Goal: Task Accomplishment & Management: Use online tool/utility

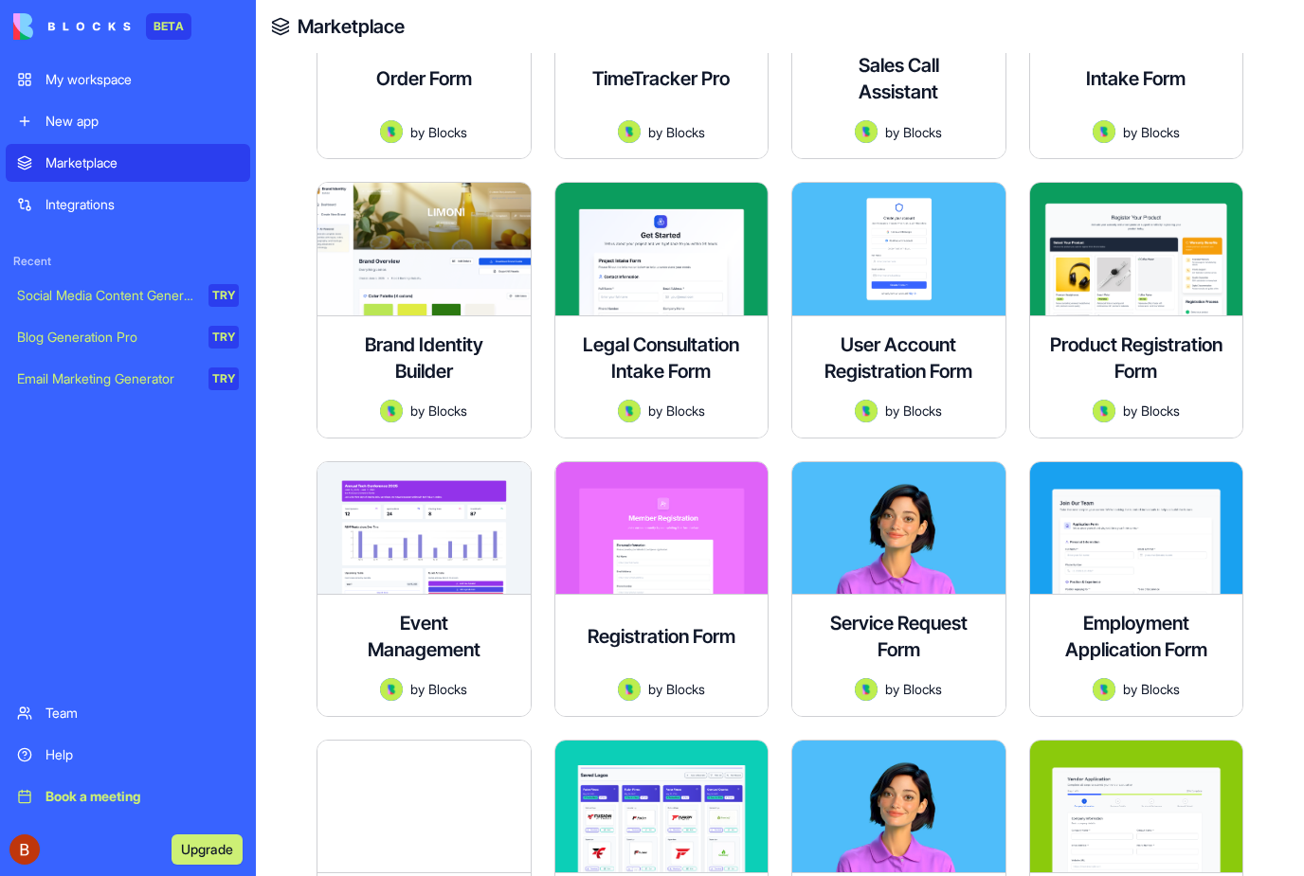
scroll to position [1298, 0]
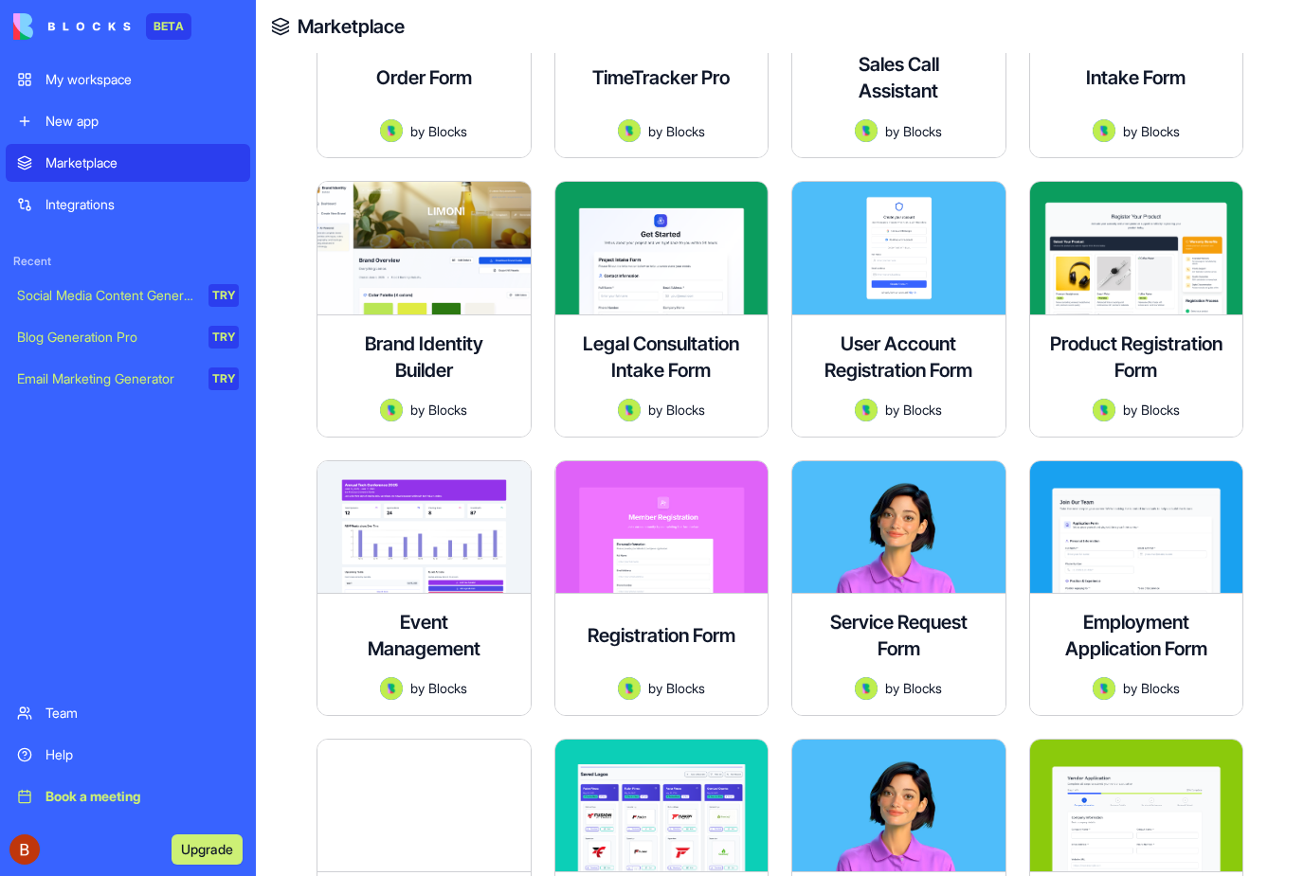
click at [123, 85] on div "My workspace" at bounding box center [141, 79] width 193 height 19
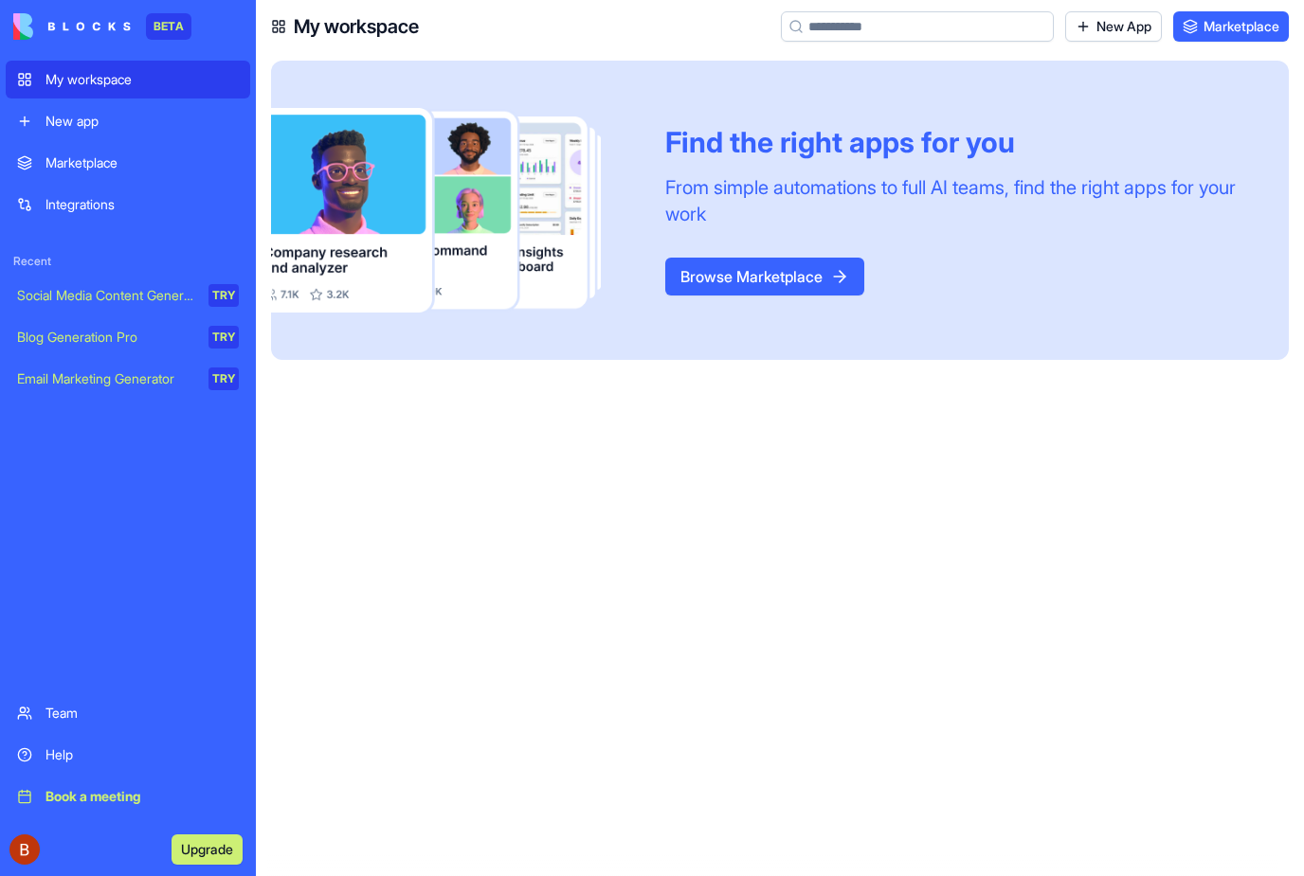
click at [89, 122] on div "New app" at bounding box center [141, 121] width 193 height 19
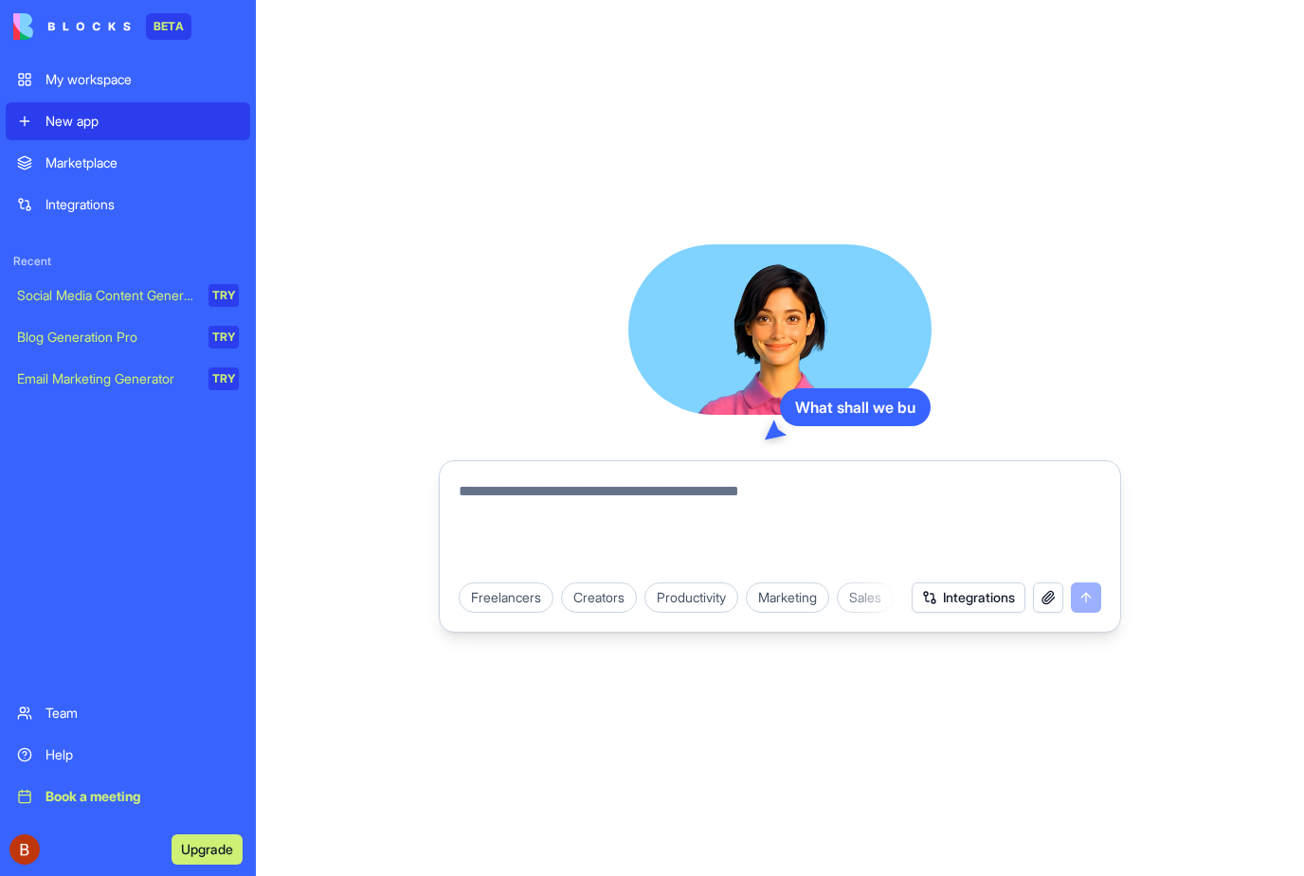
click at [625, 502] on textarea at bounding box center [780, 525] width 642 height 91
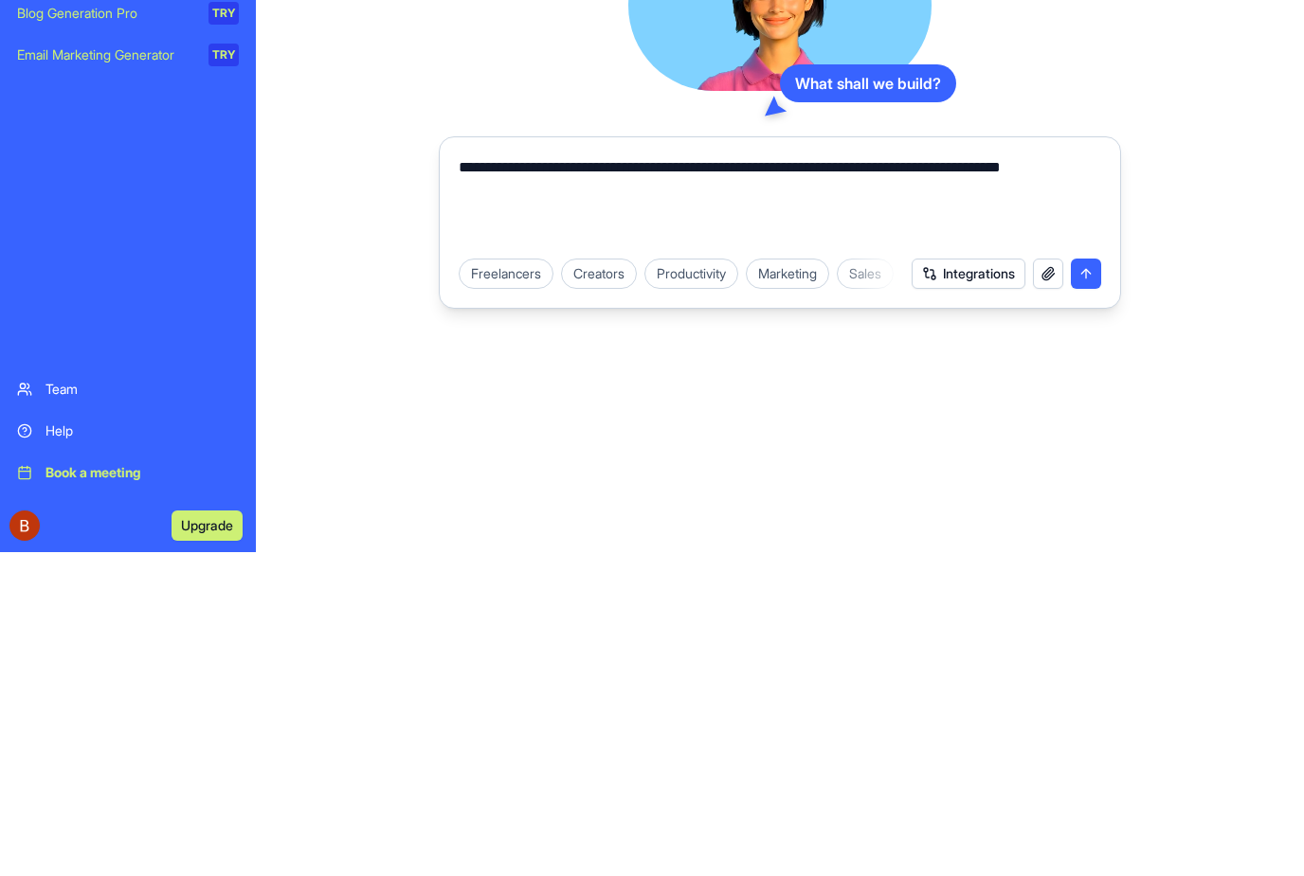
click at [976, 480] on textarea "**********" at bounding box center [780, 525] width 642 height 91
click at [1033, 480] on textarea "**********" at bounding box center [780, 525] width 642 height 91
click at [575, 480] on textarea "**********" at bounding box center [780, 525] width 642 height 91
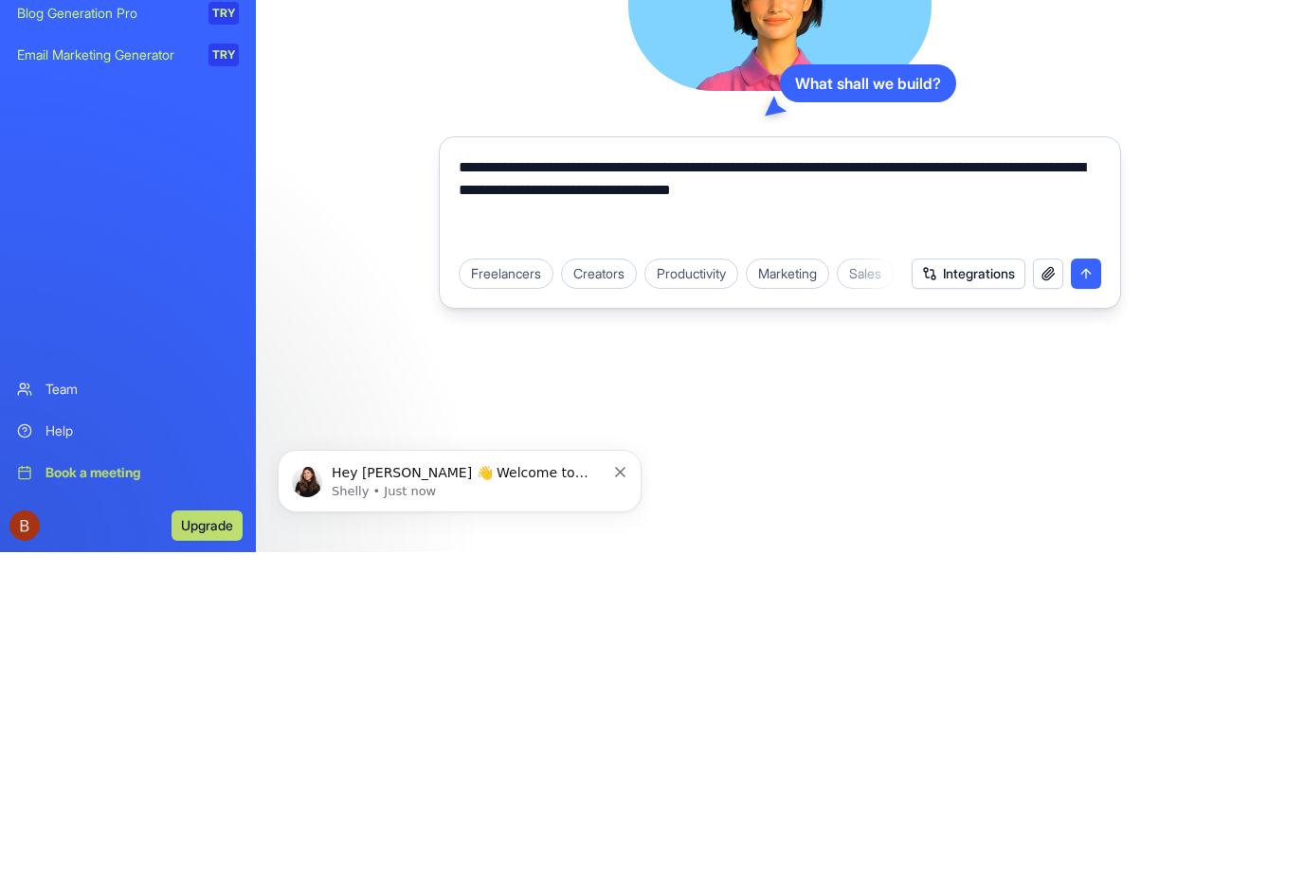
click at [698, 480] on textarea "**********" at bounding box center [780, 525] width 642 height 91
click at [967, 480] on textarea "**********" at bounding box center [780, 525] width 642 height 91
type textarea "**********"
click at [980, 583] on button "Integrations" at bounding box center [968, 598] width 114 height 30
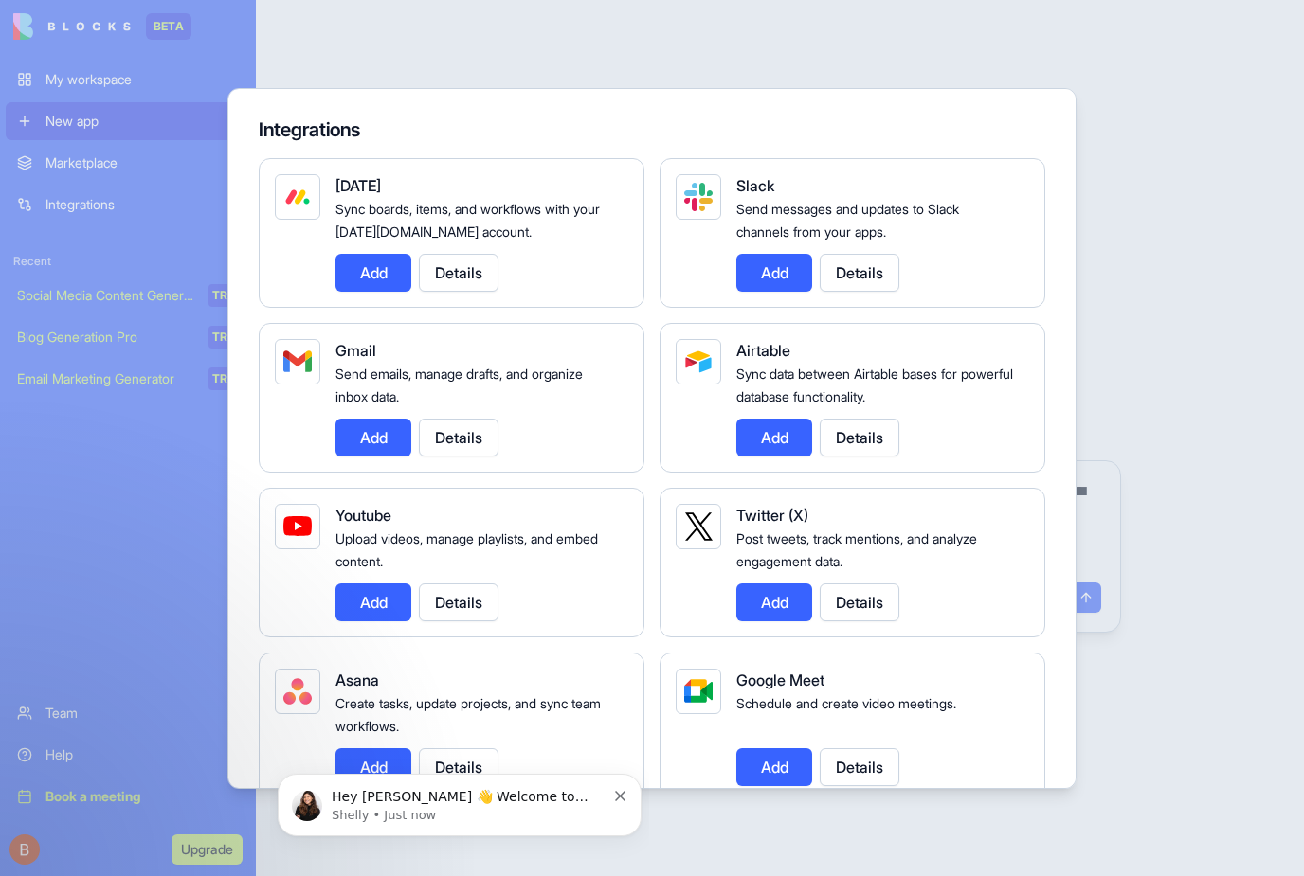
scroll to position [89, 0]
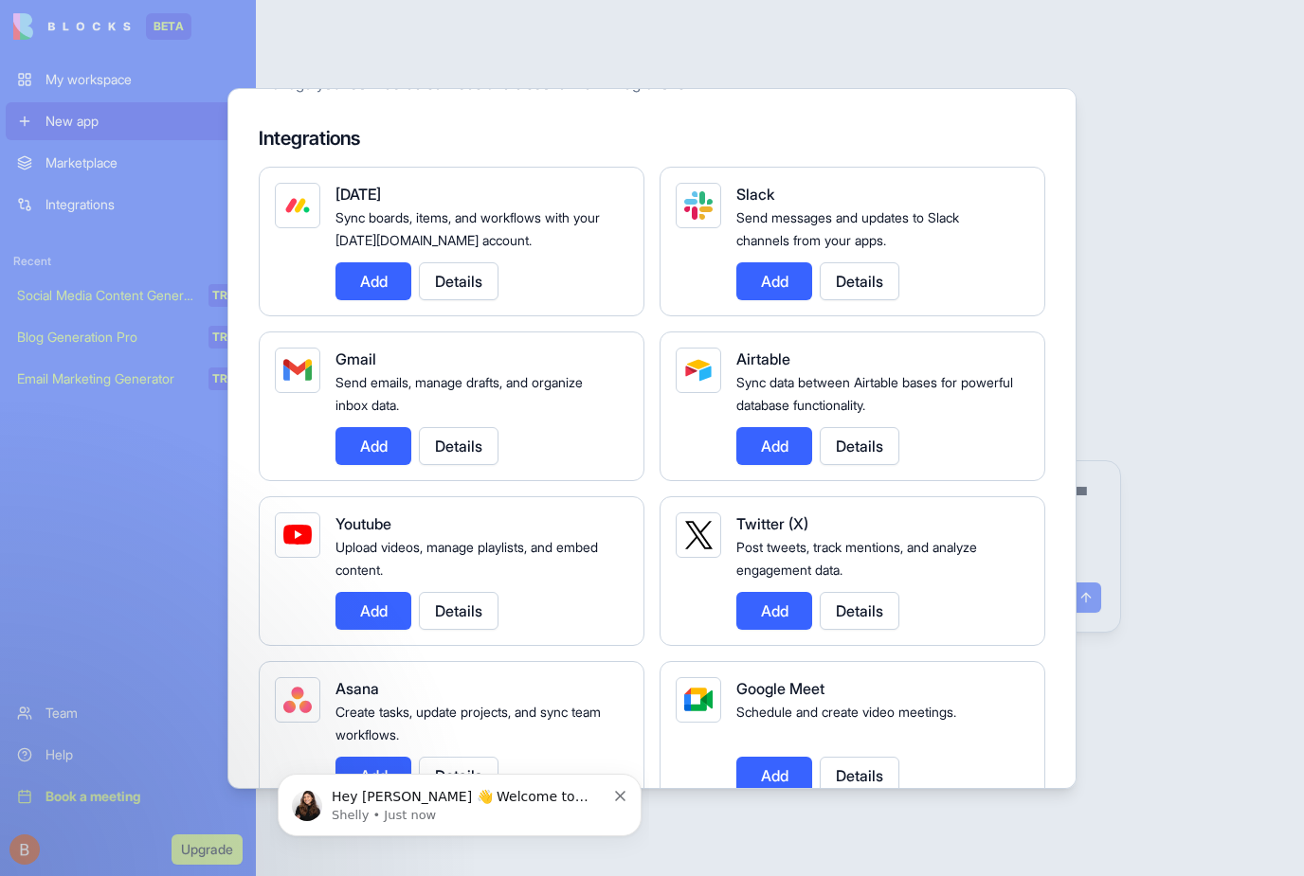
click at [1144, 600] on div at bounding box center [652, 438] width 1304 height 876
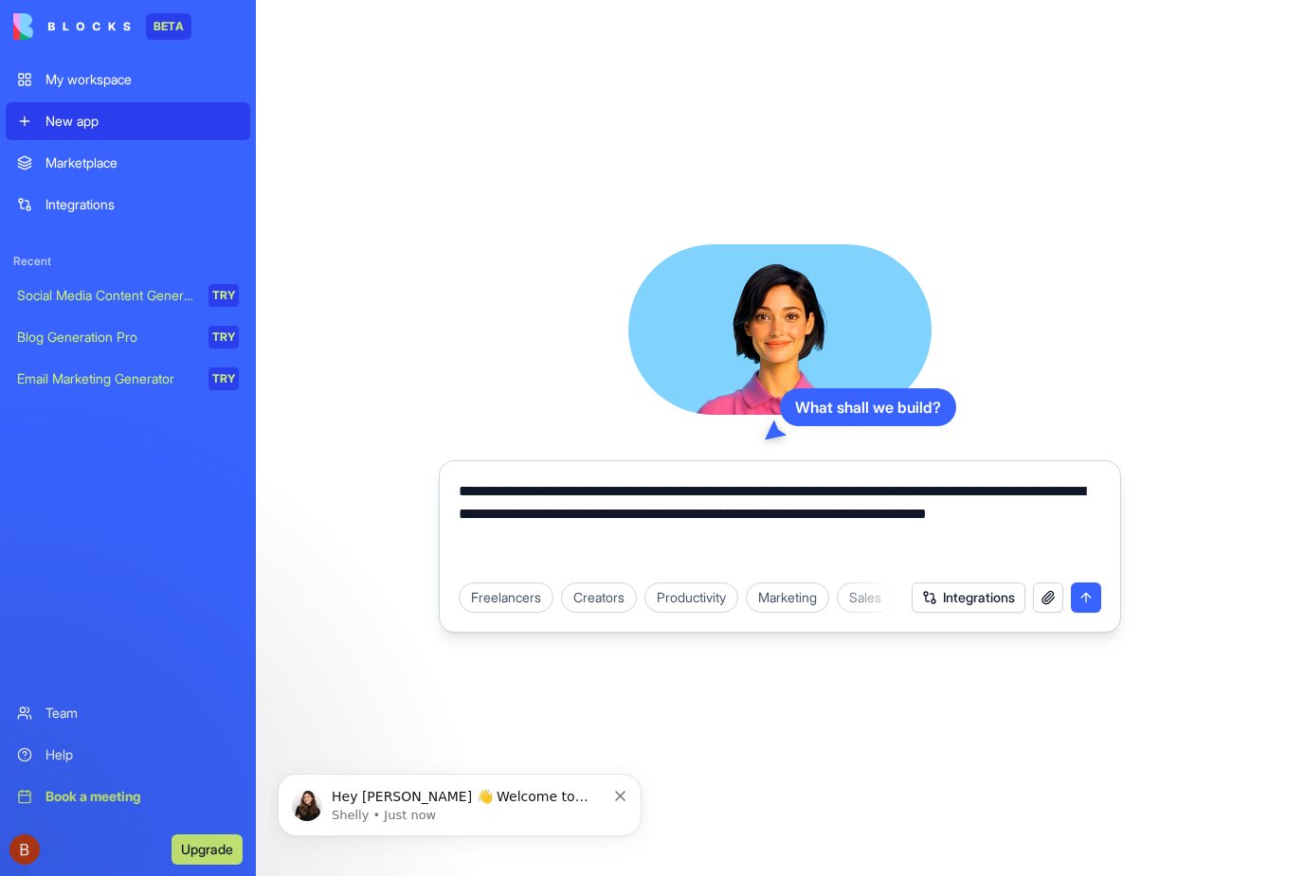
click at [1091, 591] on button "submit" at bounding box center [1086, 598] width 30 height 30
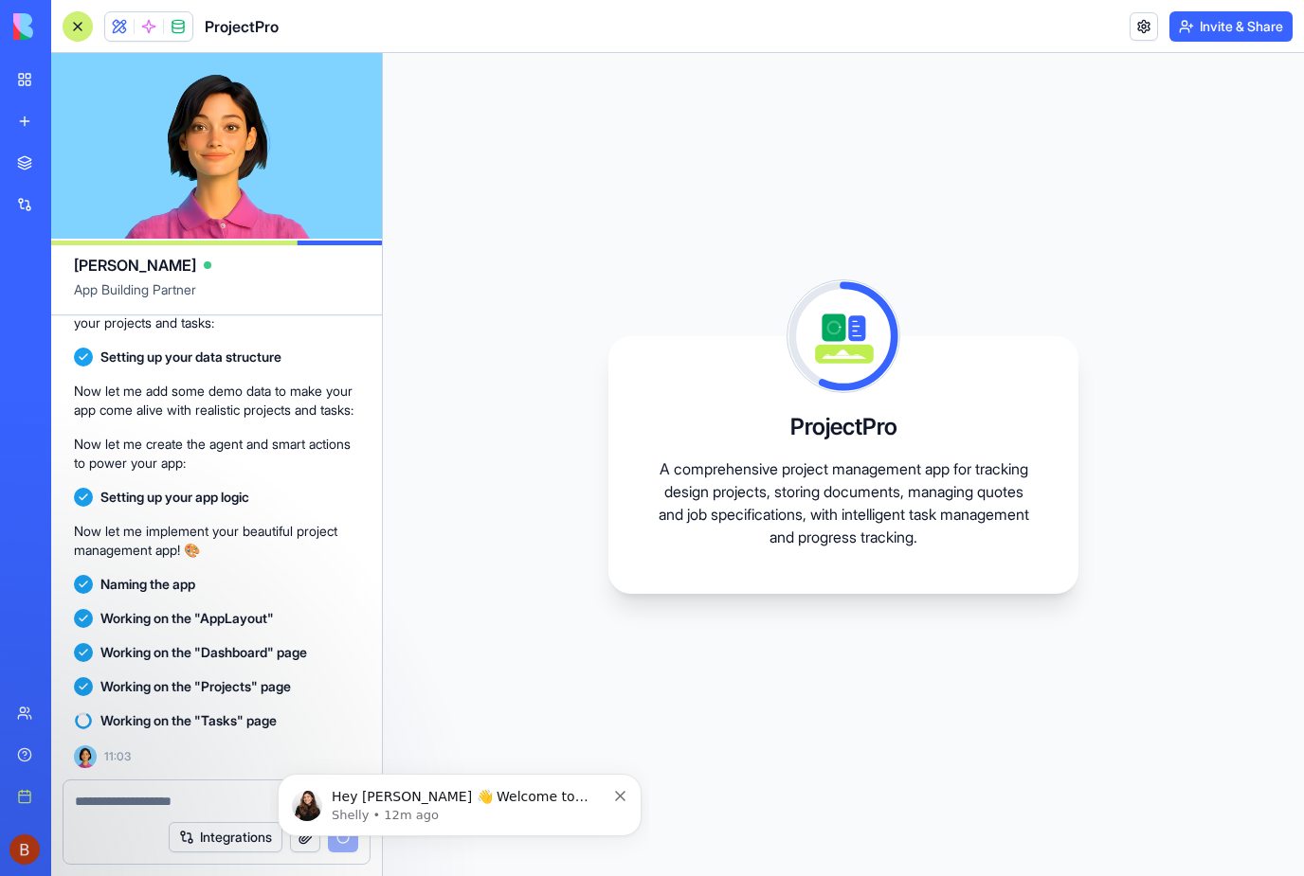
scroll to position [17, 0]
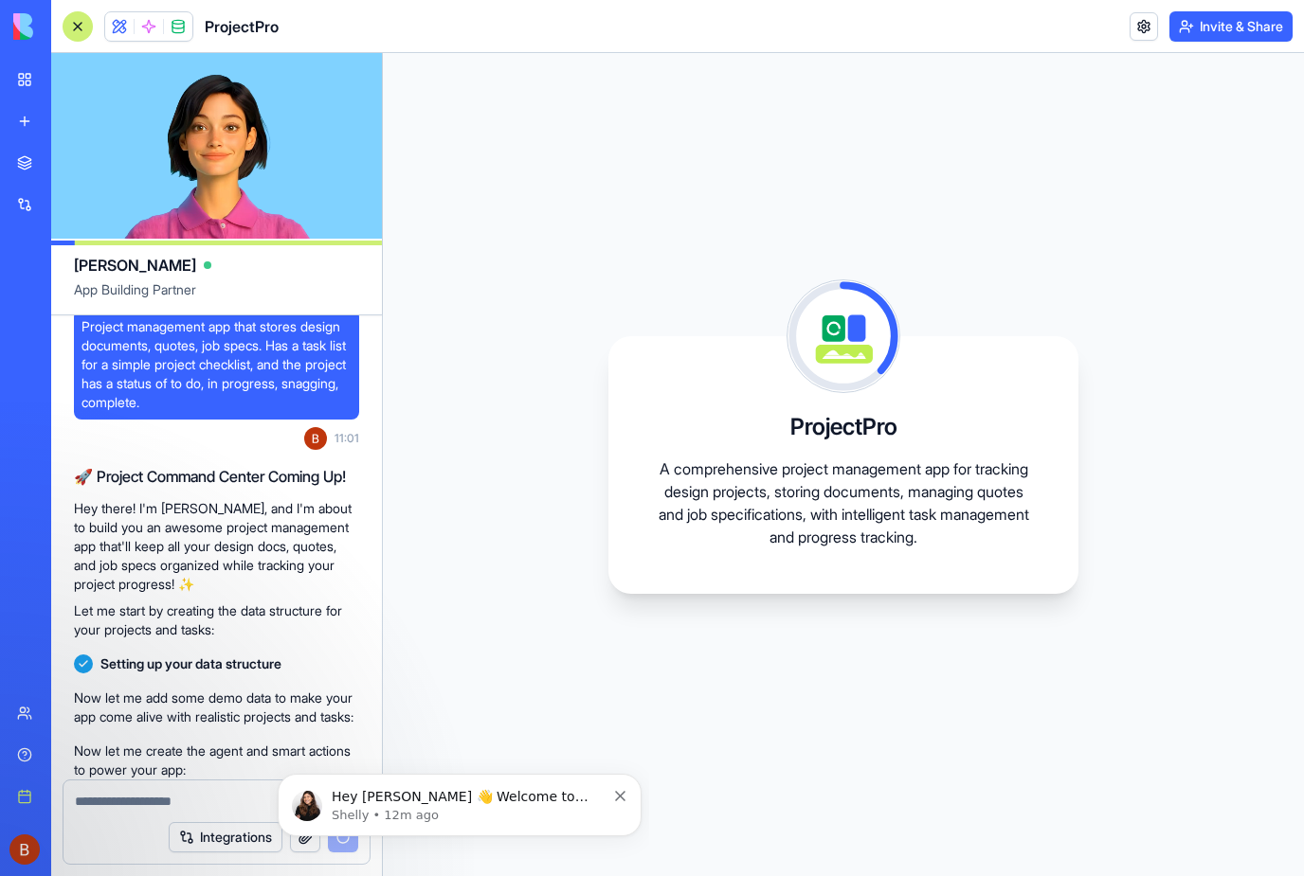
click at [624, 798] on icon "Dismiss notification" at bounding box center [620, 796] width 10 height 10
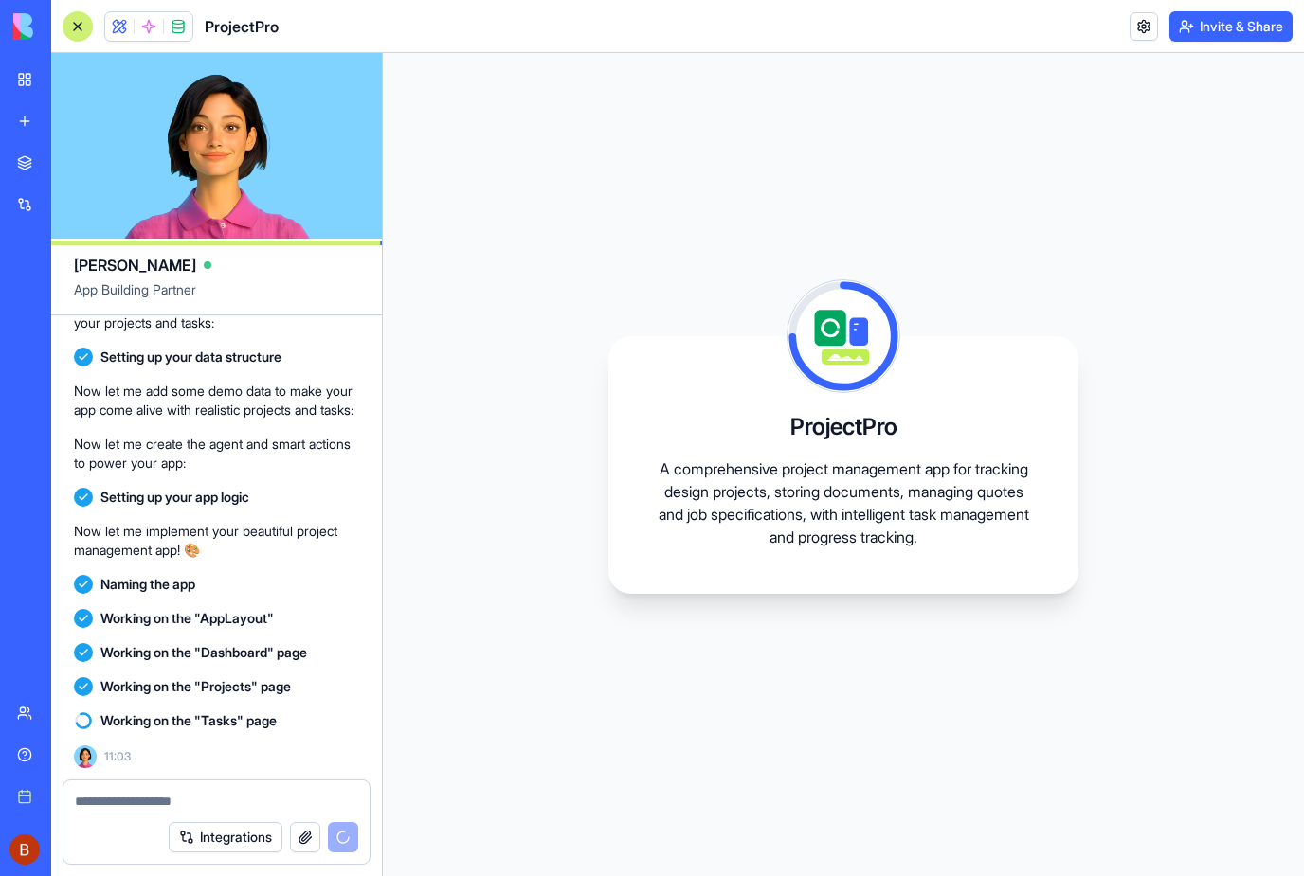
scroll to position [343, 0]
click at [490, 611] on div "ProjectPro A comprehensive project management app for tracking design projects,…" at bounding box center [843, 464] width 921 height 823
click at [147, 714] on span "Working on the "Tasks" page" at bounding box center [188, 721] width 176 height 19
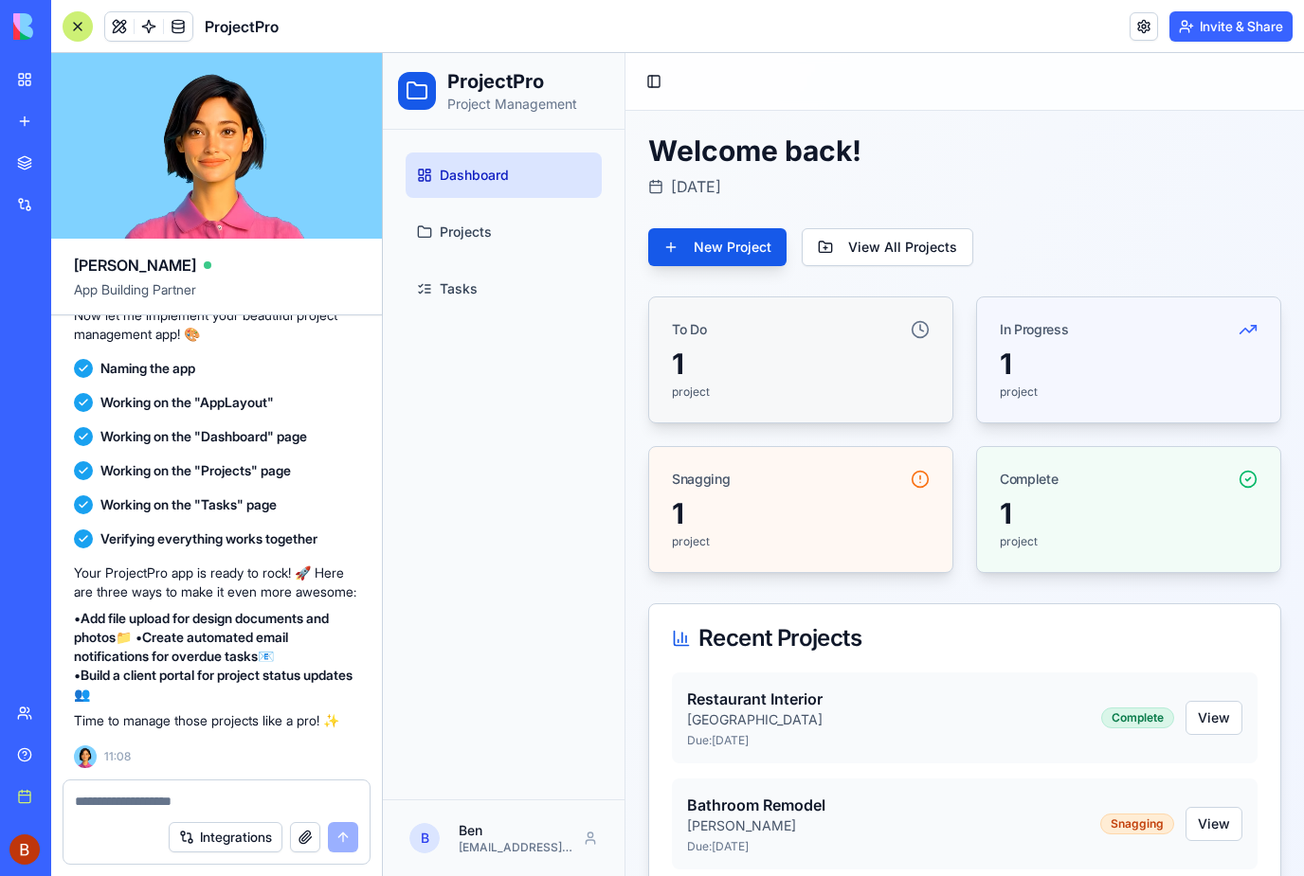
click at [493, 233] on link "Projects" at bounding box center [504, 231] width 196 height 45
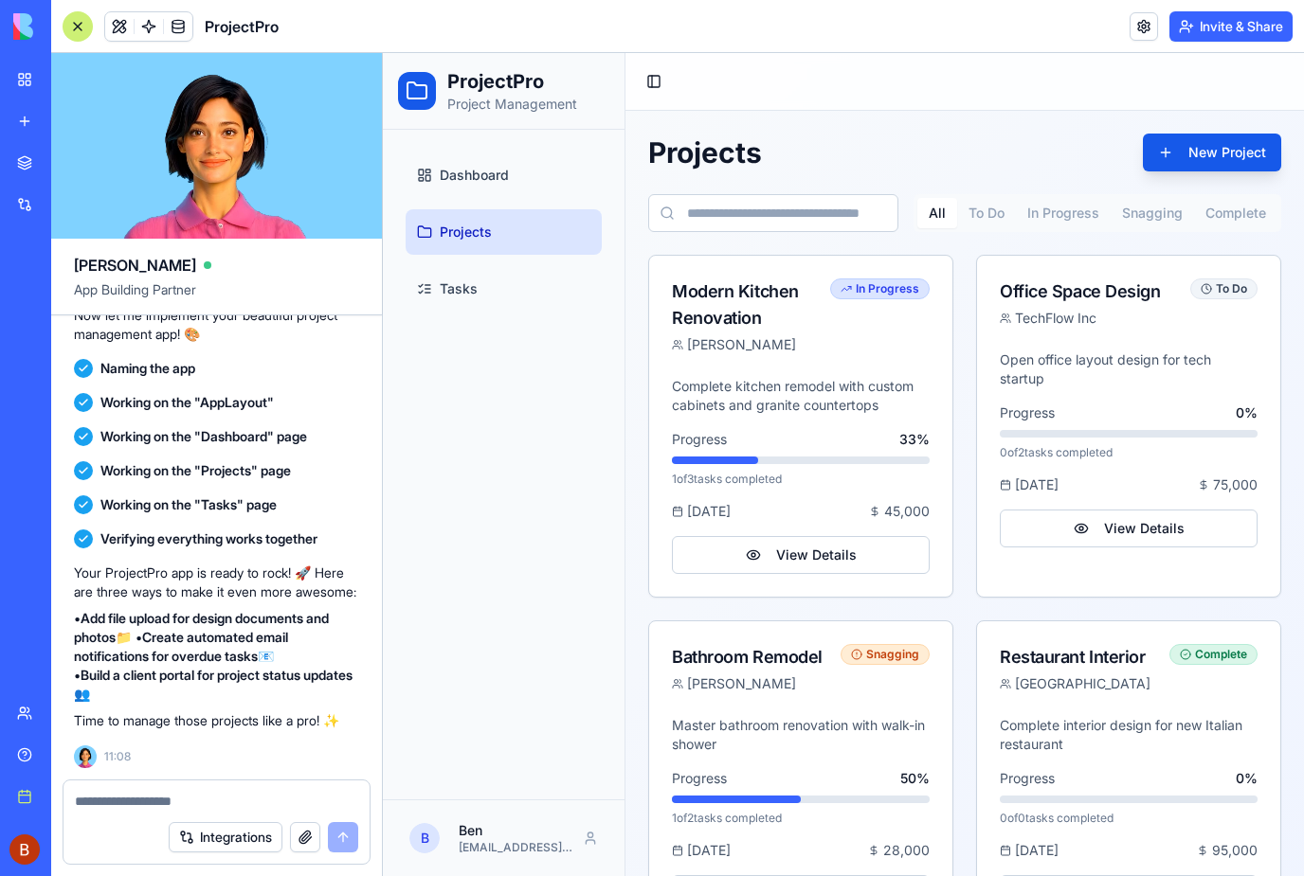
click at [499, 278] on link "Tasks" at bounding box center [504, 288] width 196 height 45
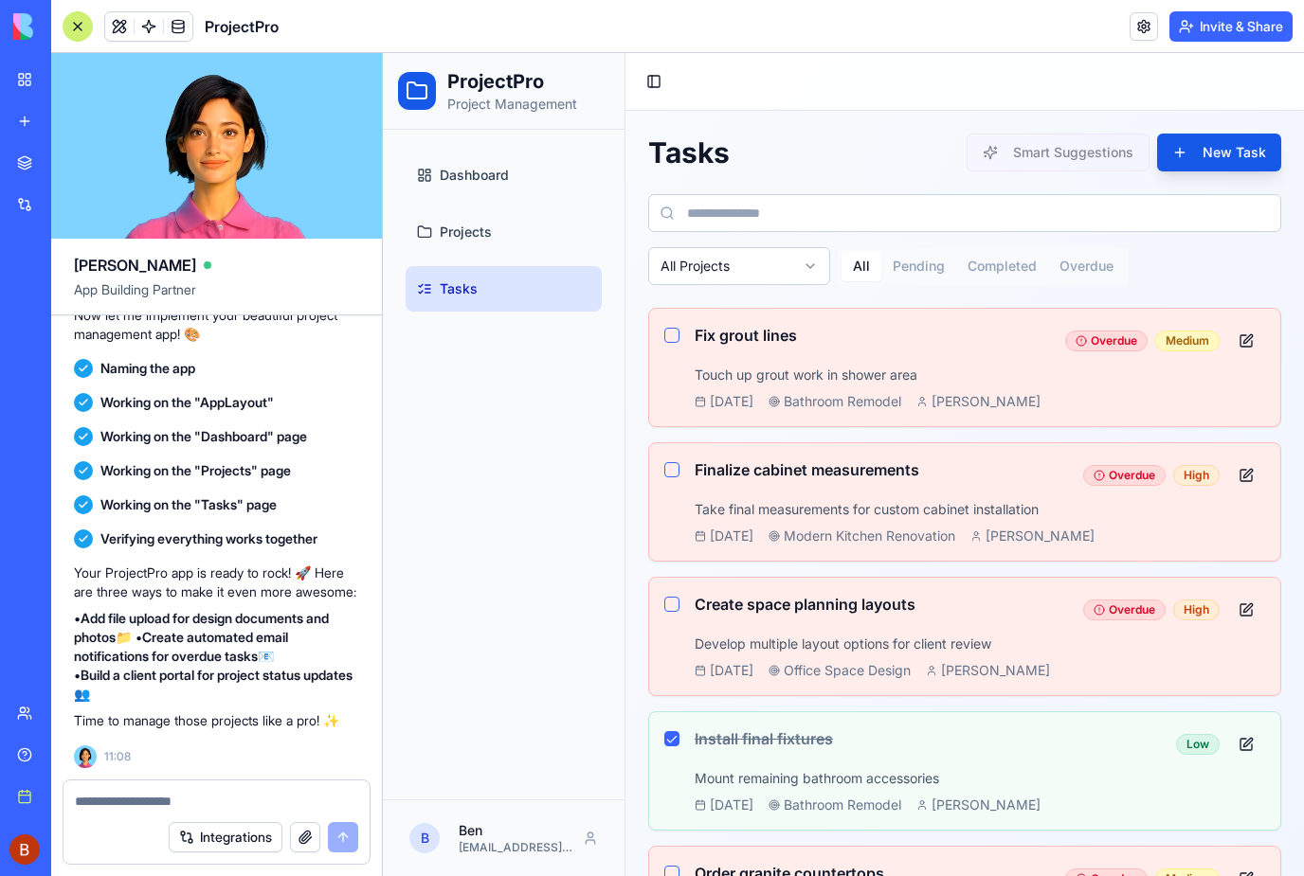
click at [496, 227] on link "Projects" at bounding box center [504, 231] width 196 height 45
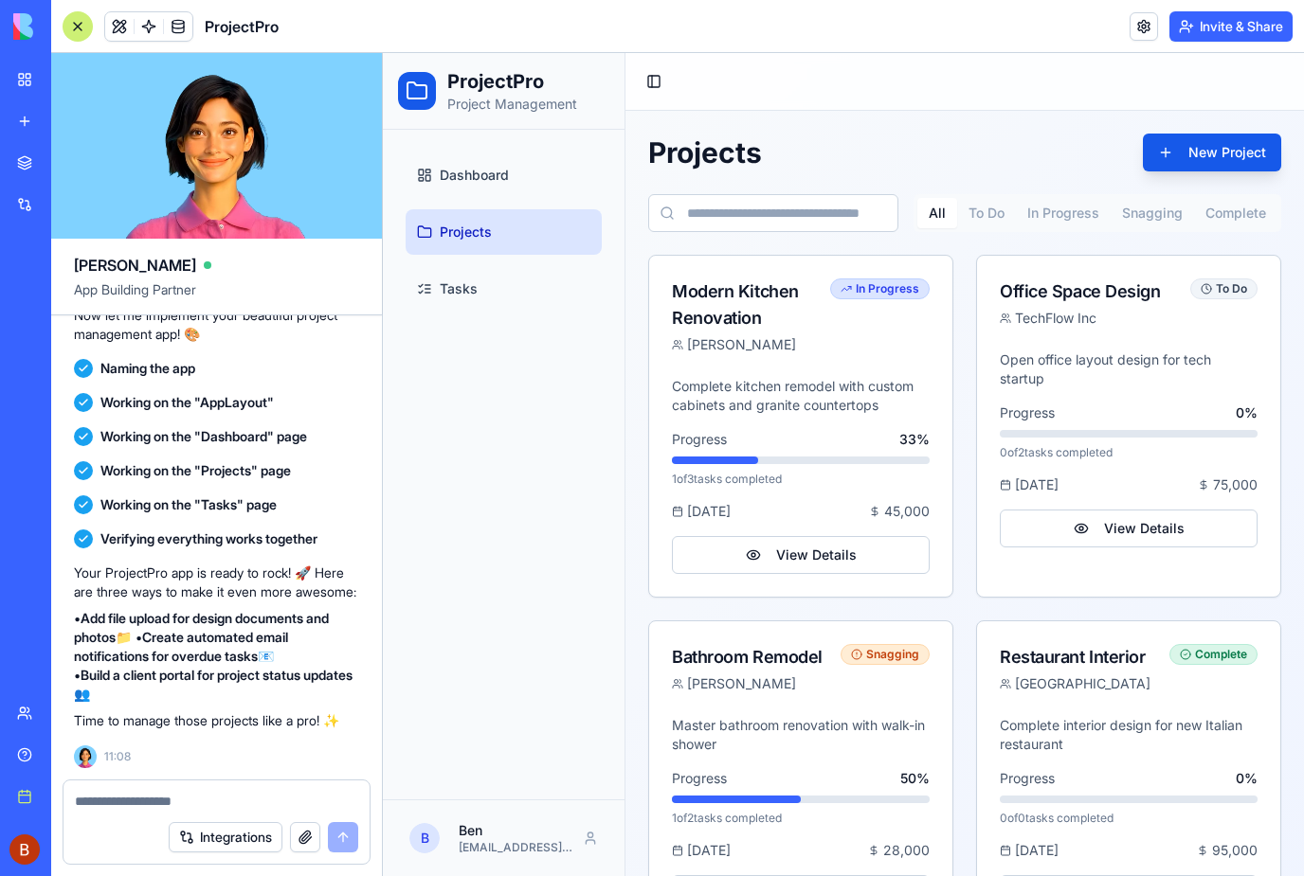
click at [823, 546] on button "View Details" at bounding box center [801, 555] width 258 height 38
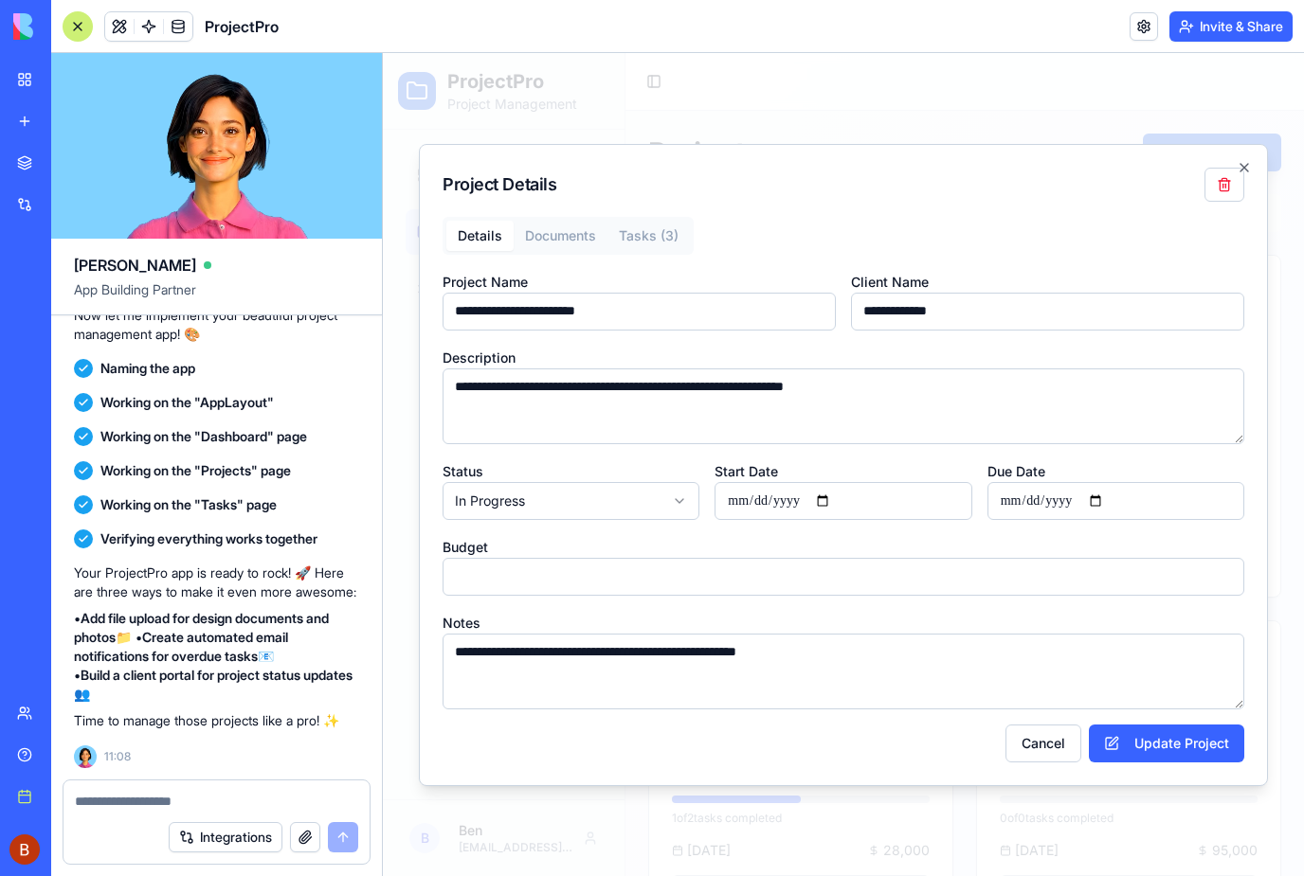
click at [566, 226] on div "**********" at bounding box center [843, 465] width 849 height 642
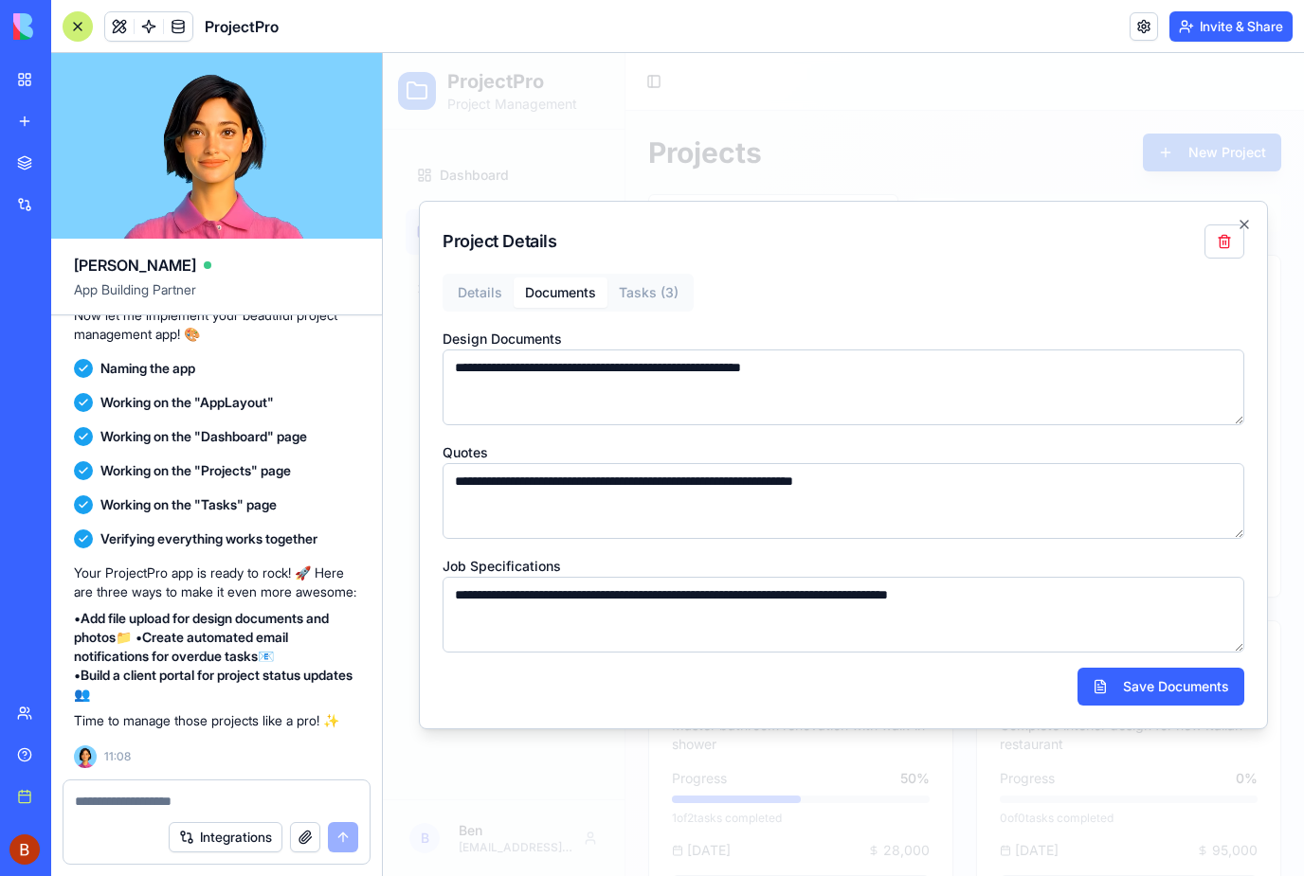
click at [659, 305] on button "Tasks ( 3 )" at bounding box center [648, 293] width 82 height 30
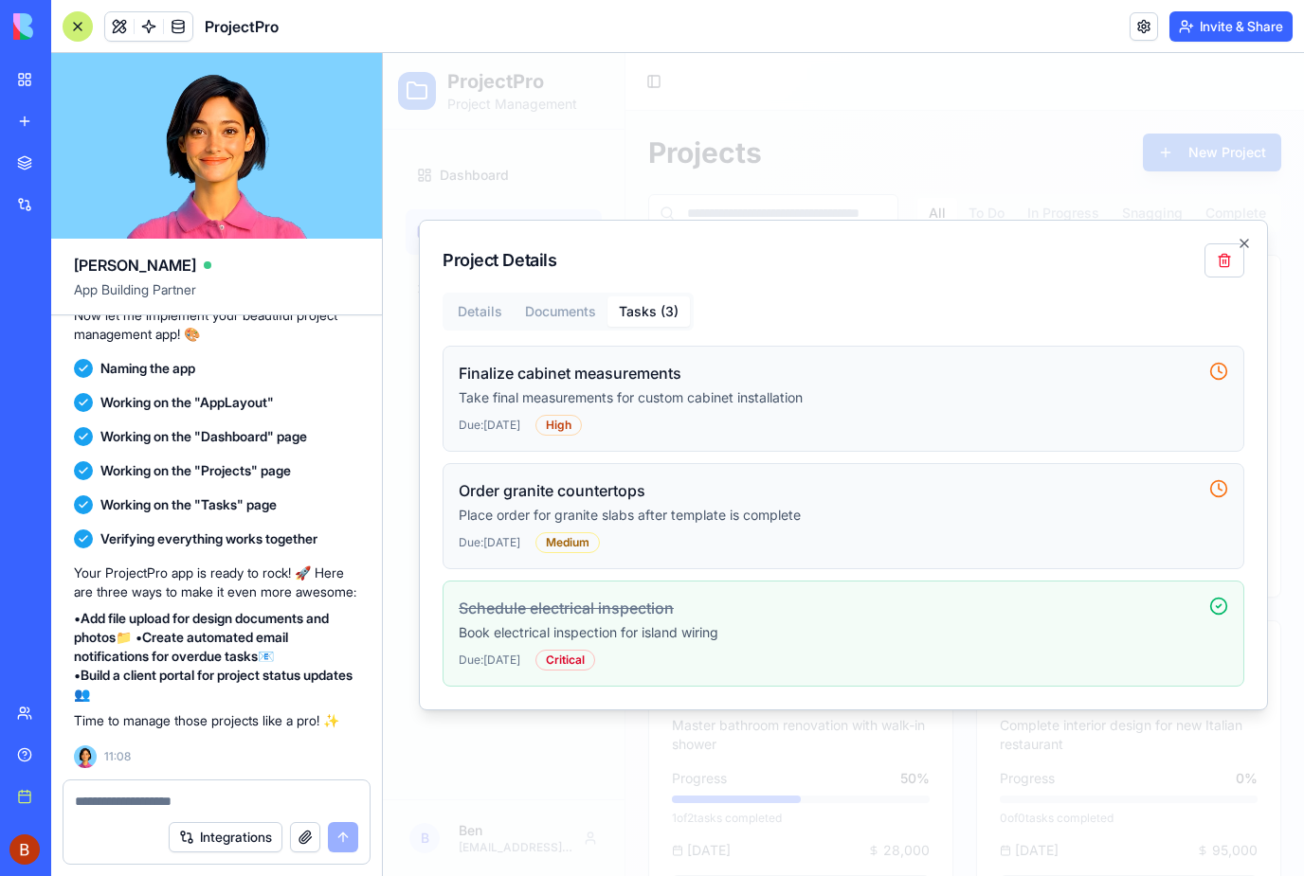
click at [564, 308] on div "Details Documents Tasks ( 3 )" at bounding box center [567, 312] width 251 height 38
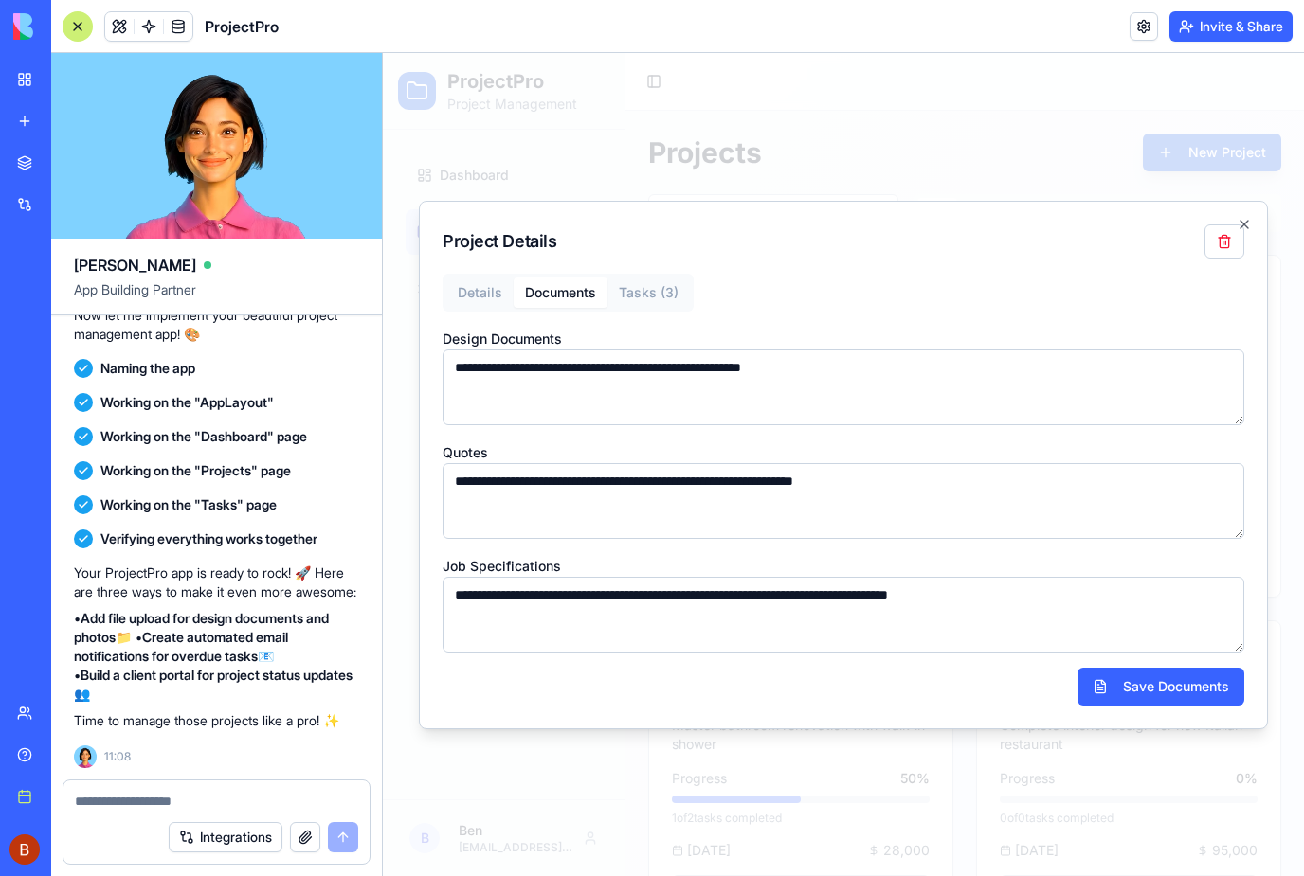
click at [665, 280] on div "**********" at bounding box center [843, 465] width 849 height 529
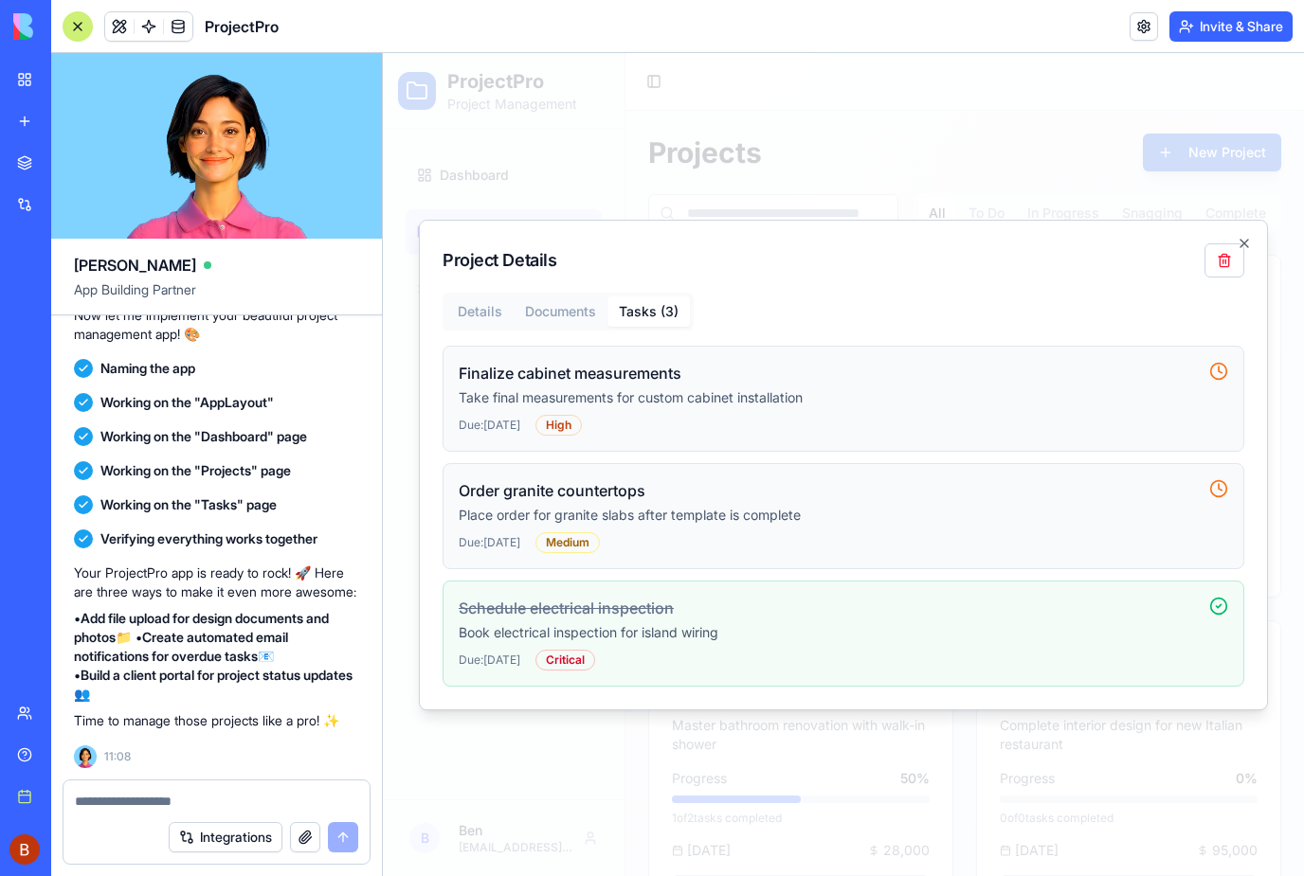
click at [1000, 415] on div "Due: [DATE] High" at bounding box center [826, 425] width 735 height 21
click at [883, 413] on div "Finalize cabinet measurements Take final measurements for custom cabinet instal…" at bounding box center [826, 399] width 735 height 74
click at [1235, 366] on div "Finalize cabinet measurements Take final measurements for custom cabinet instal…" at bounding box center [843, 399] width 802 height 106
click at [755, 398] on p "Take final measurements for custom cabinet installation" at bounding box center [826, 397] width 735 height 19
click at [581, 418] on div "High" at bounding box center [558, 425] width 46 height 21
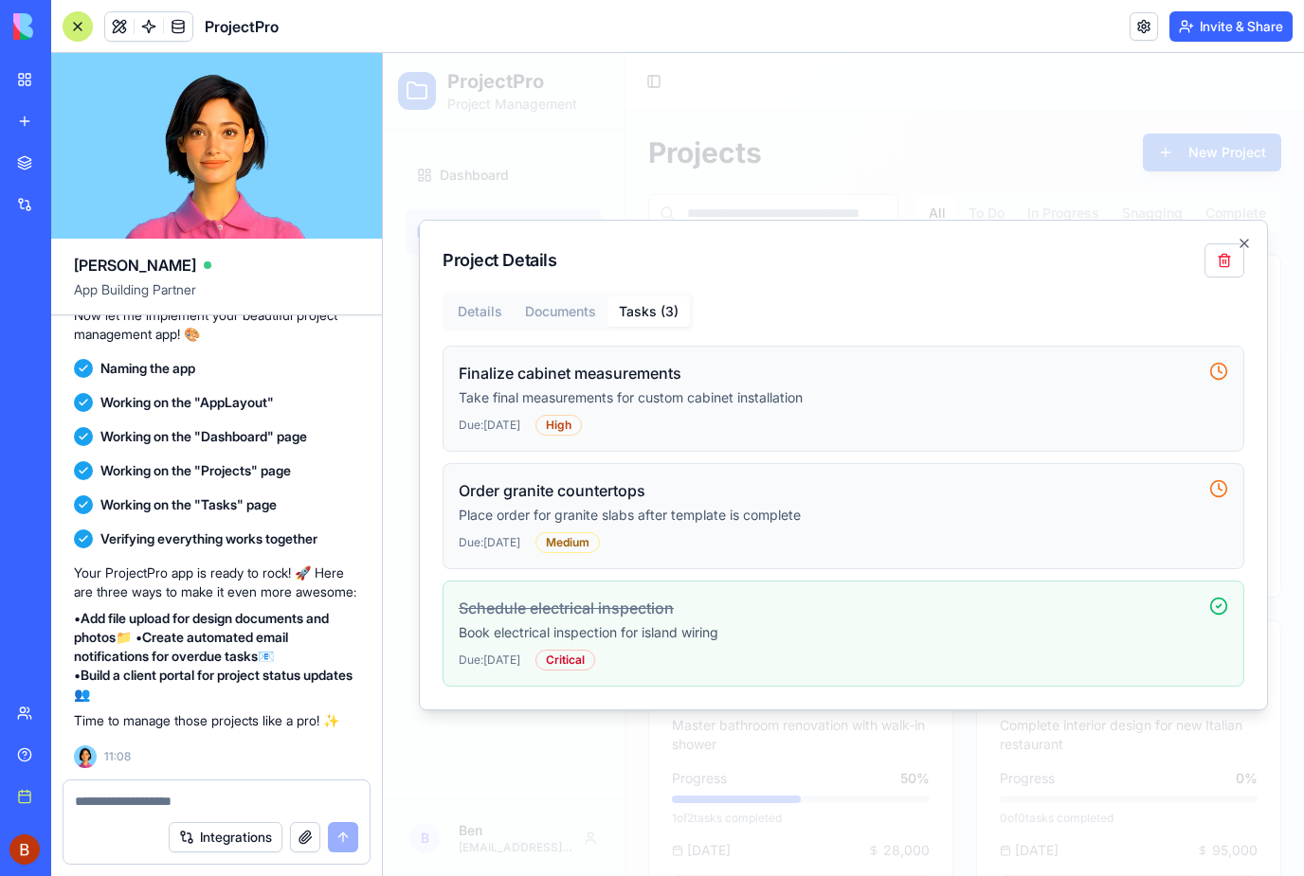
click at [529, 393] on p "Take final measurements for custom cabinet installation" at bounding box center [826, 397] width 735 height 19
click at [567, 309] on div "Details Documents Tasks ( 3 )" at bounding box center [567, 312] width 251 height 38
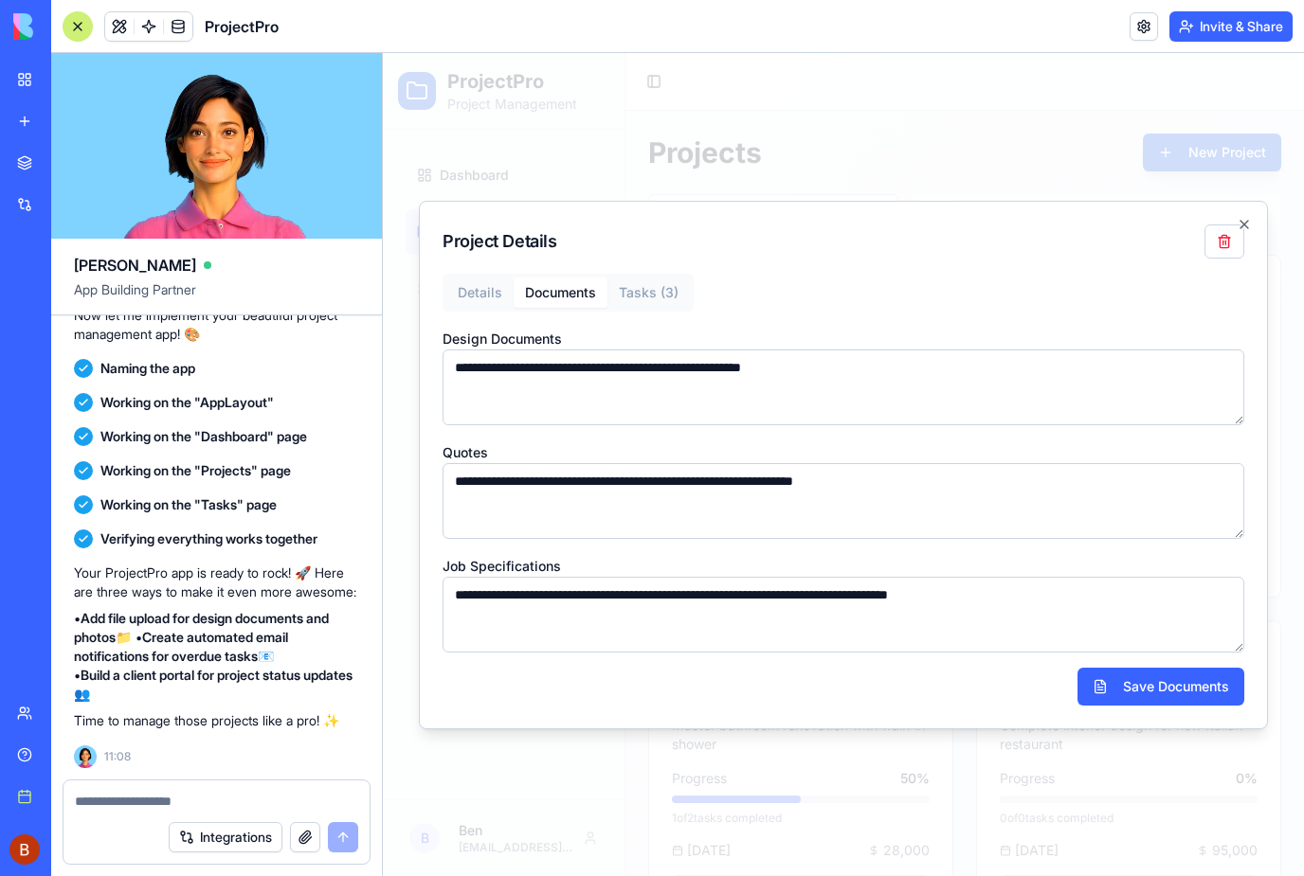
click at [652, 305] on button "Tasks ( 3 )" at bounding box center [648, 293] width 82 height 30
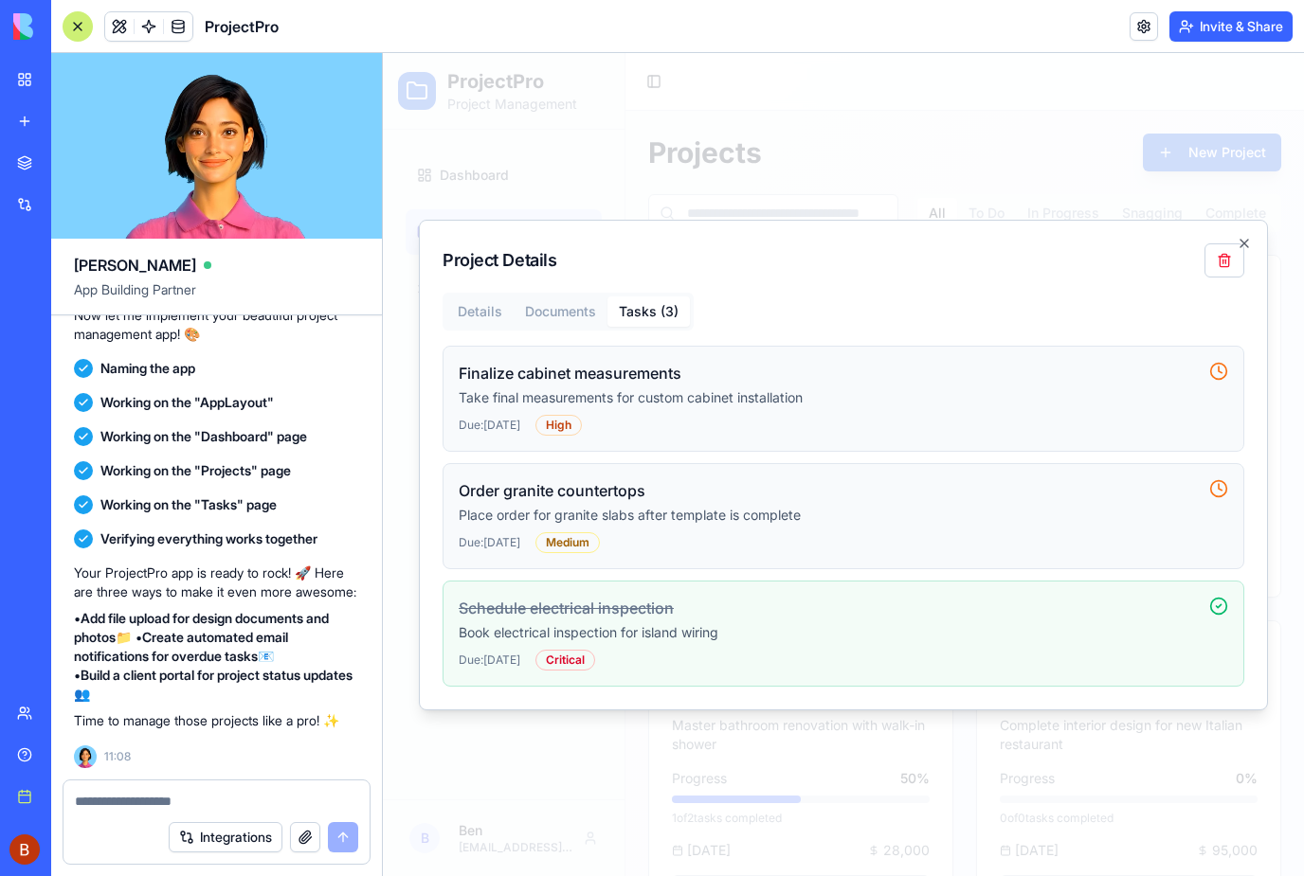
click at [695, 624] on p "Book electrical inspection for island wiring" at bounding box center [826, 632] width 735 height 19
click at [748, 507] on p "Place order for granite slabs after template is complete" at bounding box center [826, 515] width 735 height 19
click at [725, 396] on p "Take final measurements for custom cabinet installation" at bounding box center [826, 397] width 735 height 19
click at [493, 312] on div "Details Documents Tasks ( 3 ) Finalize cabinet measurements Take final measurem…" at bounding box center [843, 490] width 802 height 394
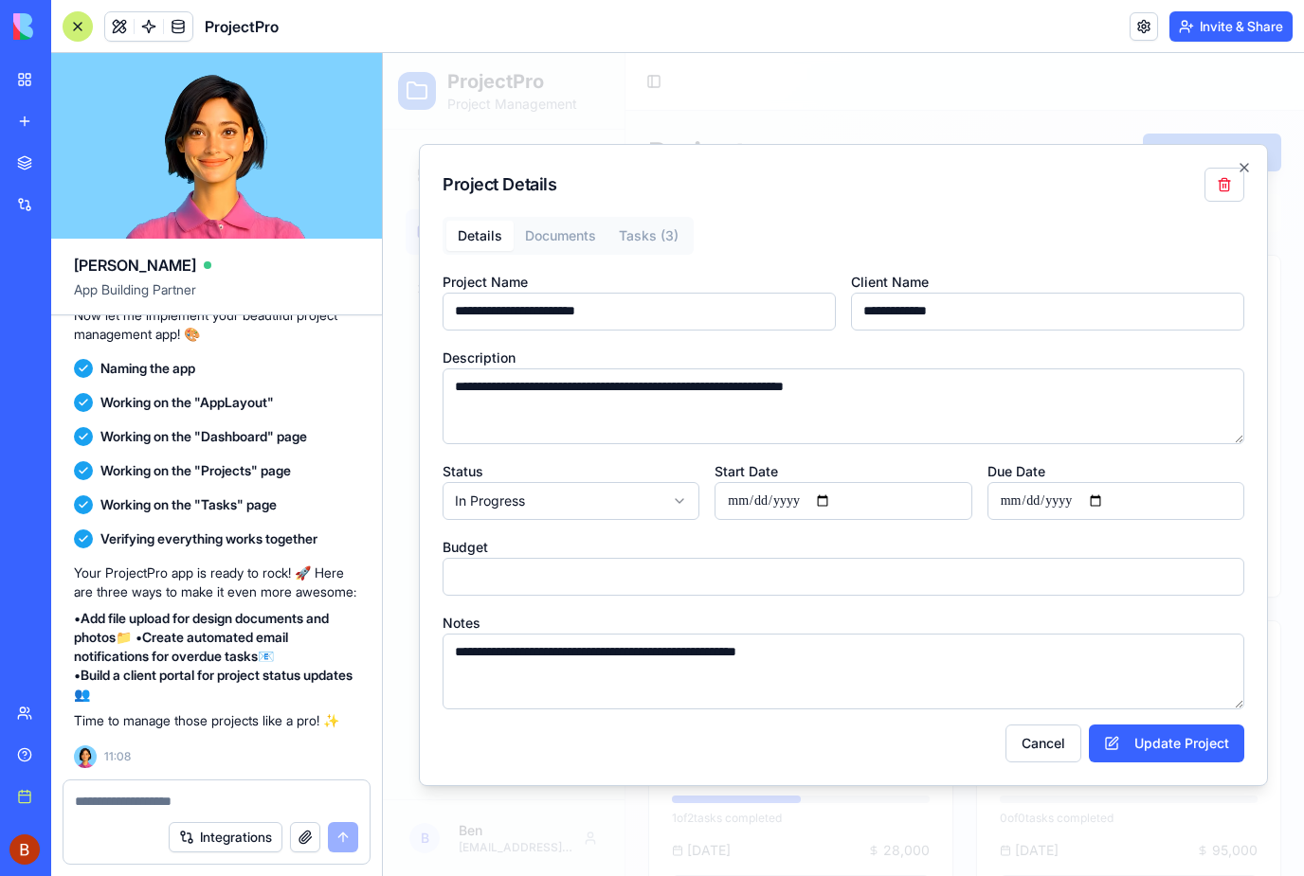
click at [1239, 165] on icon "button" at bounding box center [1243, 167] width 15 height 15
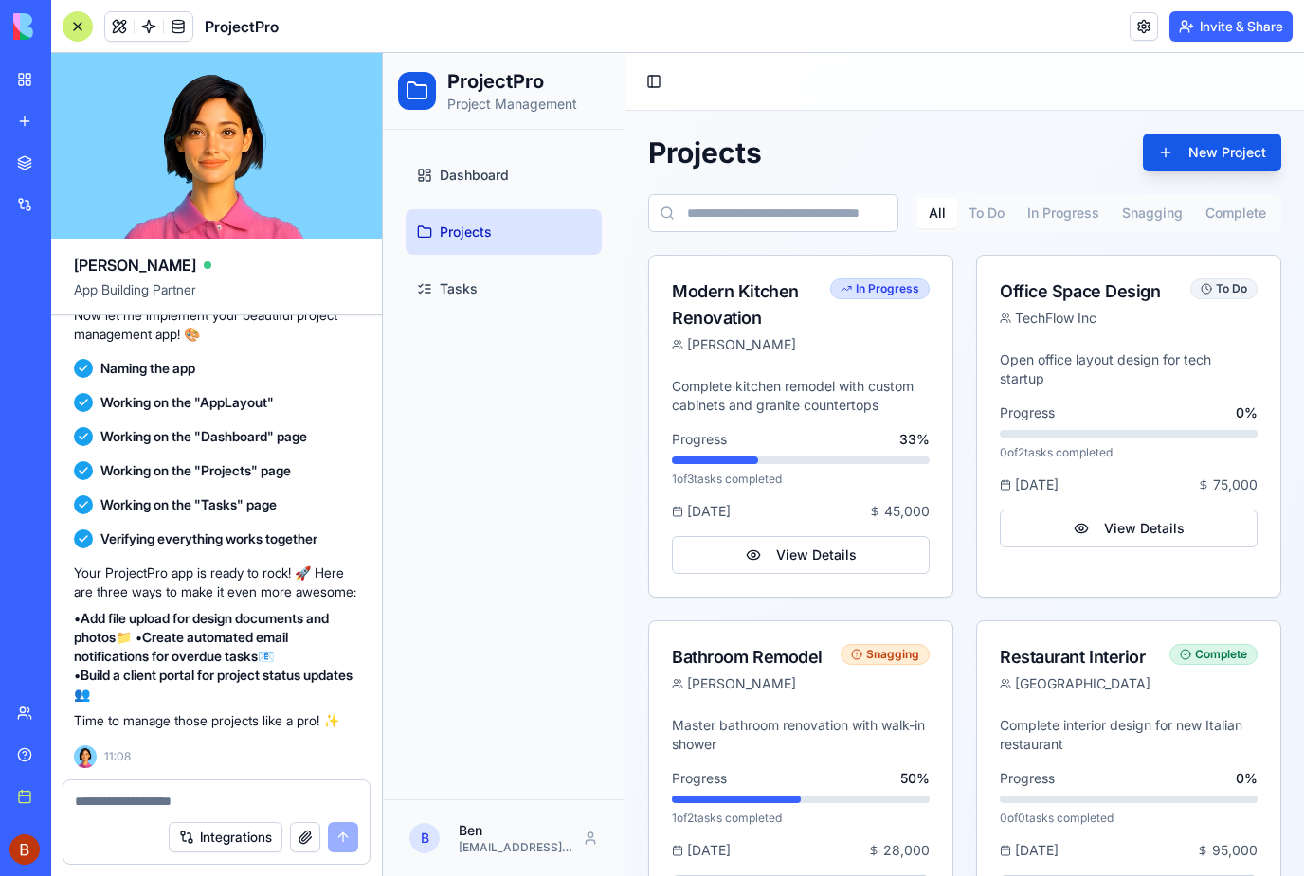
click at [177, 22] on link at bounding box center [178, 26] width 28 height 28
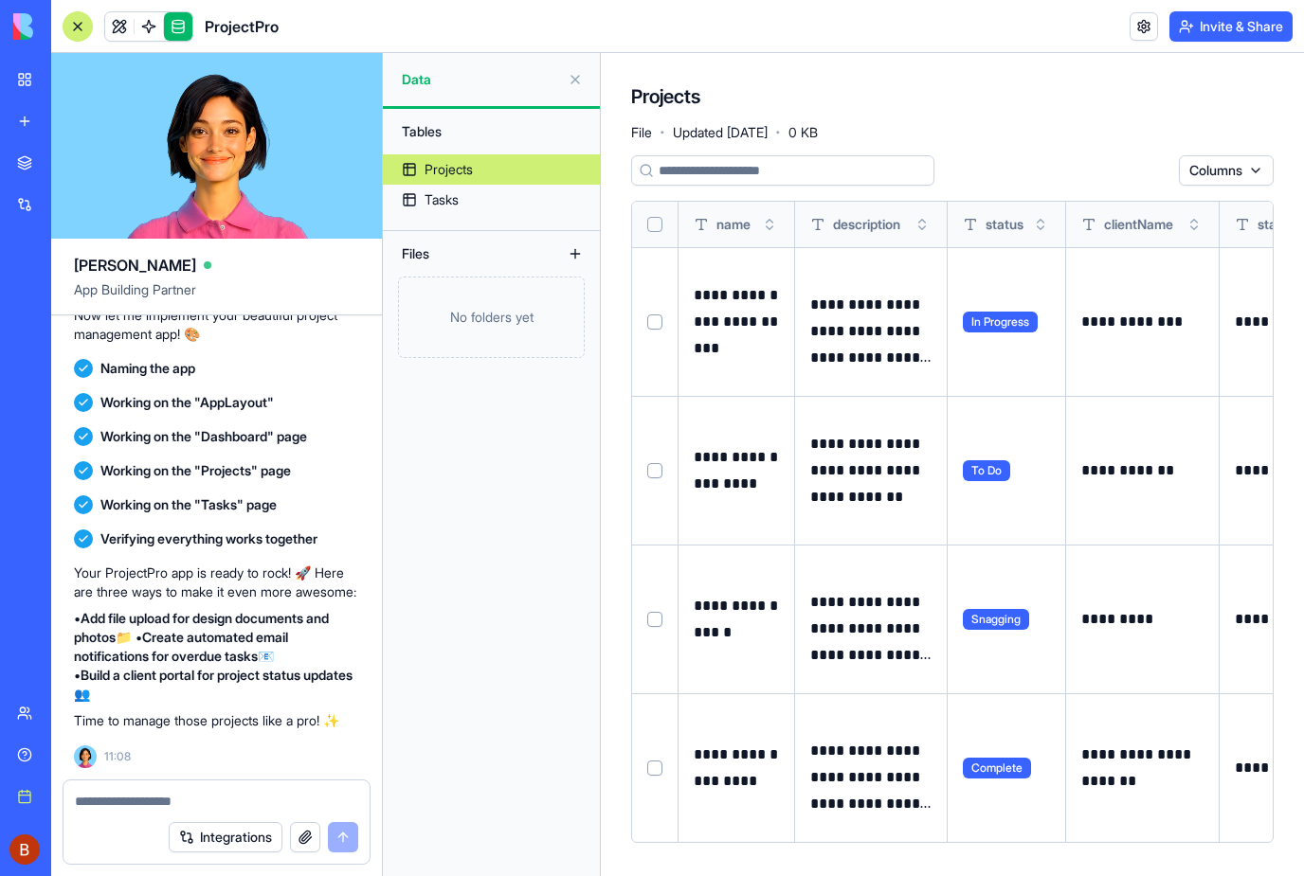
click at [455, 201] on div "Tasks" at bounding box center [441, 199] width 34 height 19
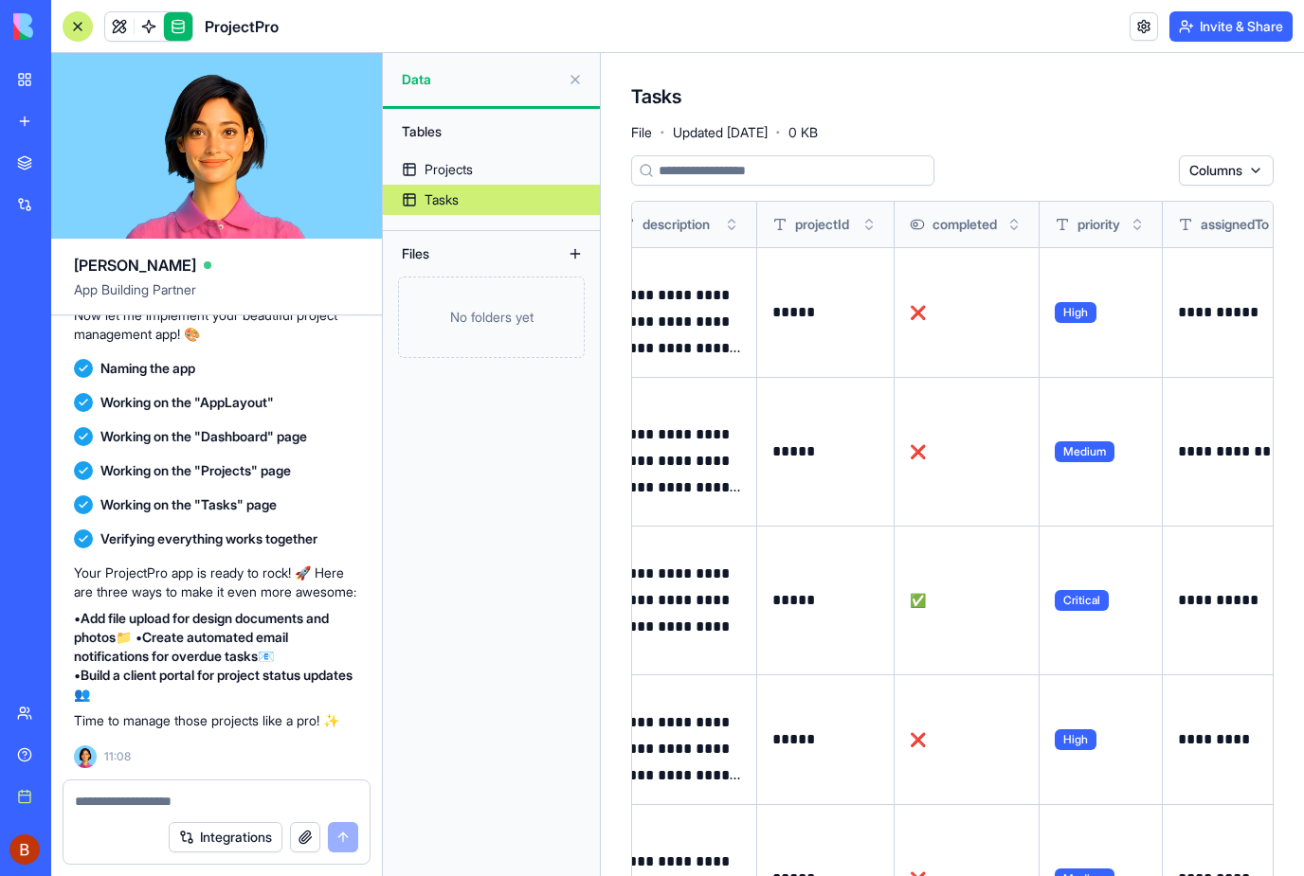
scroll to position [0, 184]
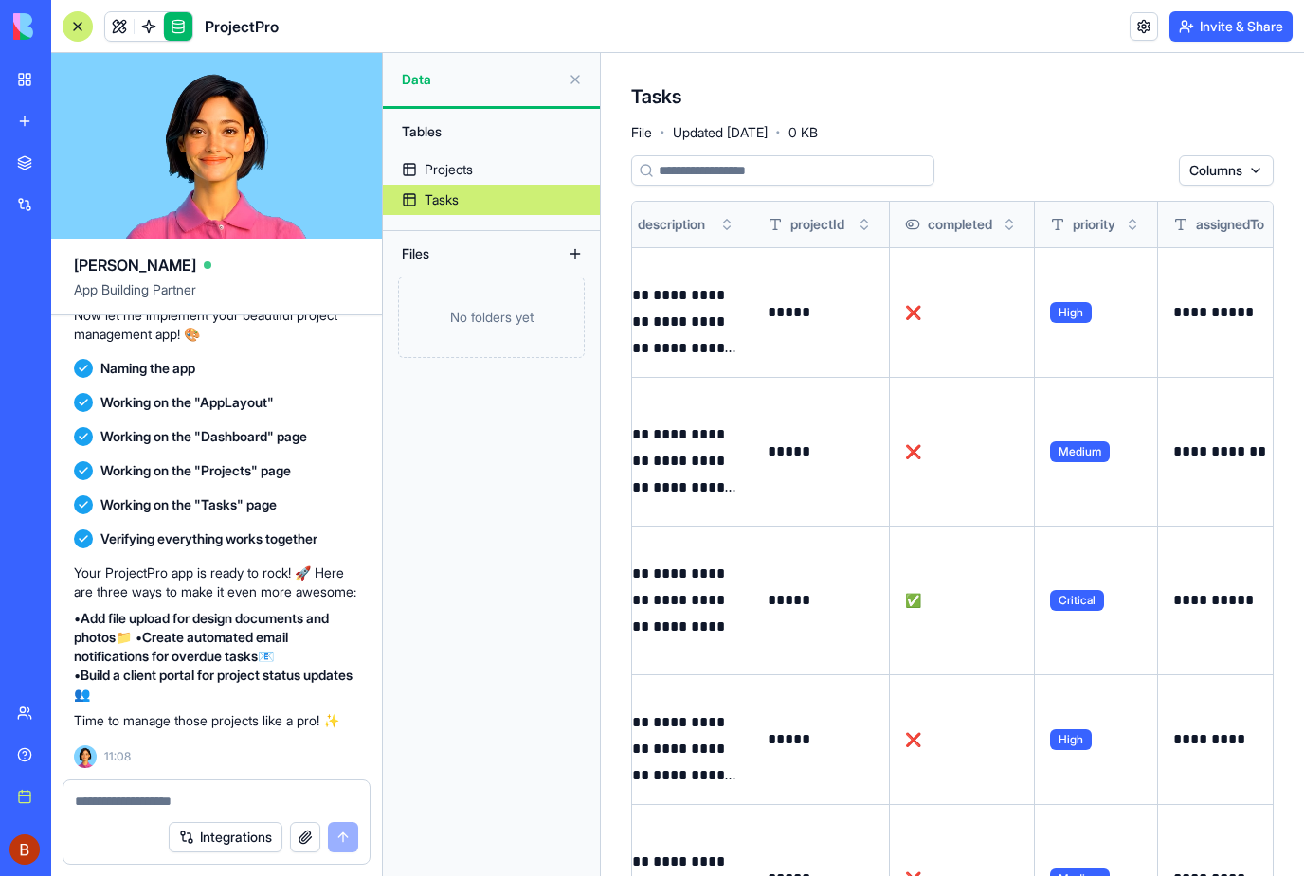
click at [123, 12] on link at bounding box center [119, 26] width 28 height 28
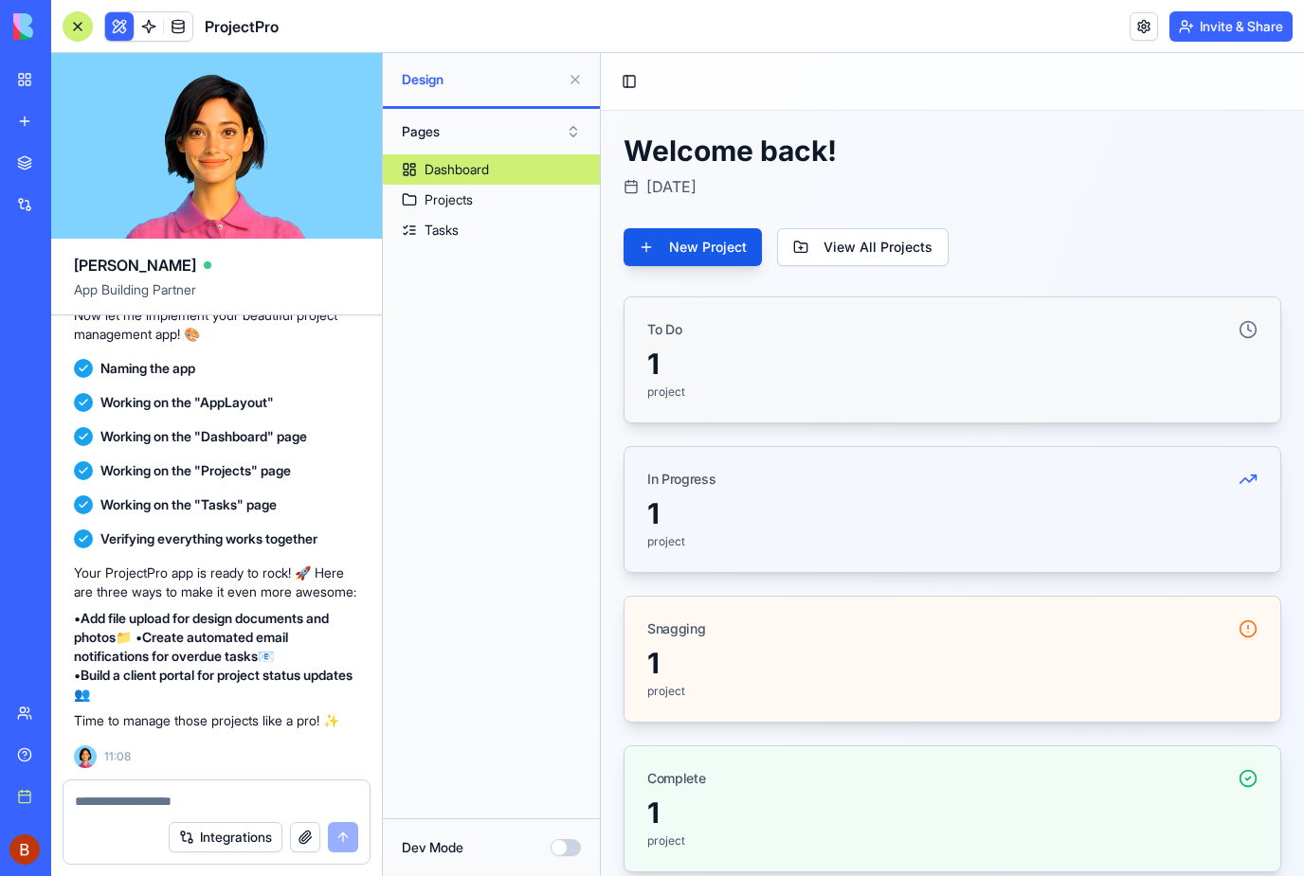
click at [711, 254] on button "New Project" at bounding box center [692, 247] width 138 height 38
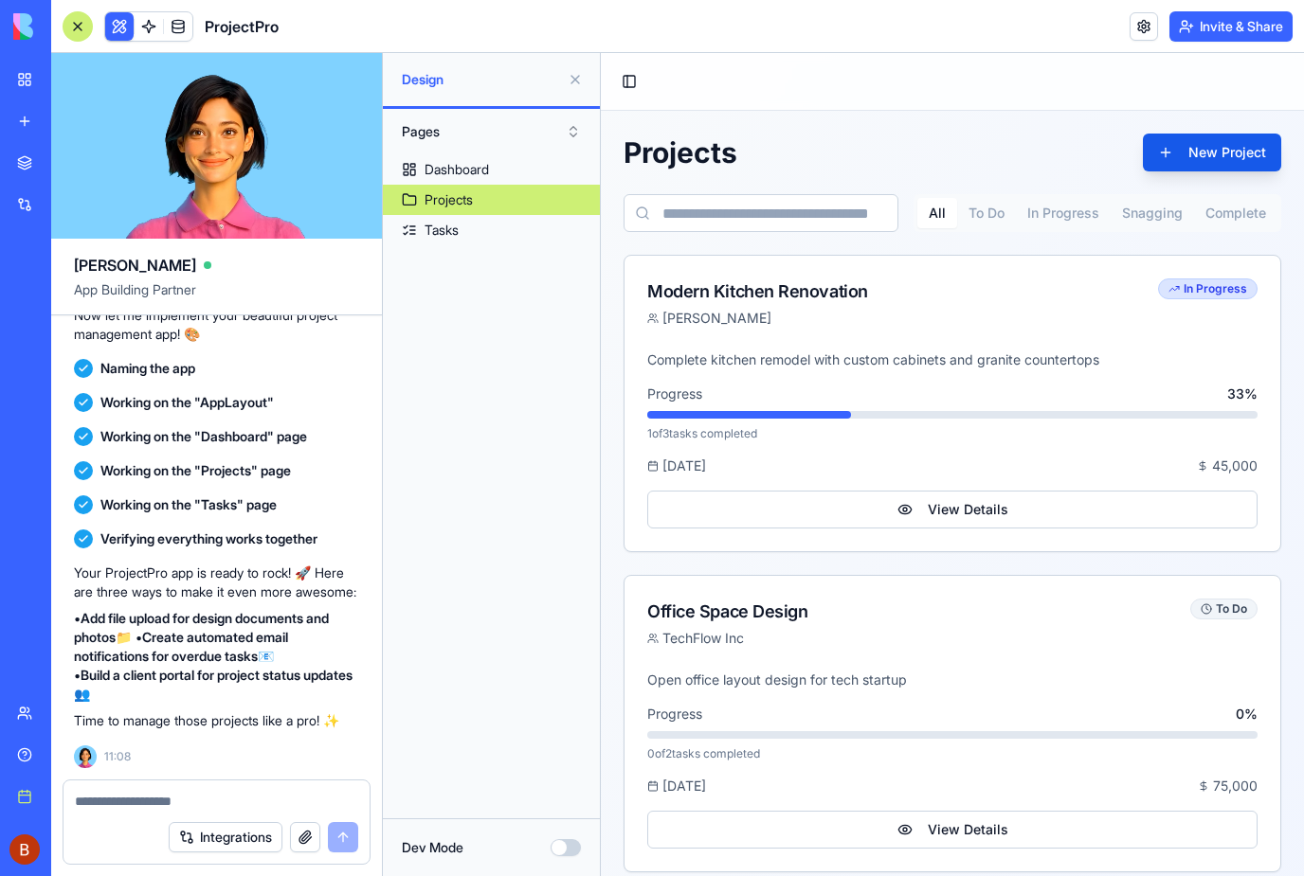
click at [1230, 153] on button "New Project" at bounding box center [1212, 153] width 138 height 38
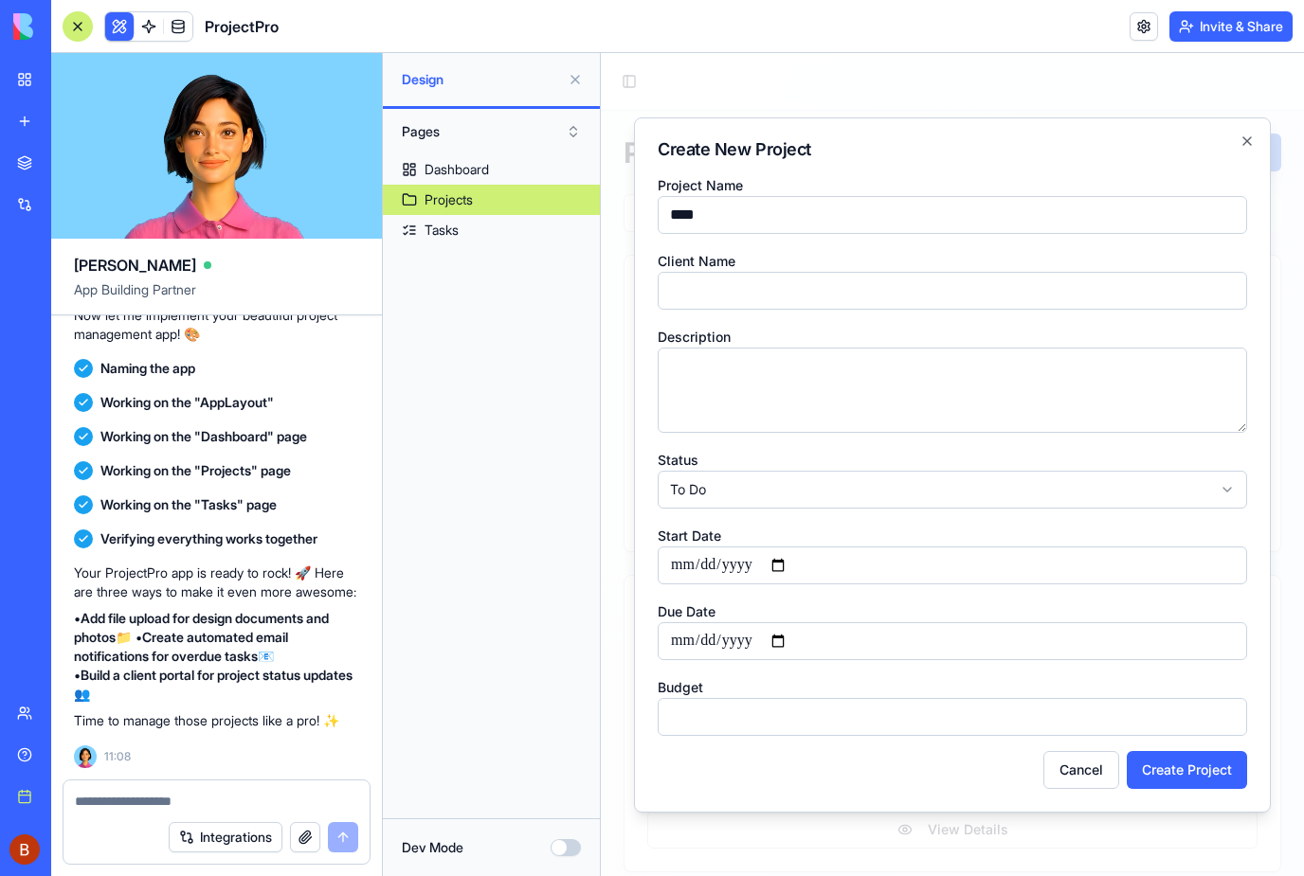
type input "****"
click at [762, 306] on input "Client Name" at bounding box center [952, 291] width 589 height 38
type input "****"
click at [796, 378] on textarea "Description" at bounding box center [952, 390] width 589 height 85
type textarea "**********"
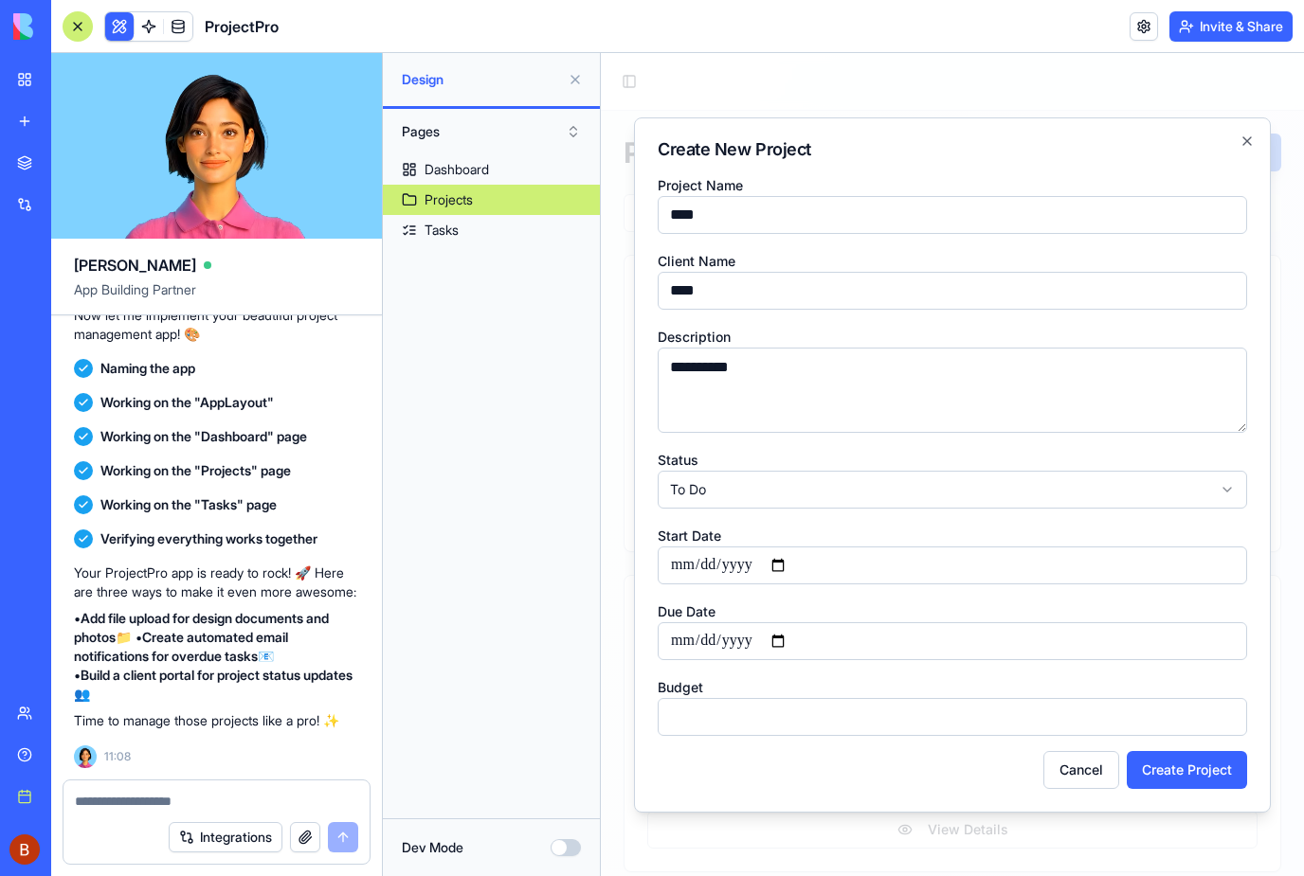
click at [764, 566] on input "Start Date" at bounding box center [952, 566] width 589 height 38
type input "**********"
click at [865, 628] on input "Due Date" at bounding box center [952, 641] width 589 height 38
type input "**********"
click at [818, 731] on input "Budget" at bounding box center [952, 717] width 589 height 38
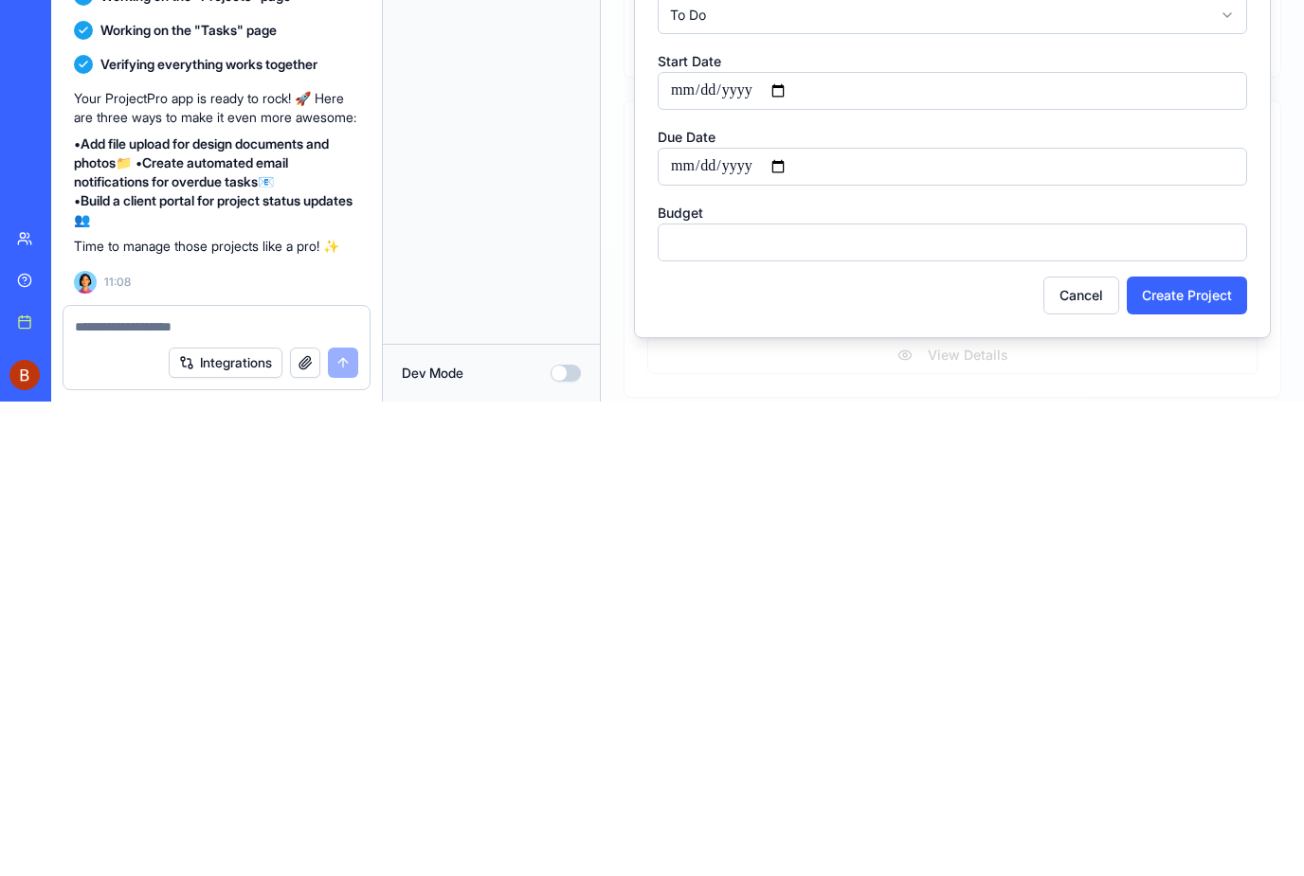
type input "**"
click at [1212, 298] on button "Create Project" at bounding box center [1187, 296] width 120 height 38
type input "*****"
click at [1199, 302] on button "Create Project" at bounding box center [1187, 296] width 120 height 38
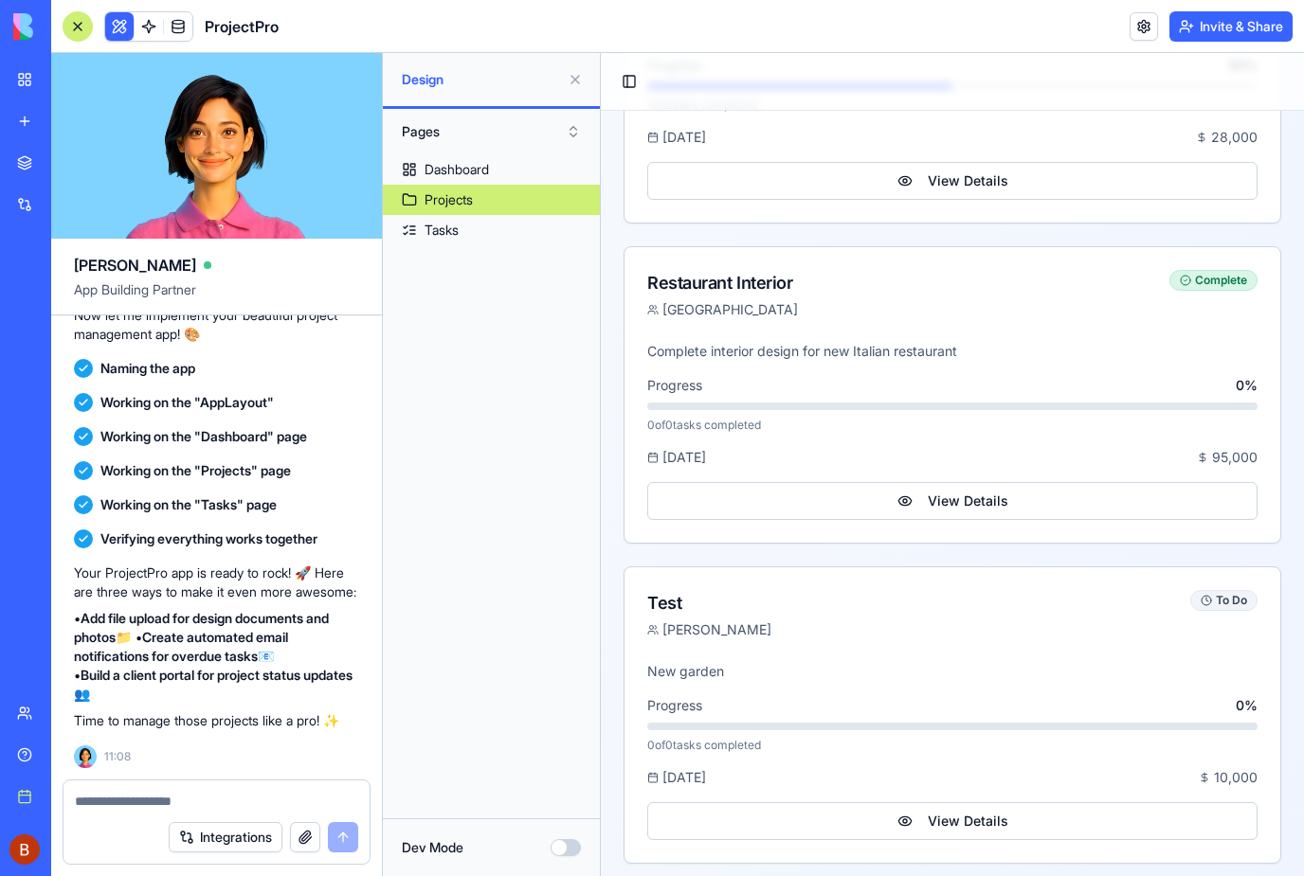
scroll to position [917, 0]
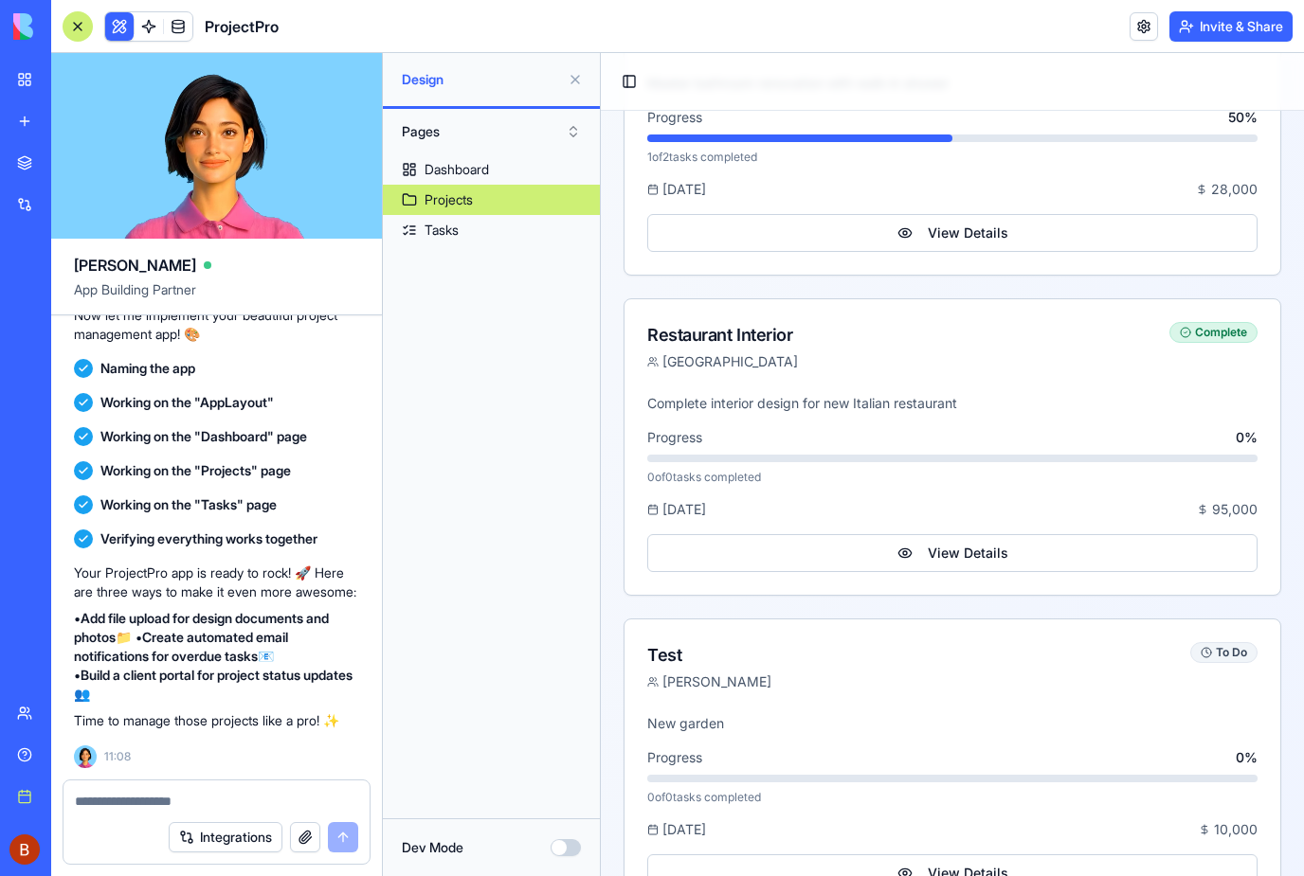
click at [1044, 558] on button "View Details" at bounding box center [952, 553] width 610 height 38
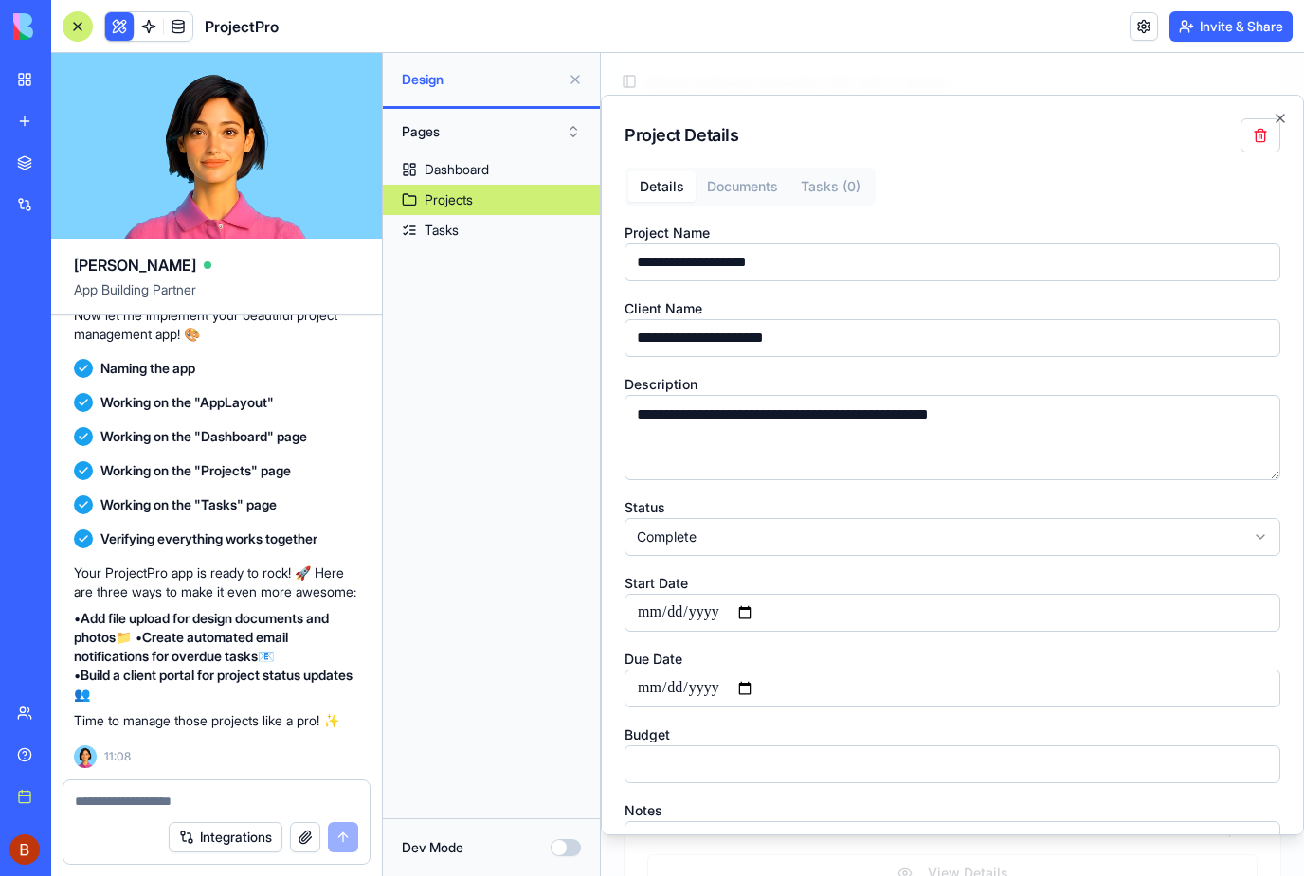
click at [839, 189] on body "**********" at bounding box center [952, 37] width 703 height 1803
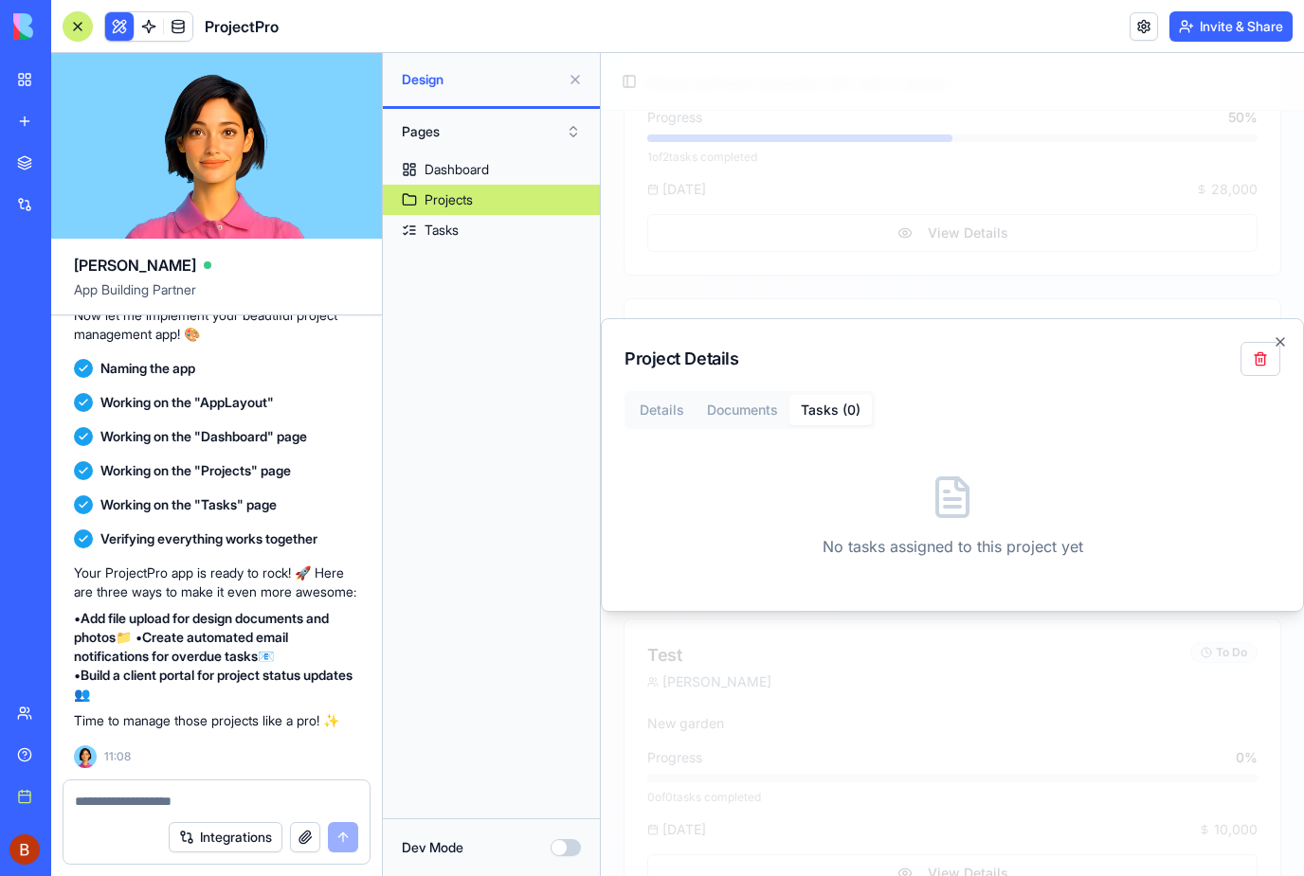
click at [1007, 549] on p "No tasks assigned to this project yet" at bounding box center [952, 546] width 656 height 23
click at [922, 501] on div "No tasks assigned to this project yet" at bounding box center [952, 516] width 656 height 144
click at [1281, 341] on icon "button" at bounding box center [1280, 342] width 8 height 8
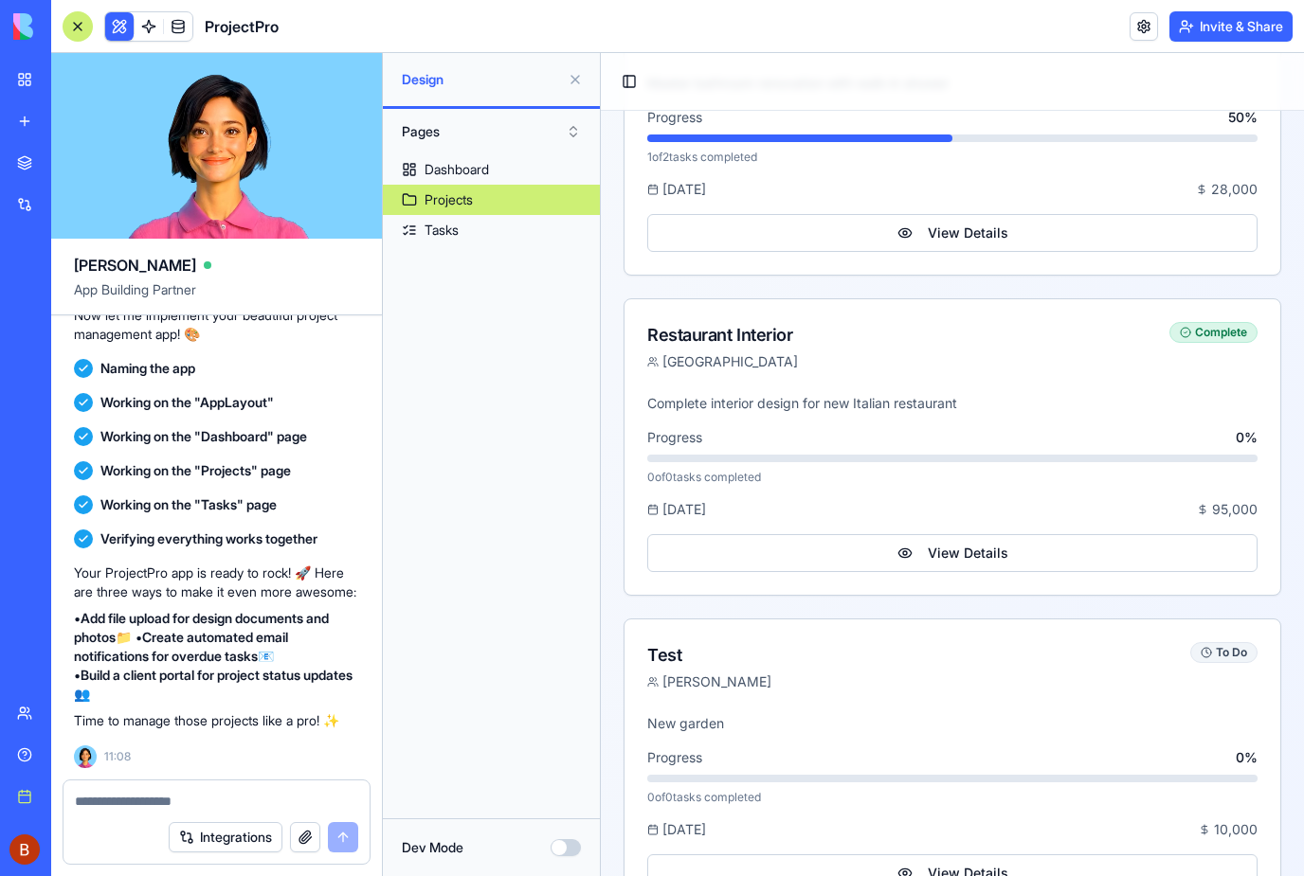
click at [441, 227] on div "Tasks" at bounding box center [441, 230] width 34 height 19
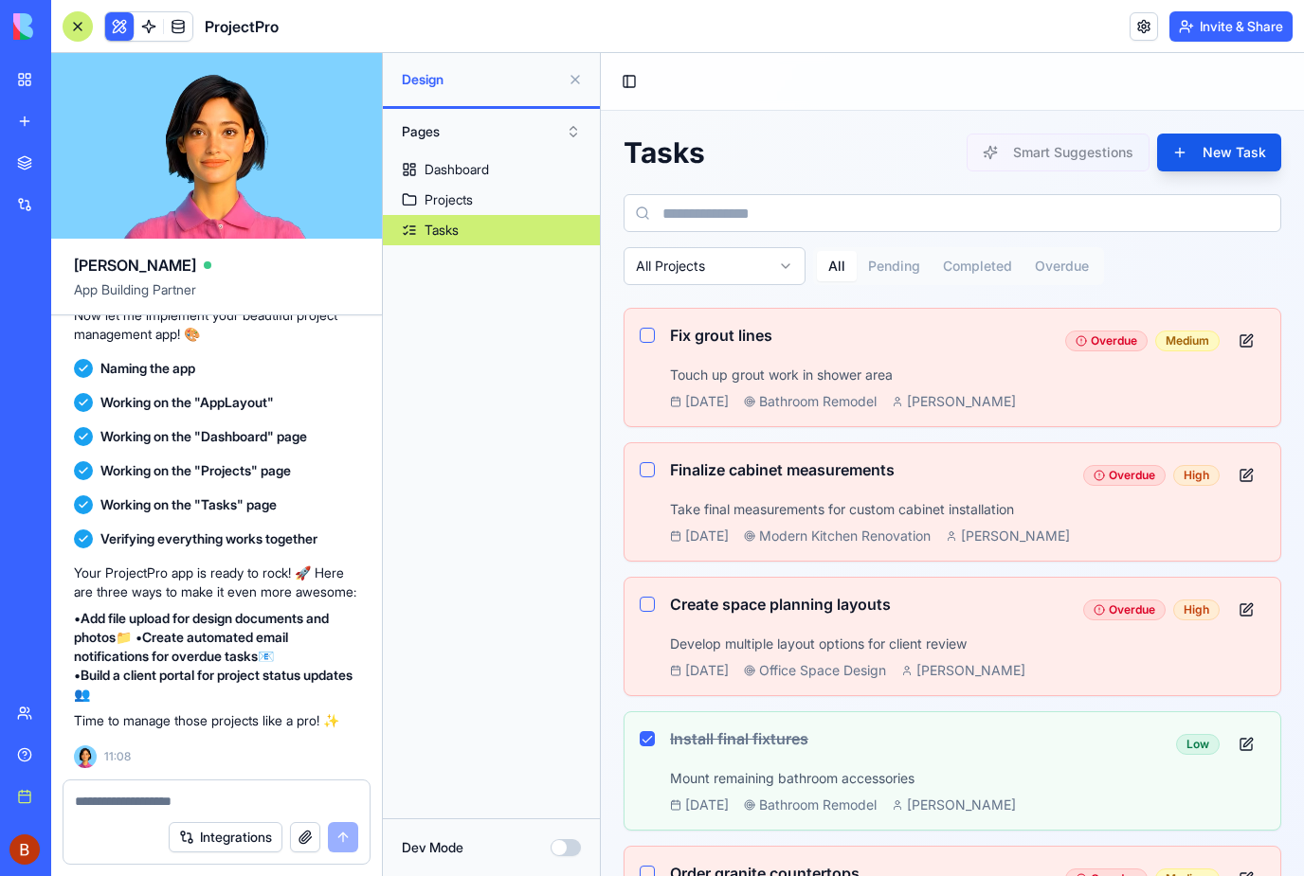
click at [1223, 144] on button "New Task" at bounding box center [1219, 153] width 124 height 38
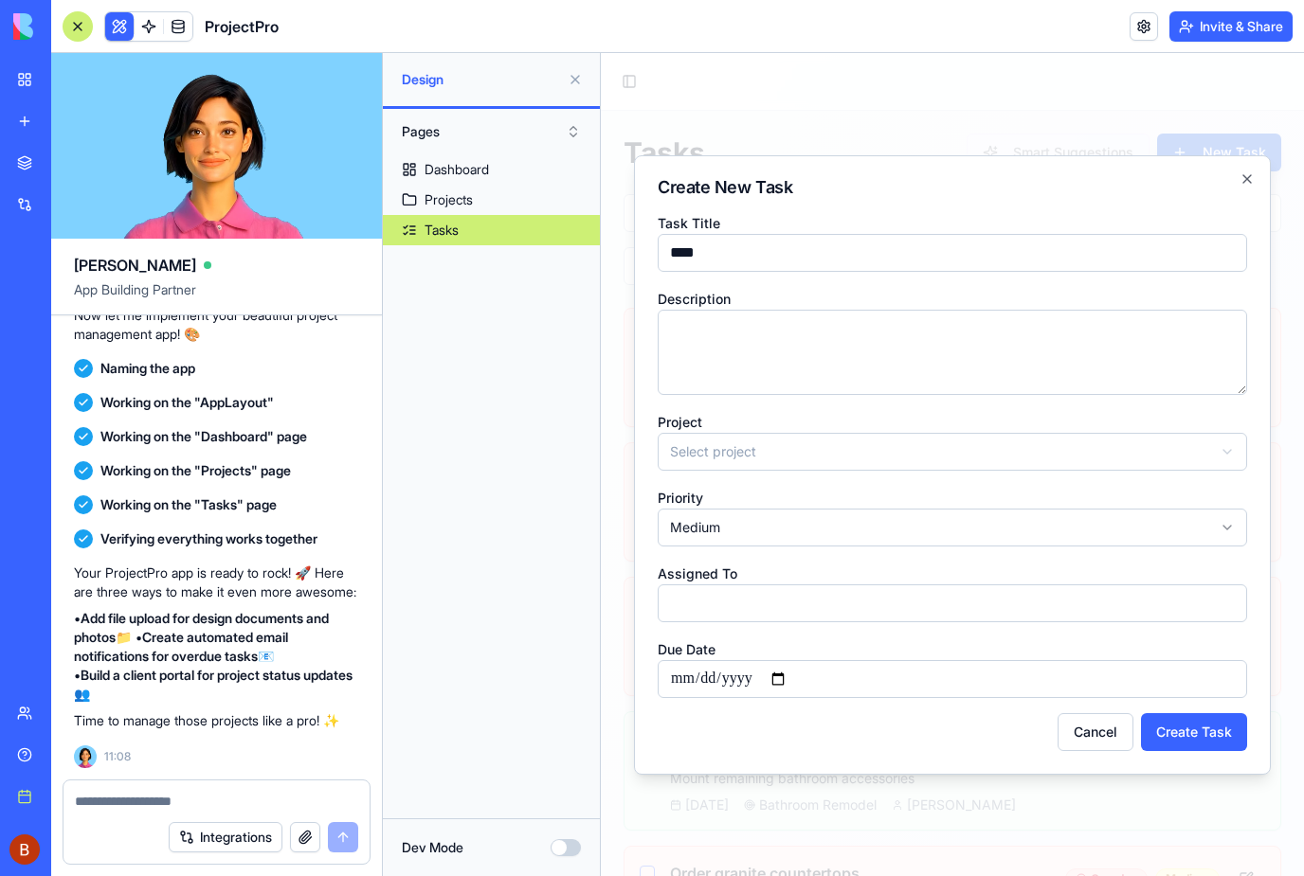
type input "****"
click at [756, 439] on button "Select project" at bounding box center [952, 452] width 589 height 38
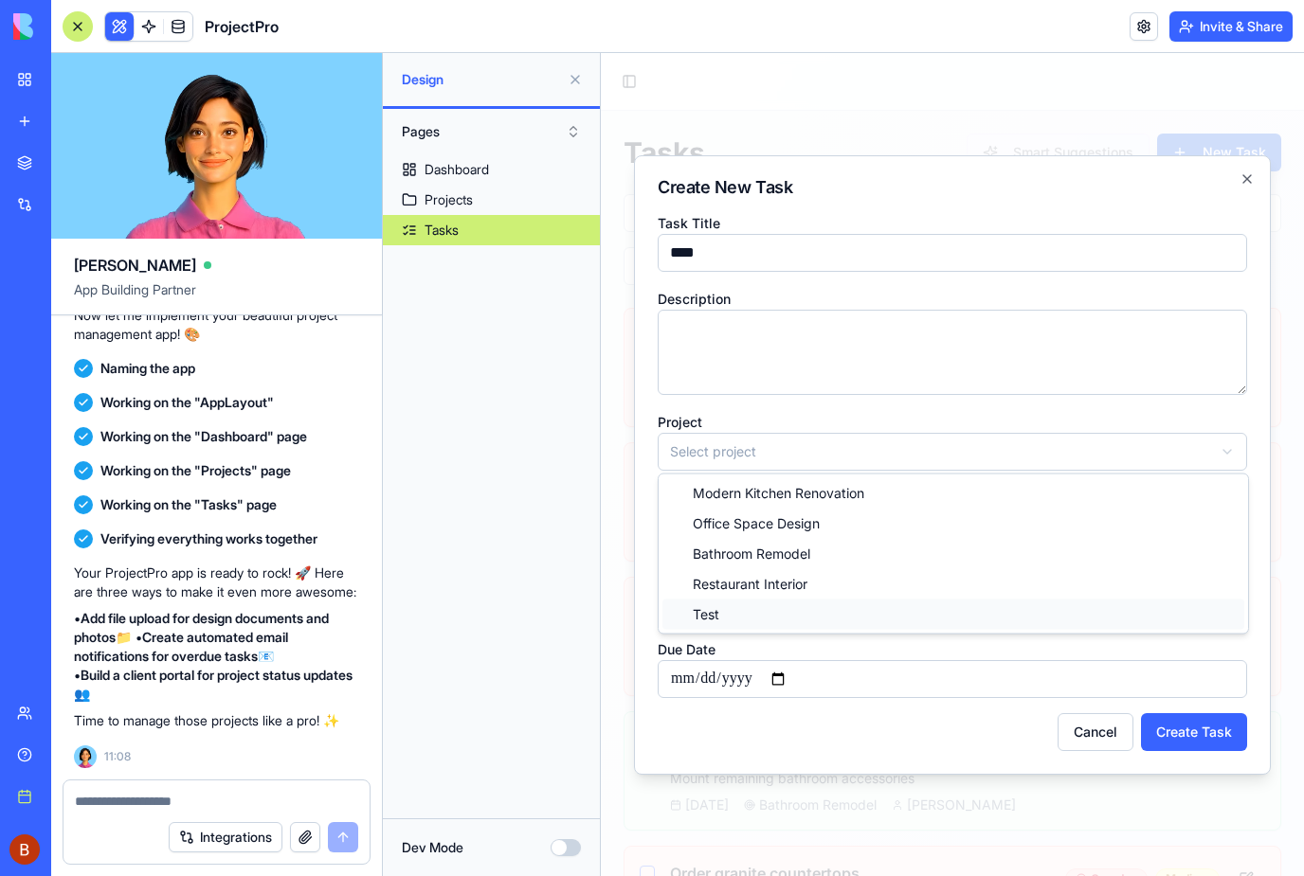
click at [717, 608] on span "Test" at bounding box center [706, 614] width 27 height 19
select select "*****"
click at [758, 520] on button "Medium" at bounding box center [952, 528] width 589 height 38
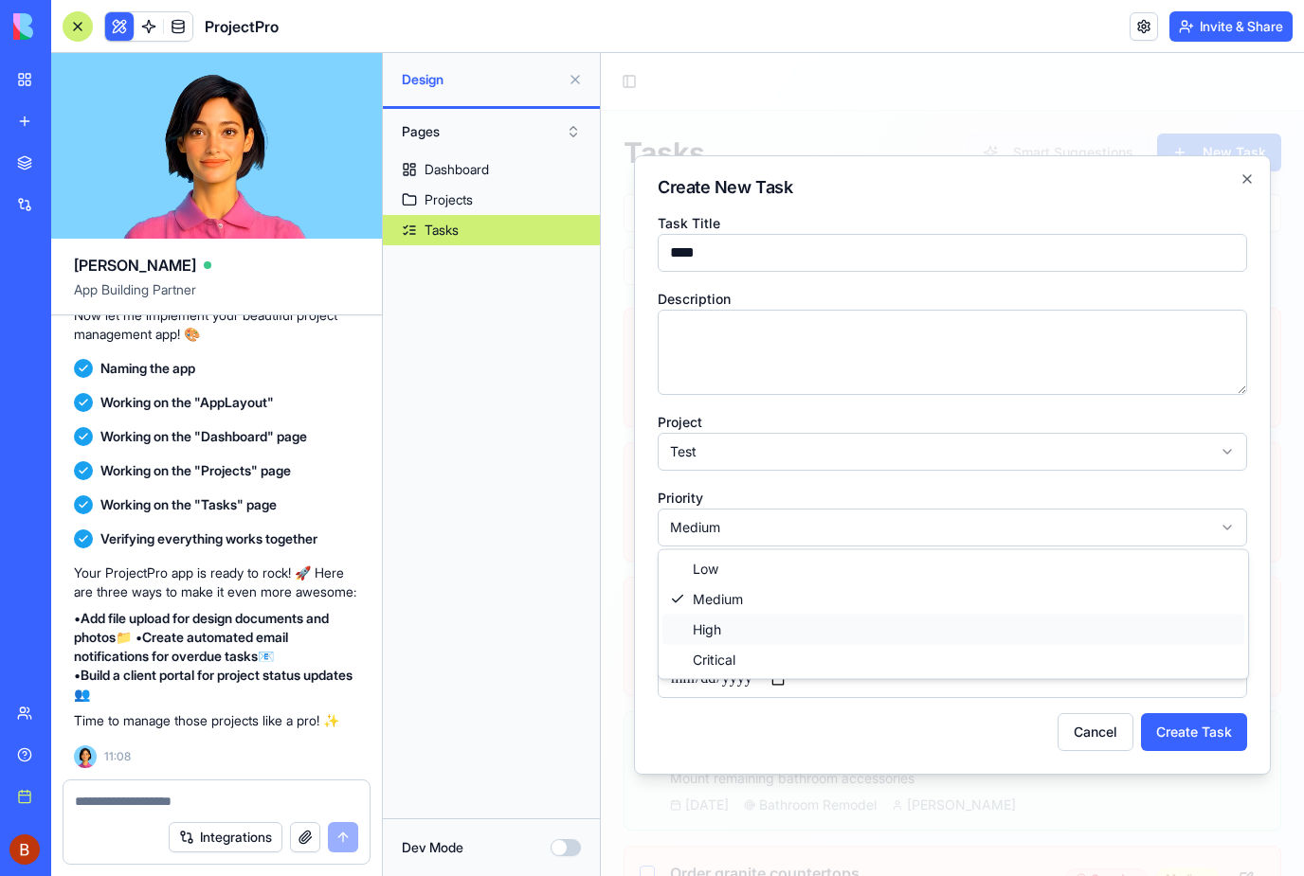
click at [714, 632] on span "High" at bounding box center [707, 630] width 28 height 19
select select "****"
click at [776, 592] on input "Assigned To" at bounding box center [952, 604] width 589 height 38
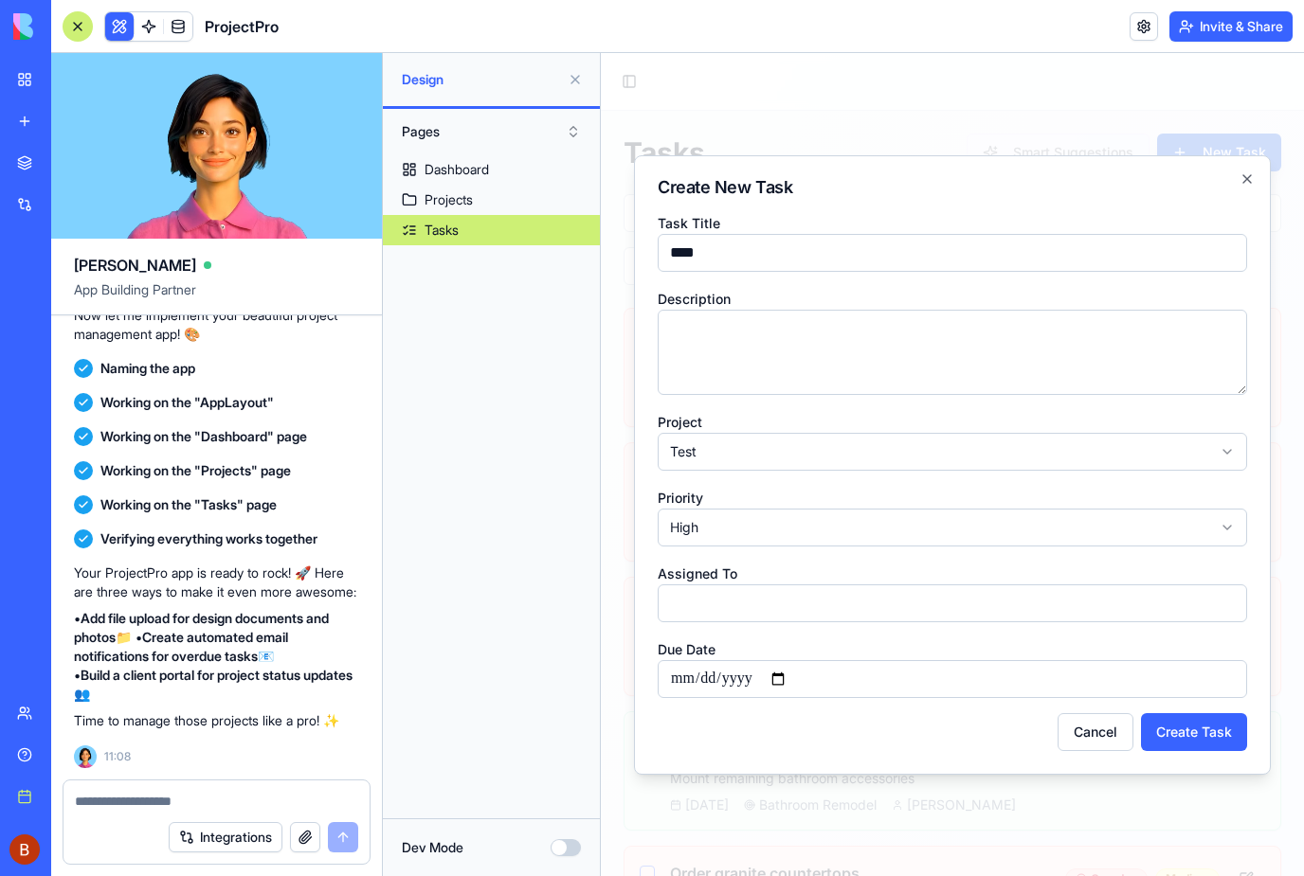
click at [1199, 723] on button "Create Task" at bounding box center [1194, 732] width 106 height 38
click at [881, 675] on input "Due Date" at bounding box center [952, 679] width 589 height 38
type input "**********"
click at [1208, 730] on button "Create Task" at bounding box center [1194, 732] width 106 height 38
select select
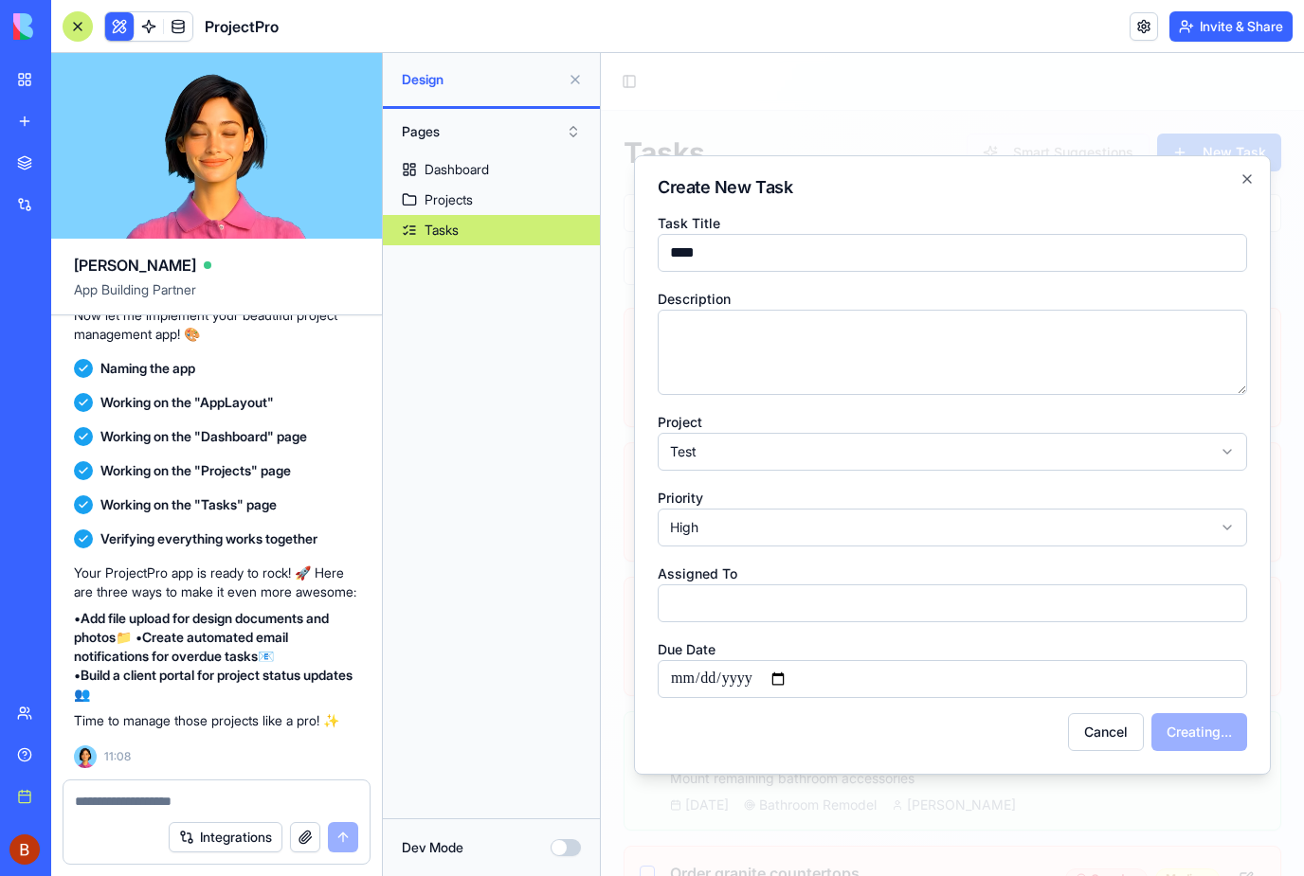
select select "******"
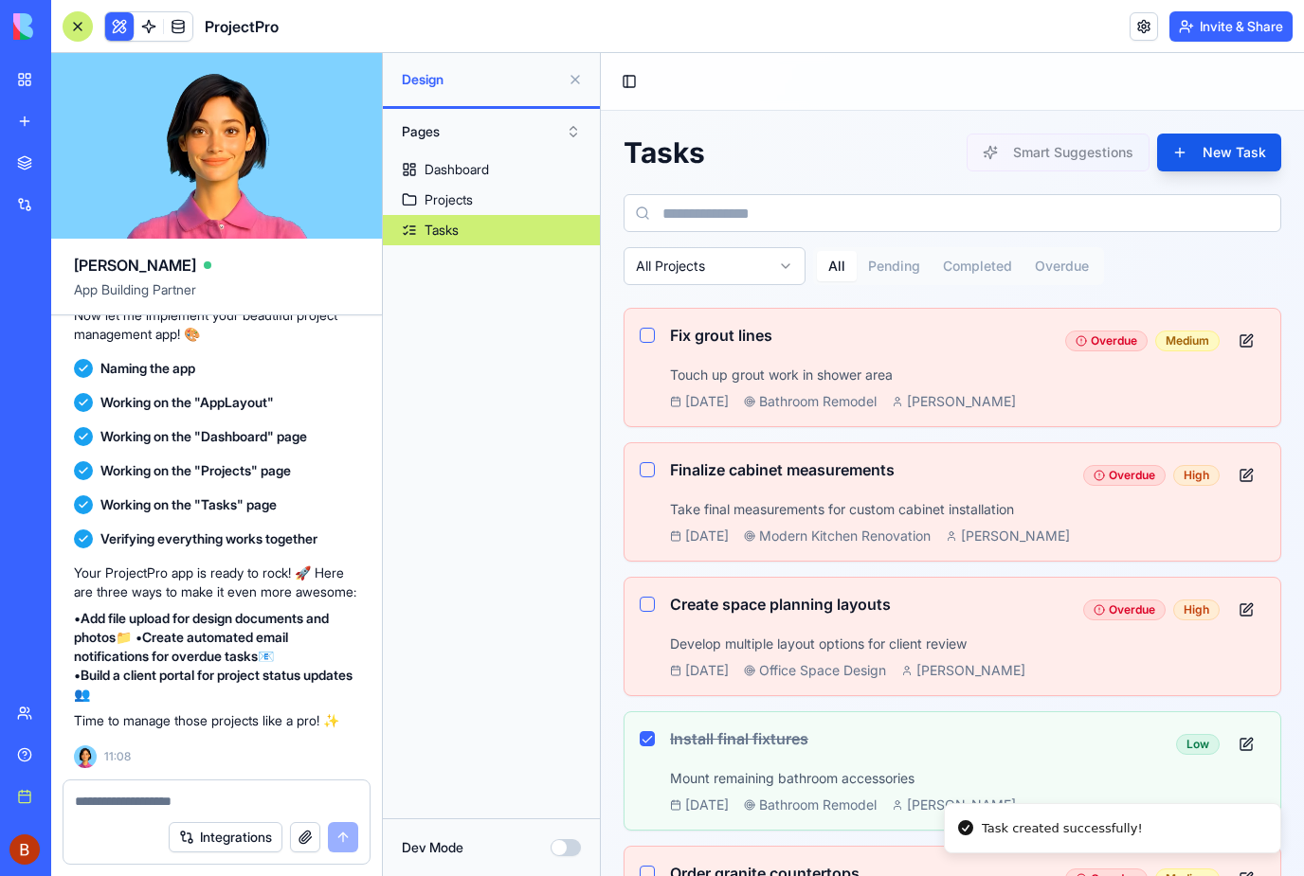
click at [642, 331] on button "button" at bounding box center [647, 335] width 15 height 15
click at [642, 332] on button "button" at bounding box center [647, 335] width 15 height 15
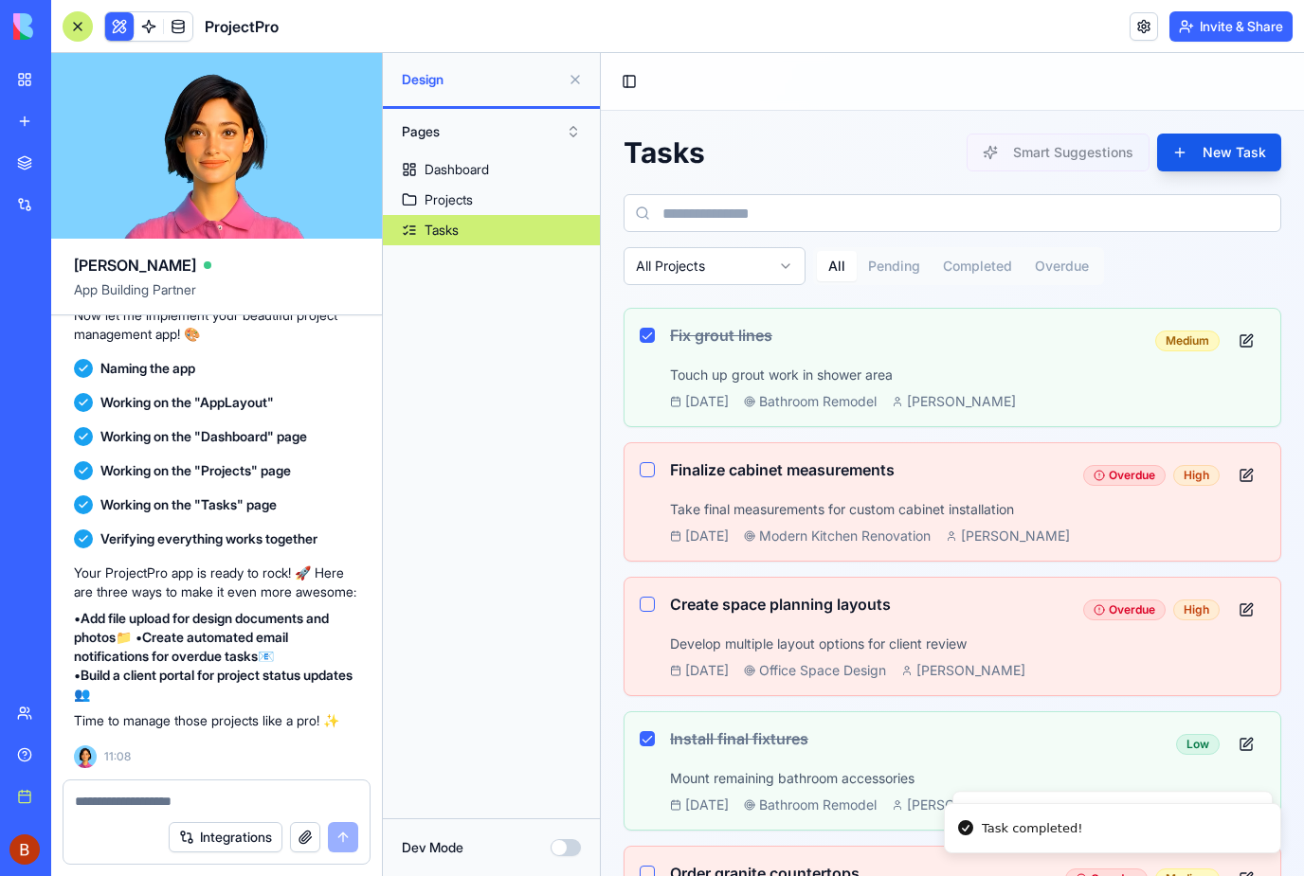
click at [645, 477] on button "button" at bounding box center [647, 469] width 15 height 15
click at [649, 465] on button "button" at bounding box center [647, 469] width 15 height 15
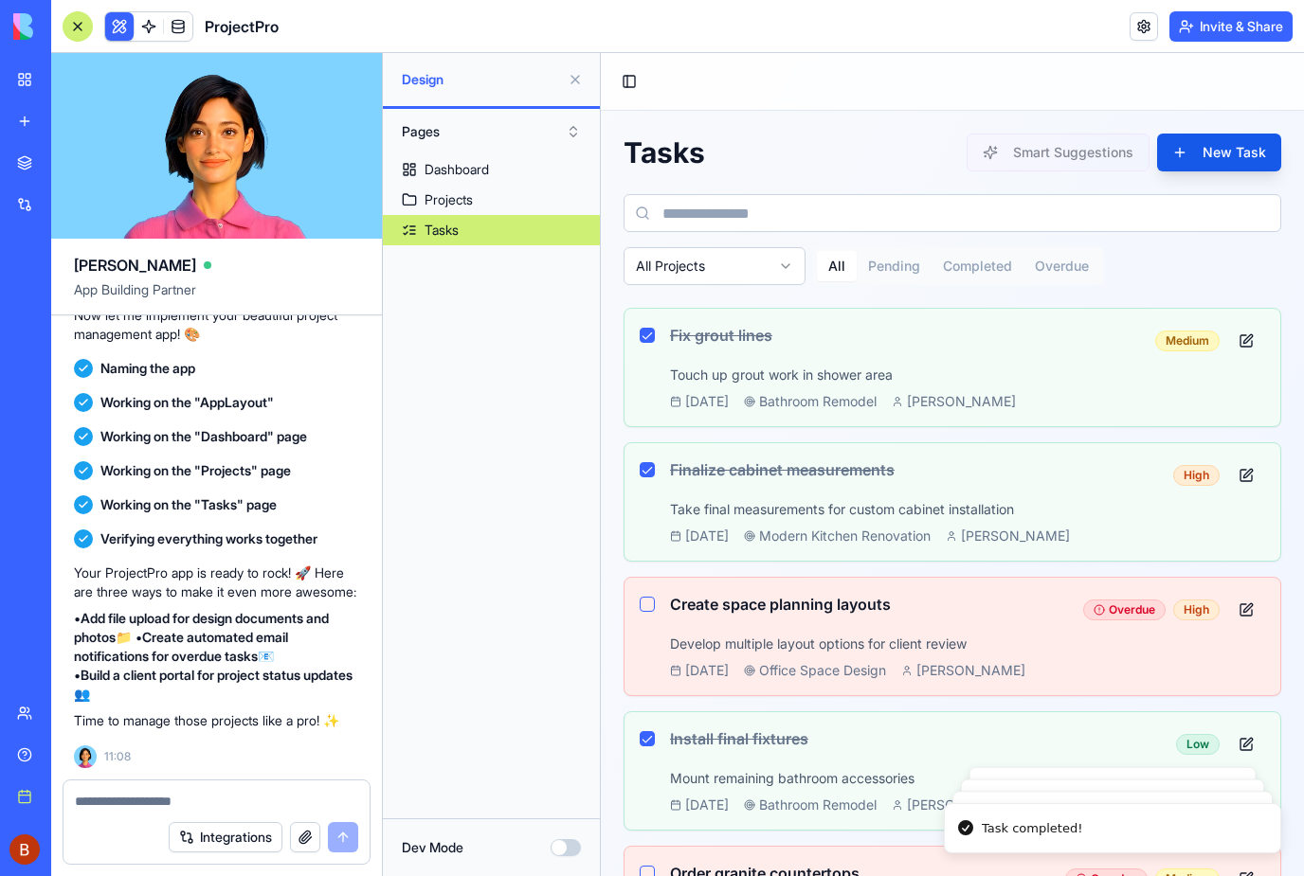
click at [648, 600] on button "button" at bounding box center [647, 604] width 15 height 15
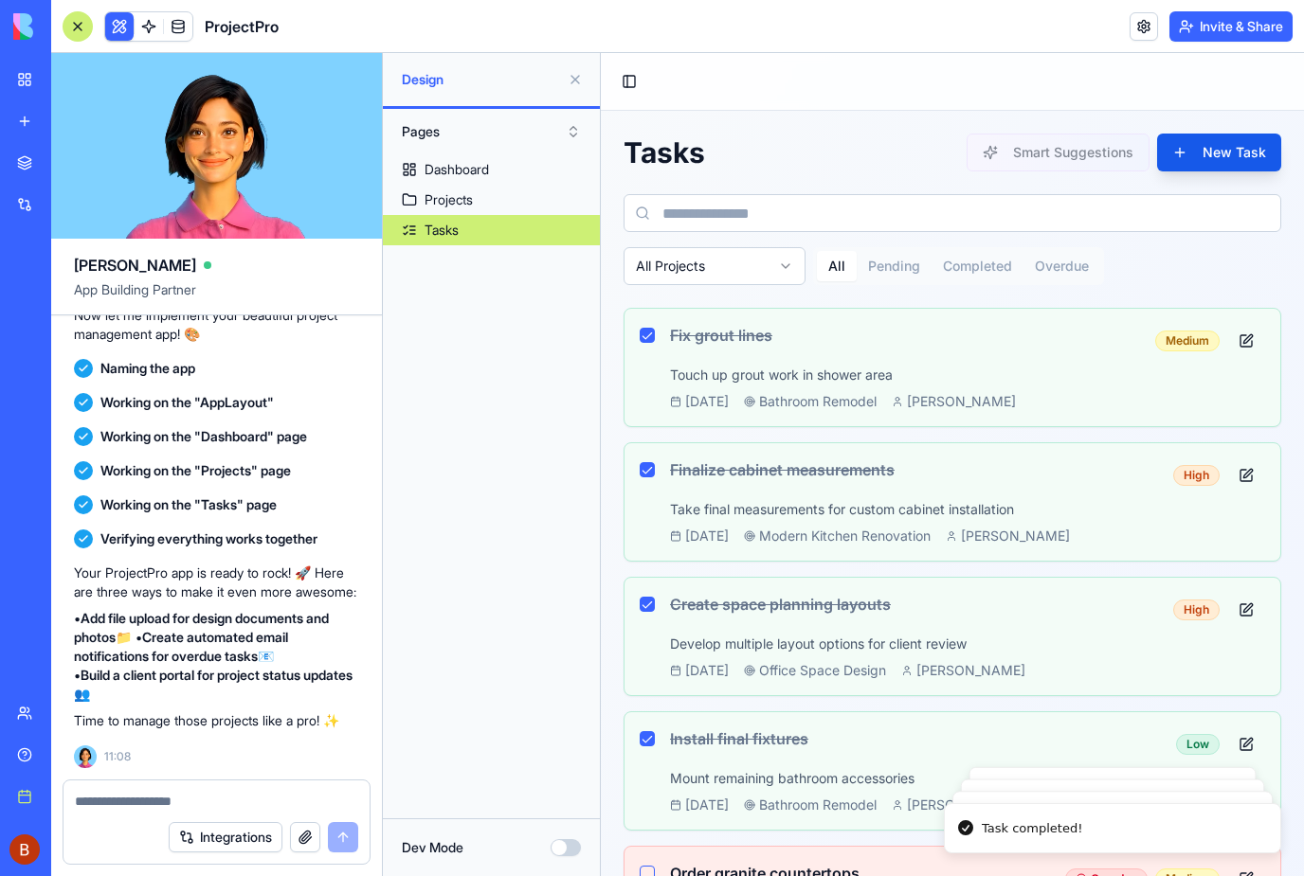
click at [478, 215] on link "Tasks" at bounding box center [491, 230] width 217 height 30
click at [473, 206] on div "Projects" at bounding box center [448, 199] width 48 height 19
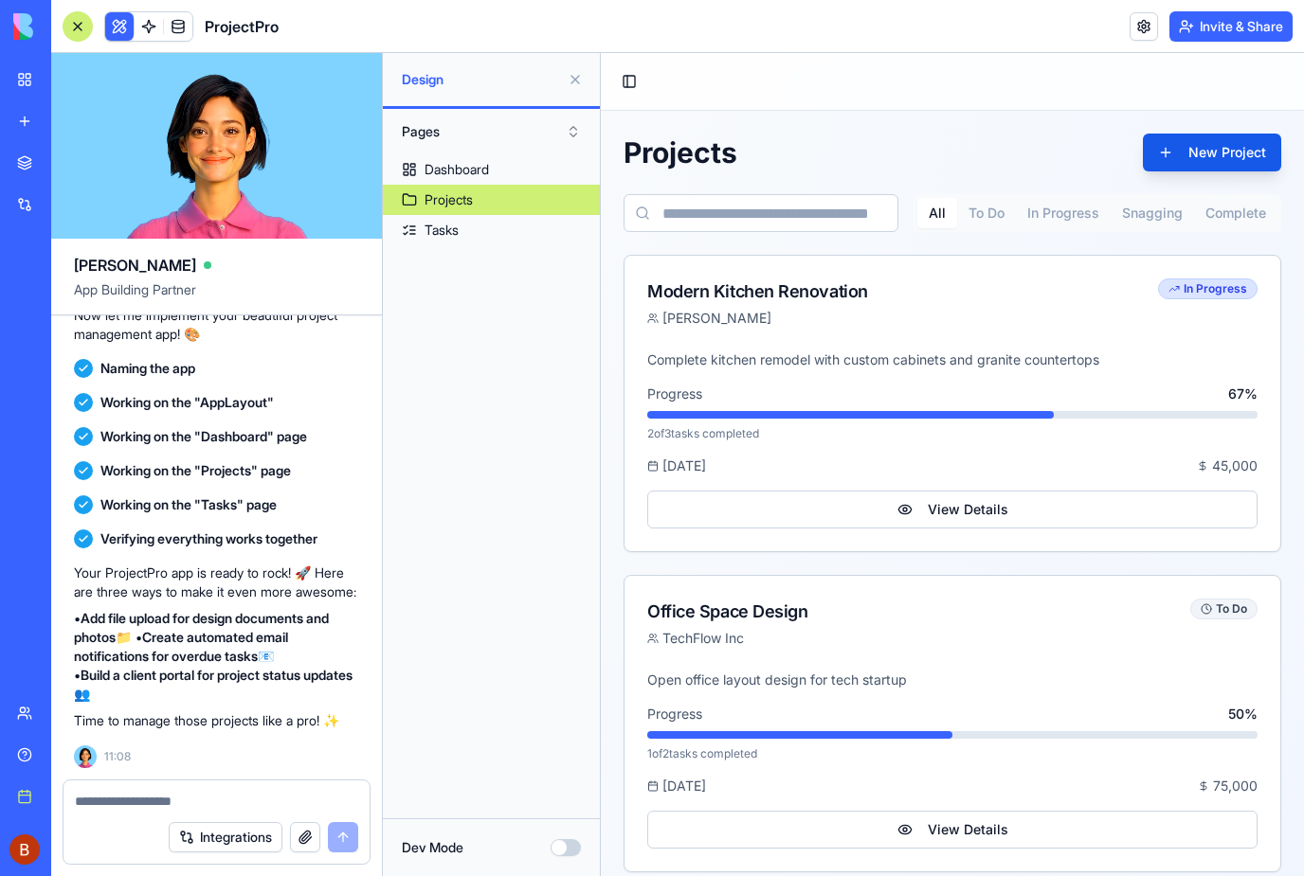
scroll to position [578, 0]
click at [30, 90] on link "My workspace" at bounding box center [44, 80] width 76 height 38
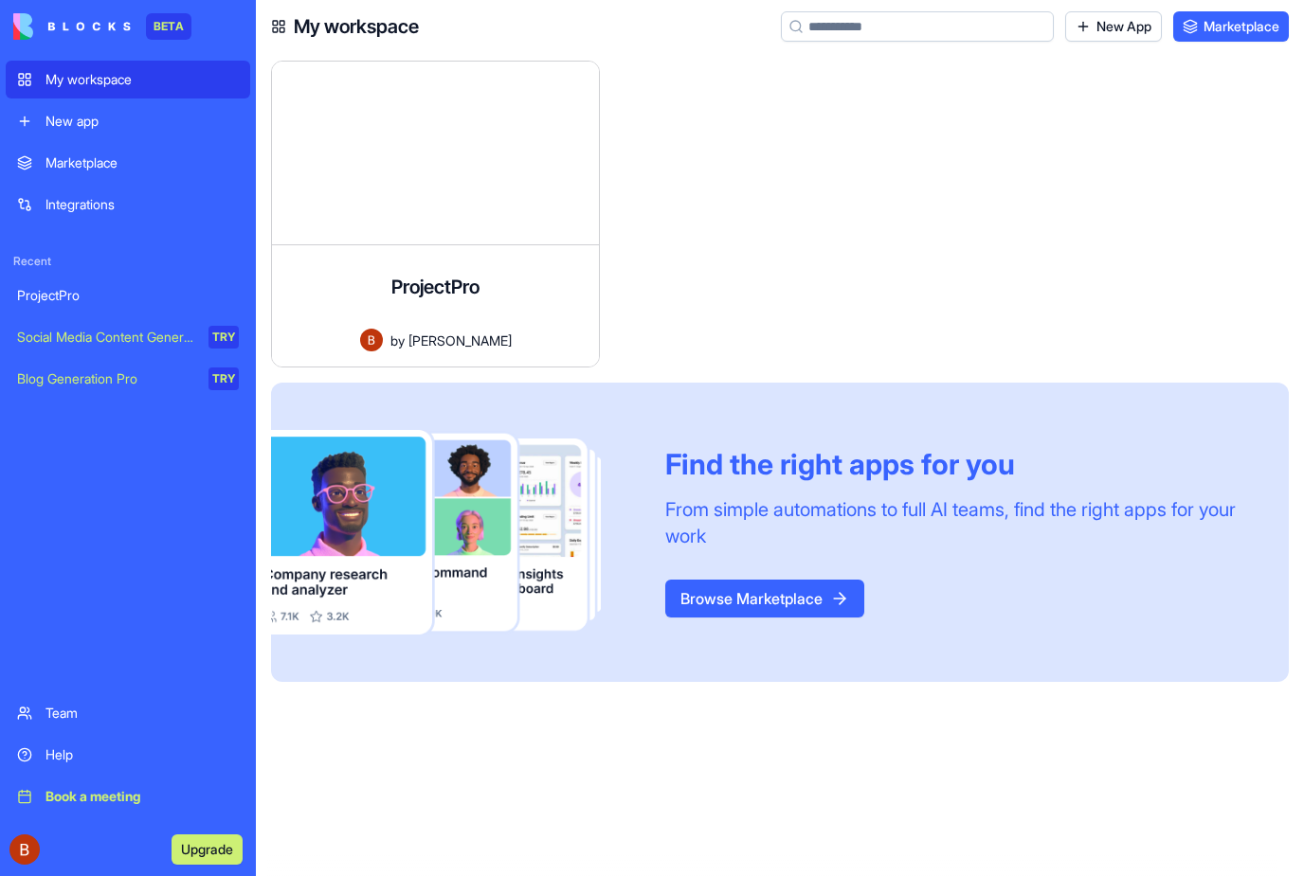
click at [98, 165] on div "Marketplace" at bounding box center [141, 162] width 193 height 19
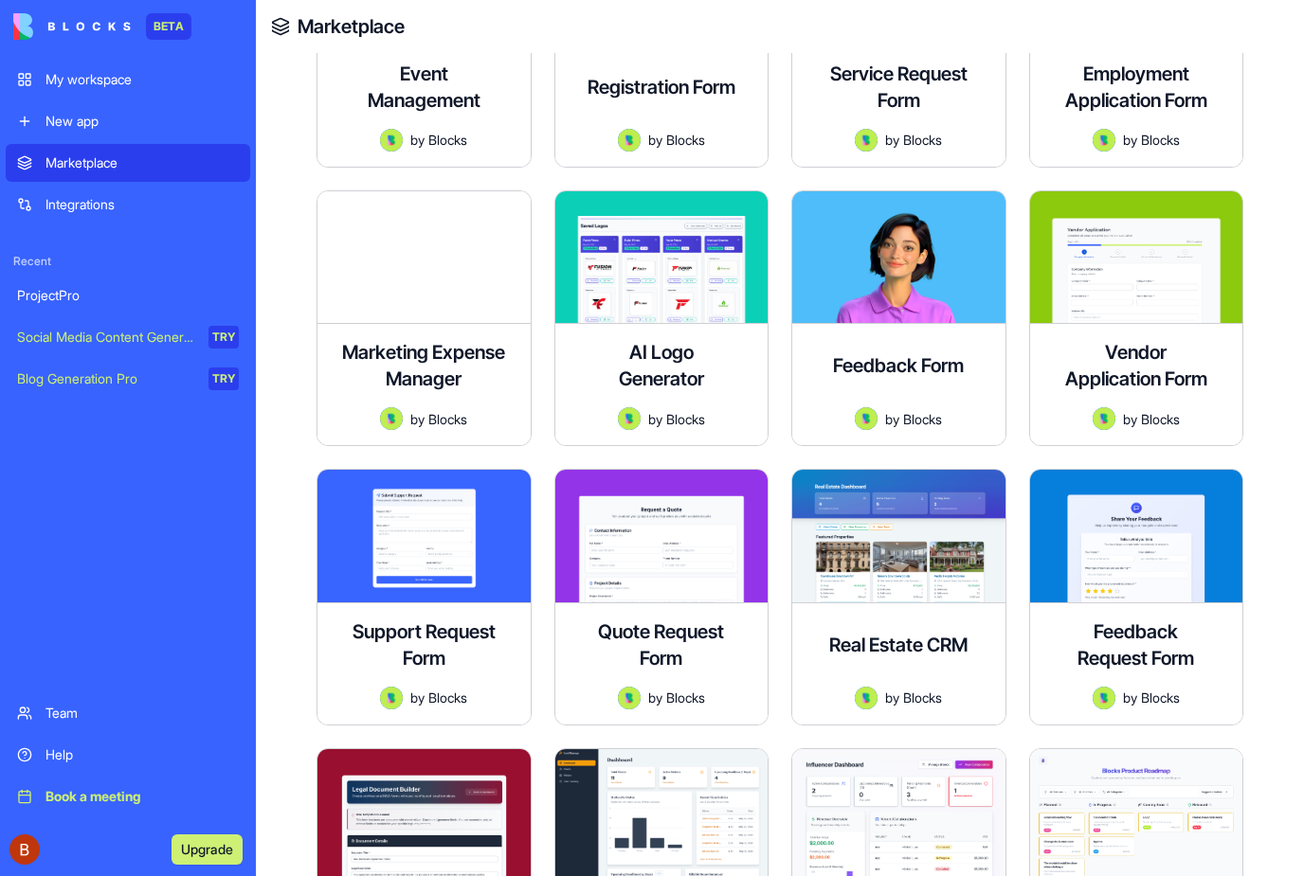
scroll to position [1864, 0]
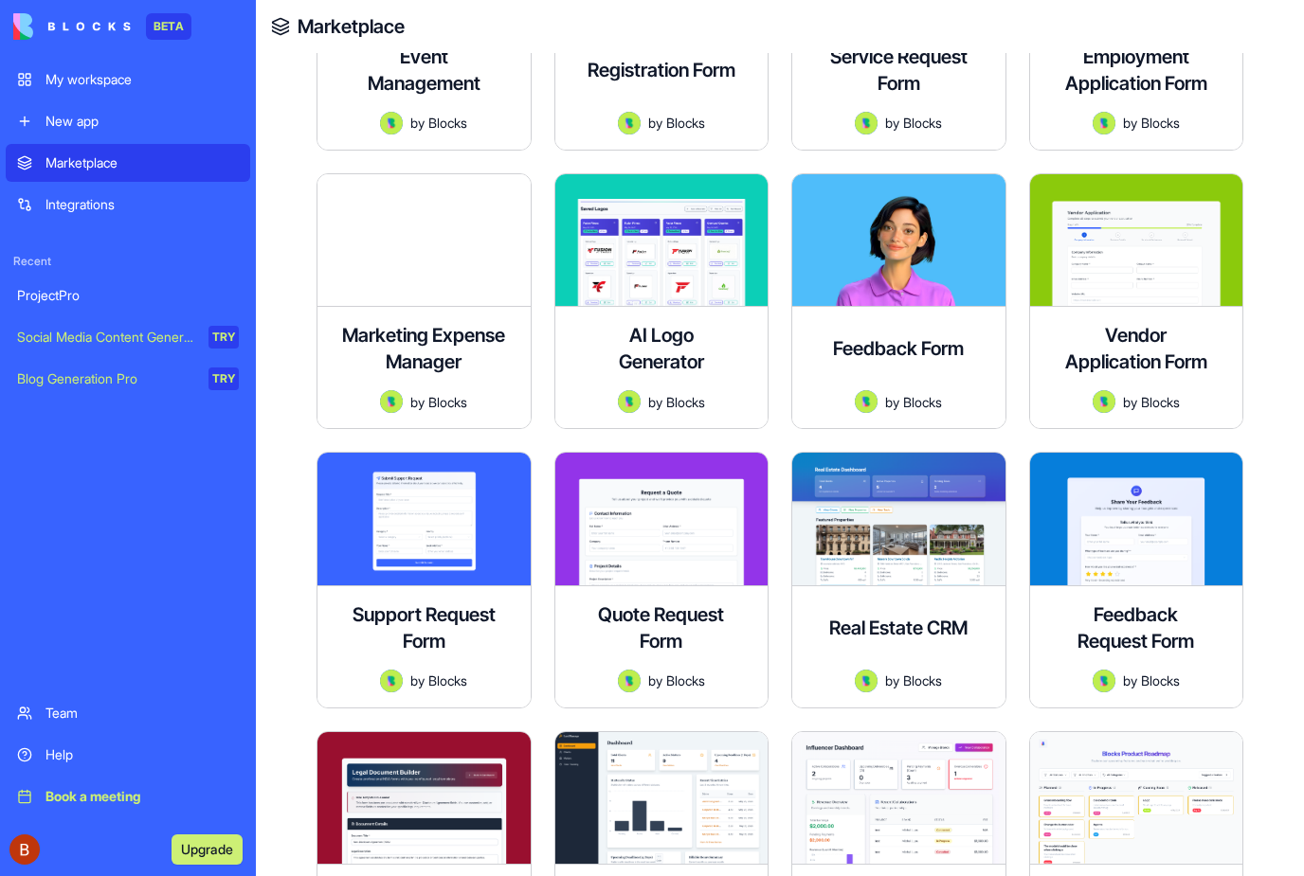
click at [906, 619] on h4 "Real Estate CRM" at bounding box center [898, 628] width 138 height 27
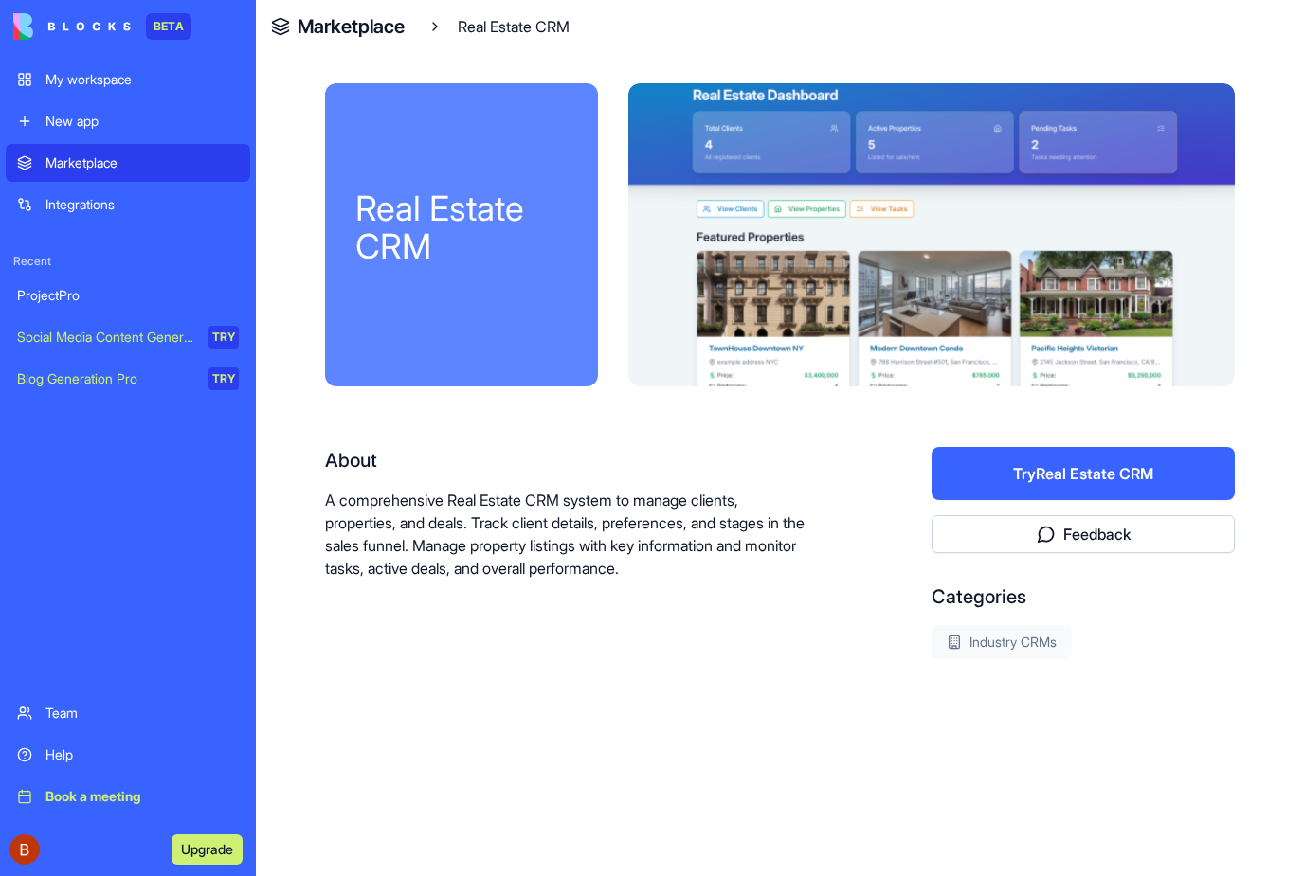
click at [1102, 481] on button "Try Real Estate CRM" at bounding box center [1082, 473] width 303 height 53
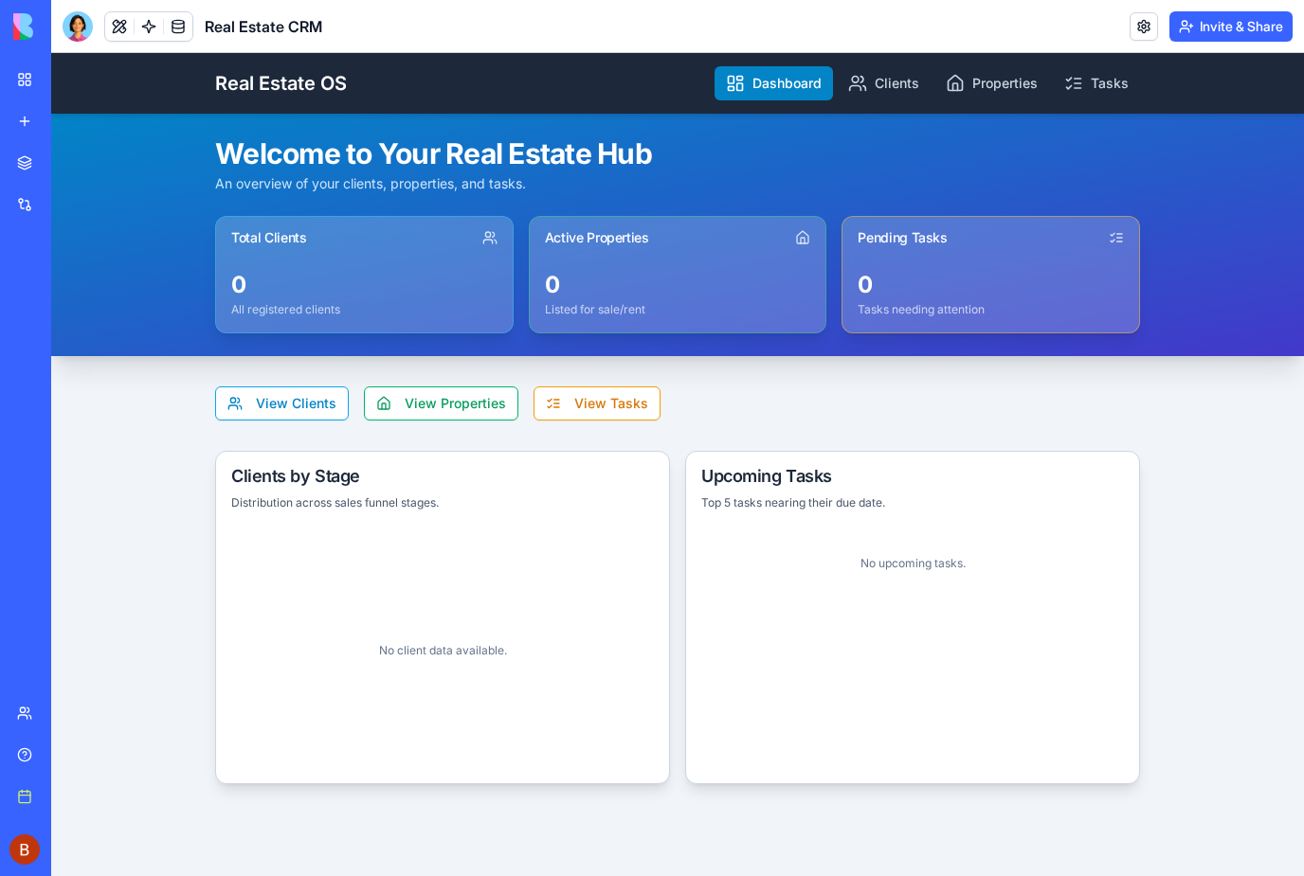
click at [893, 79] on link "Clients" at bounding box center [884, 83] width 94 height 34
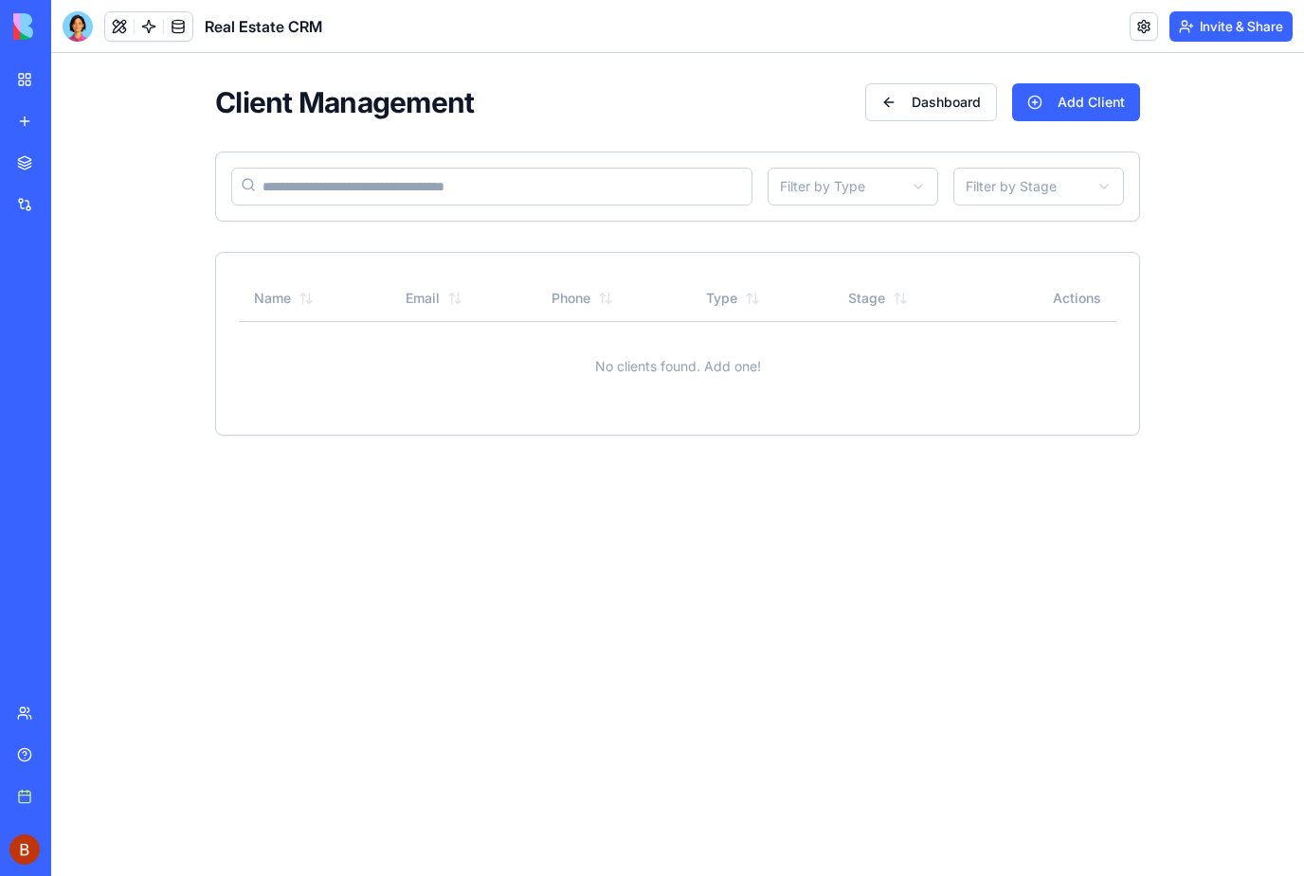
click at [946, 99] on button "Dashboard" at bounding box center [931, 102] width 132 height 38
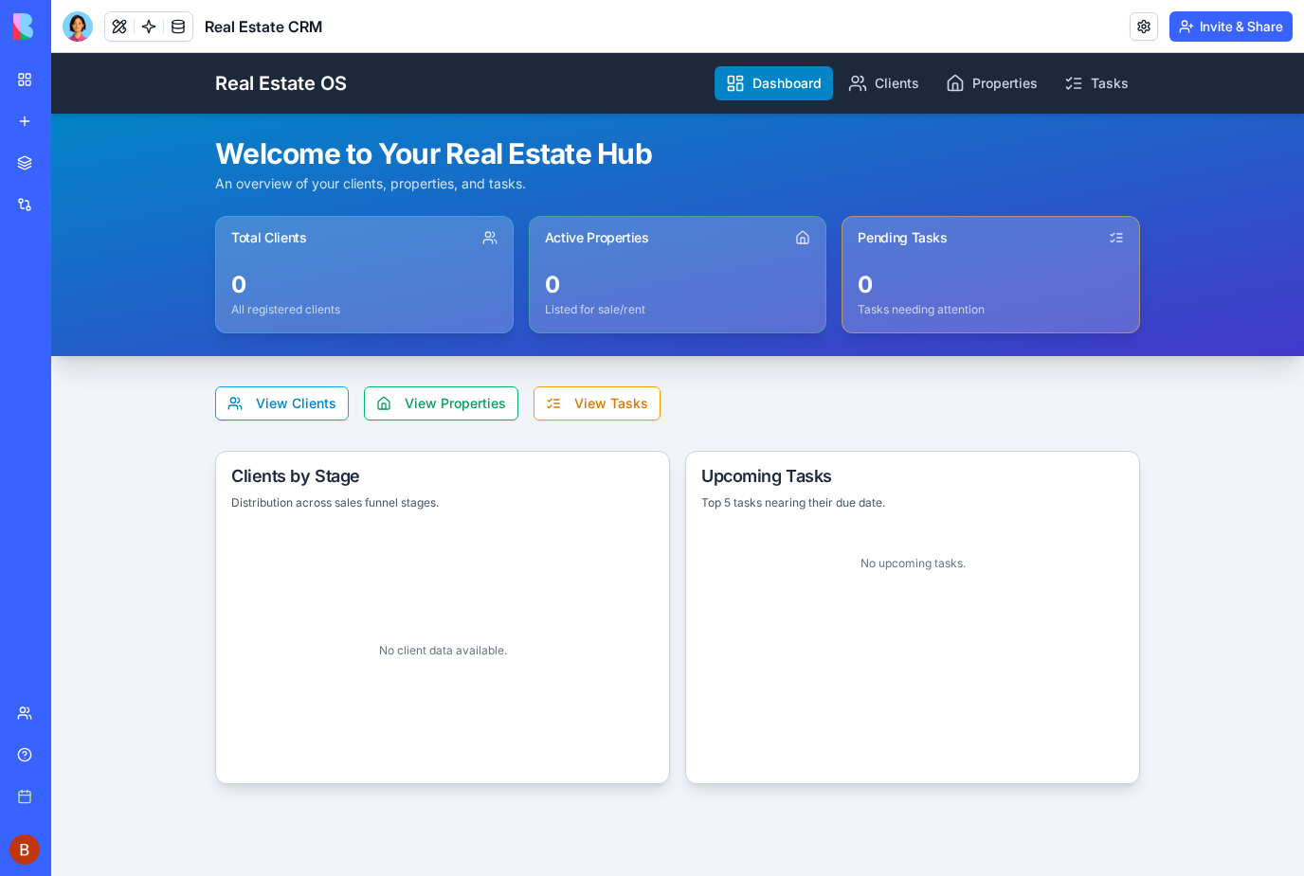
click at [1002, 86] on link "Properties" at bounding box center [991, 83] width 115 height 34
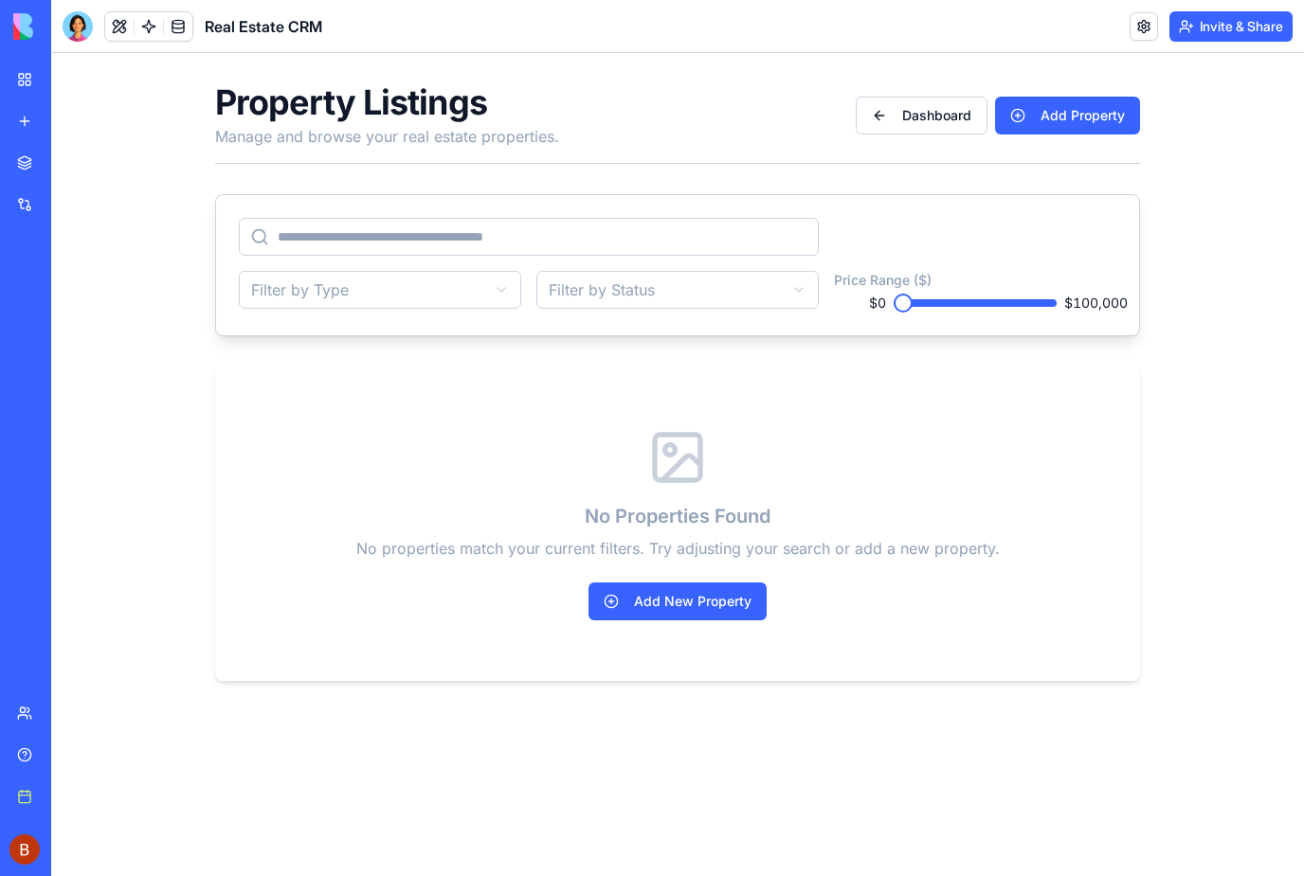
click at [934, 126] on button "Dashboard" at bounding box center [922, 116] width 132 height 38
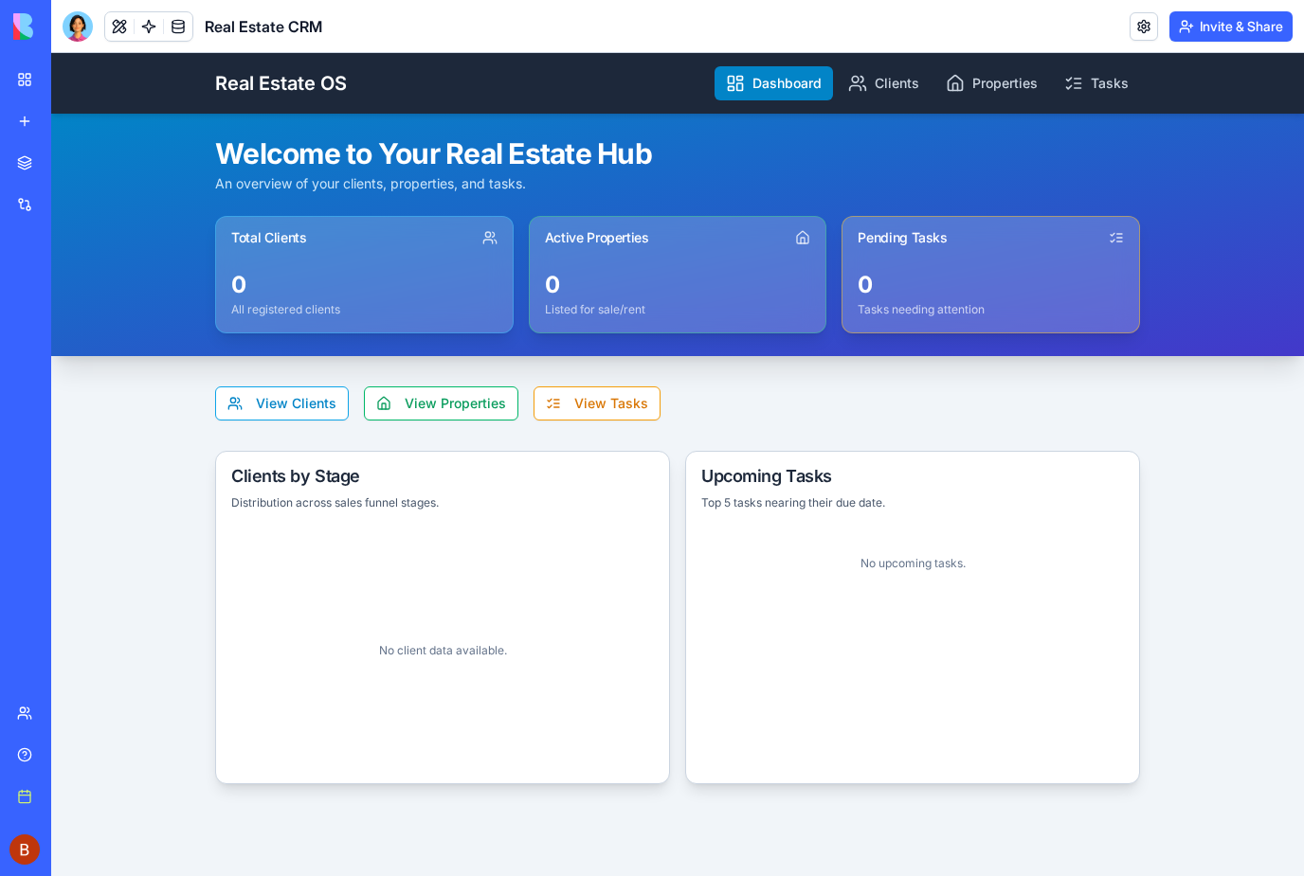
click at [1102, 89] on link "Tasks" at bounding box center [1096, 83] width 87 height 34
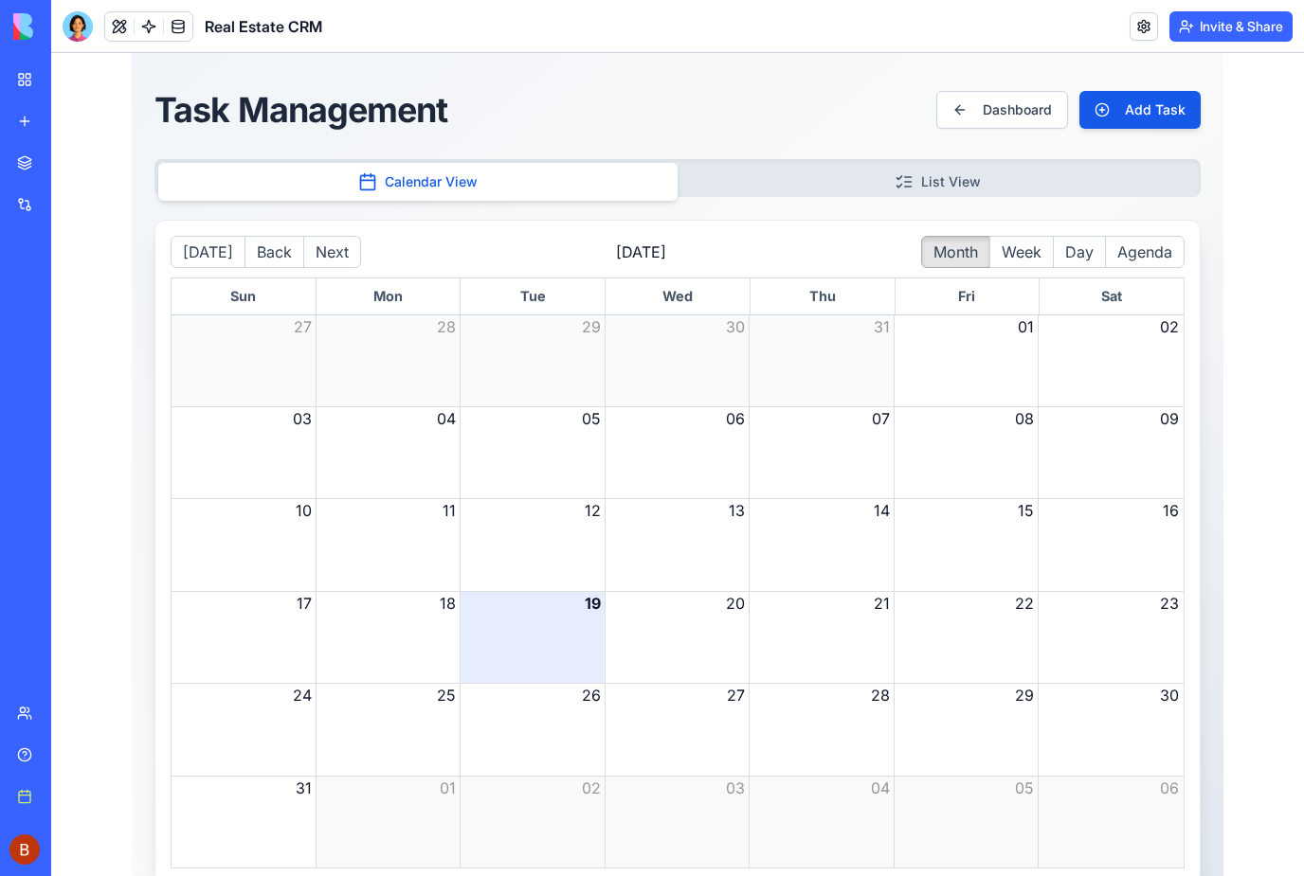
click at [1005, 117] on button "Dashboard" at bounding box center [1002, 110] width 132 height 38
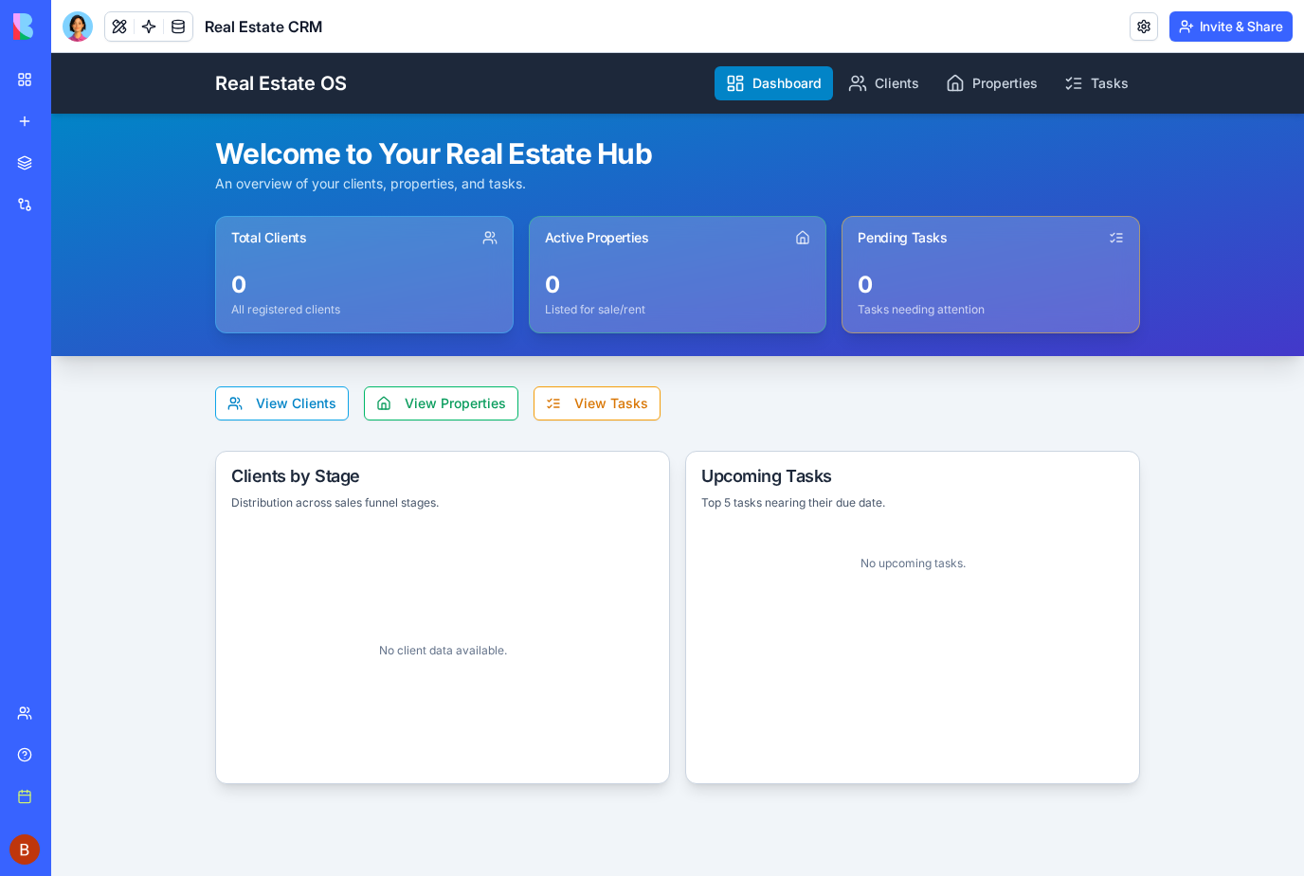
click at [31, 796] on link "Book a meeting" at bounding box center [44, 797] width 76 height 38
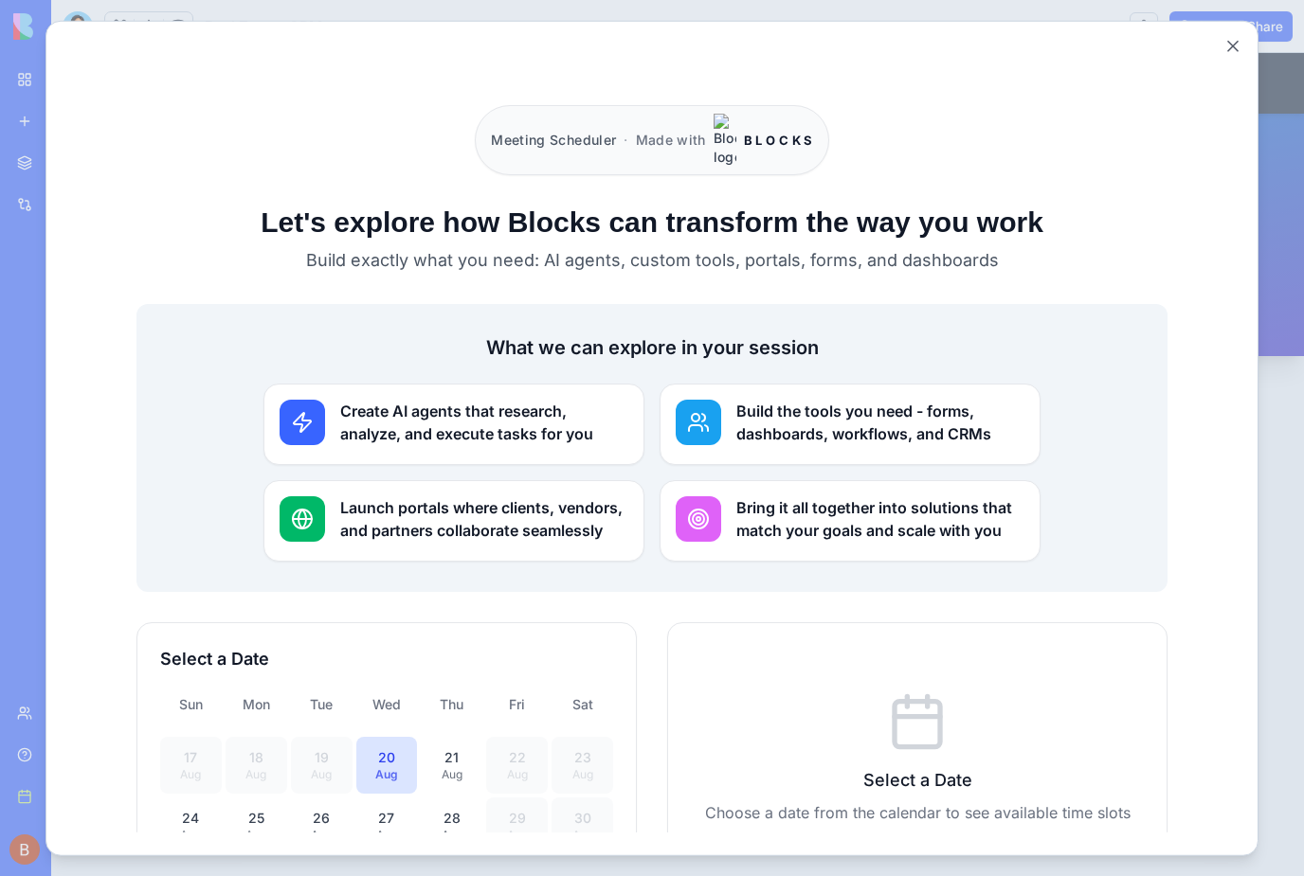
click at [382, 496] on h3 "Launch portals where clients, vendors, and partners collaborate seamlessly" at bounding box center [484, 518] width 288 height 45
click at [26, 718] on div at bounding box center [652, 438] width 1304 height 876
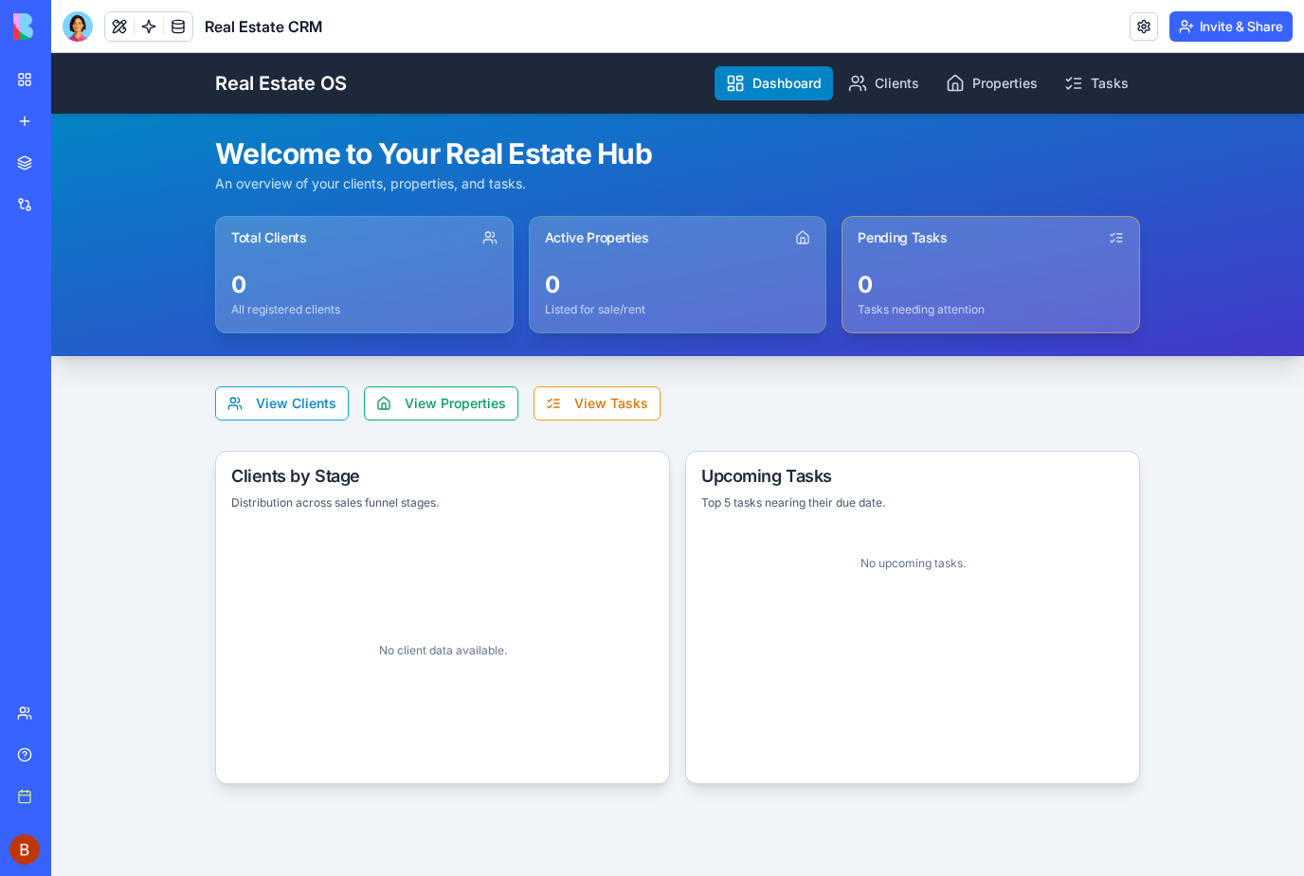
click at [27, 709] on link "Team" at bounding box center [44, 714] width 76 height 38
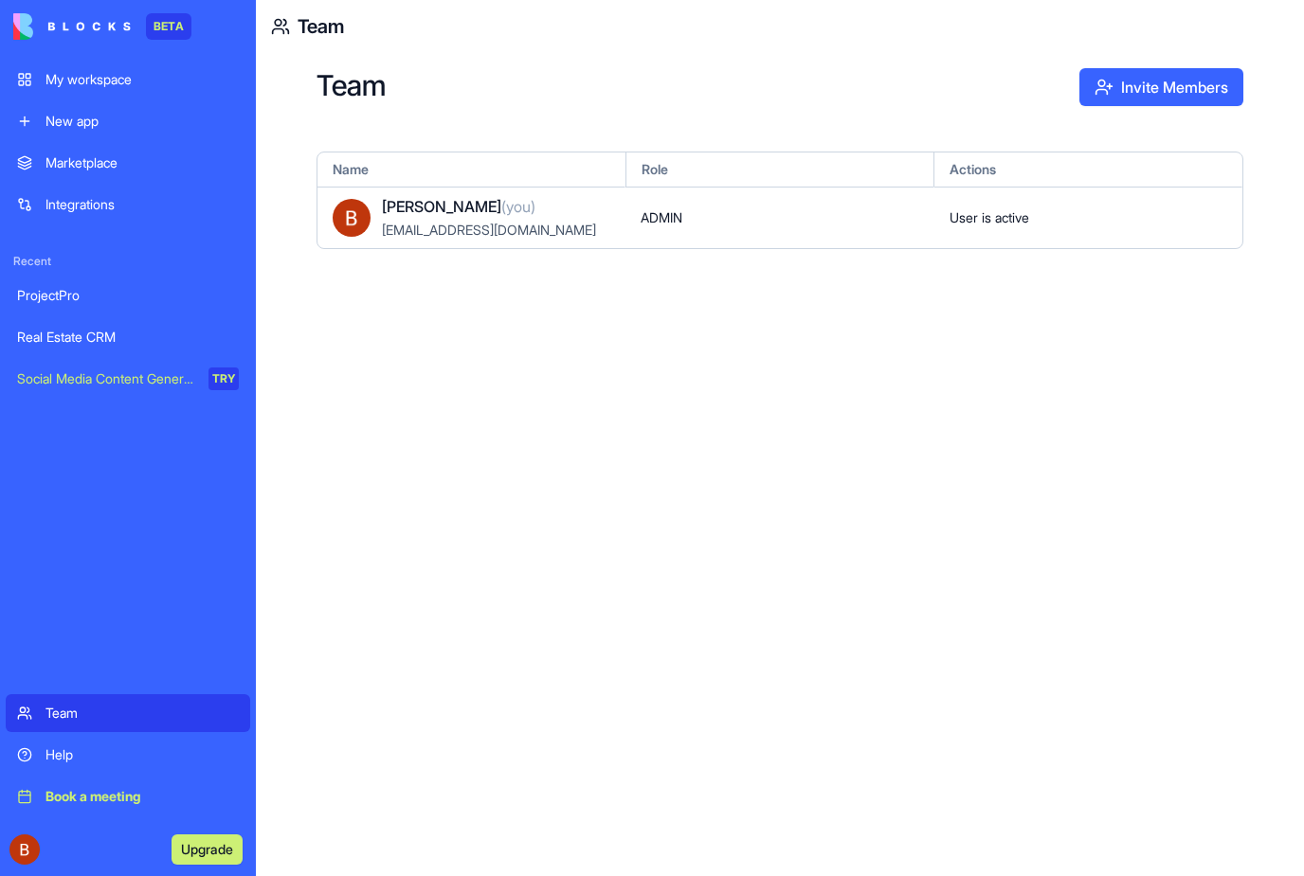
click at [76, 388] on link "Social Media Content Generator TRY" at bounding box center [128, 379] width 244 height 38
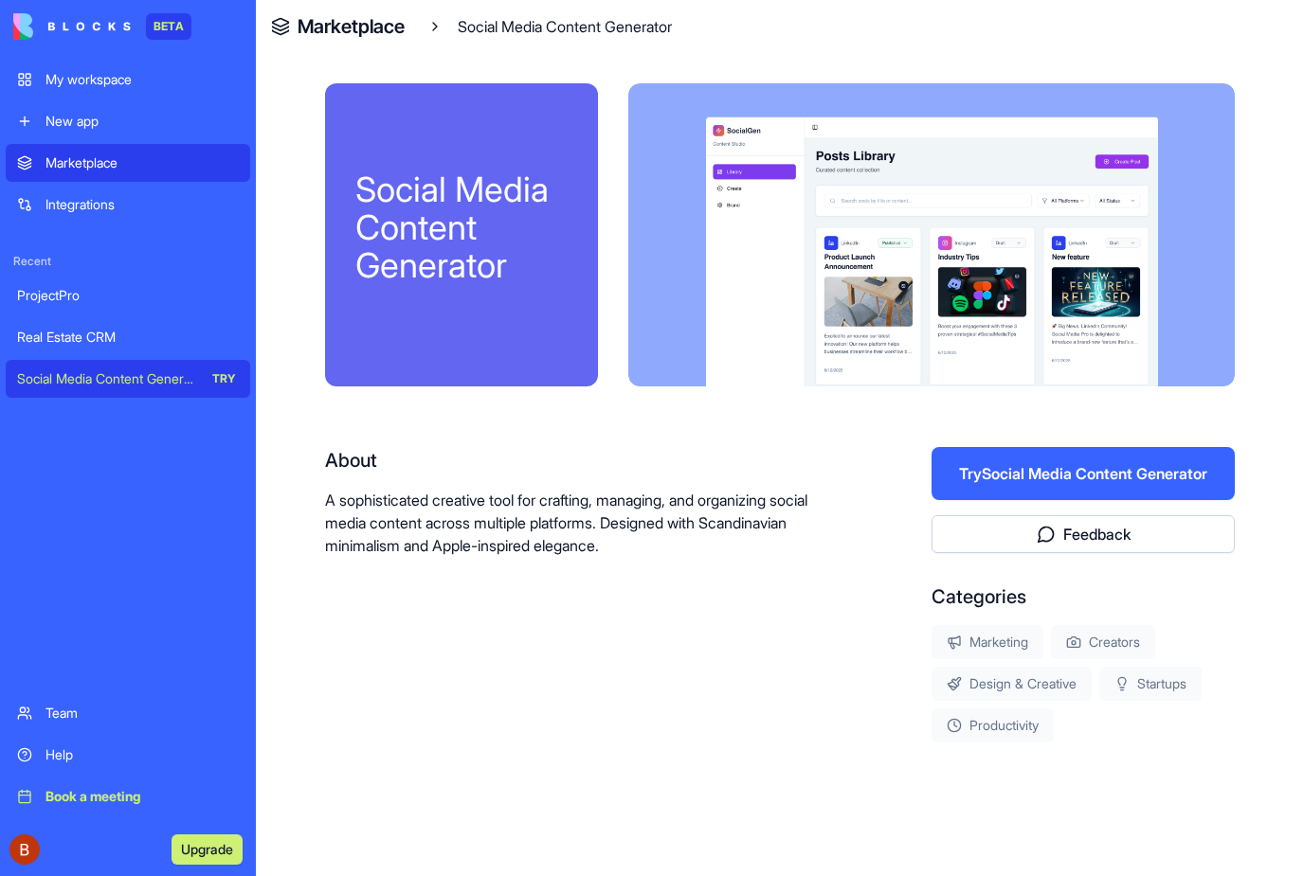
click at [1019, 477] on button "Try Social Media Content Generator" at bounding box center [1082, 473] width 303 height 53
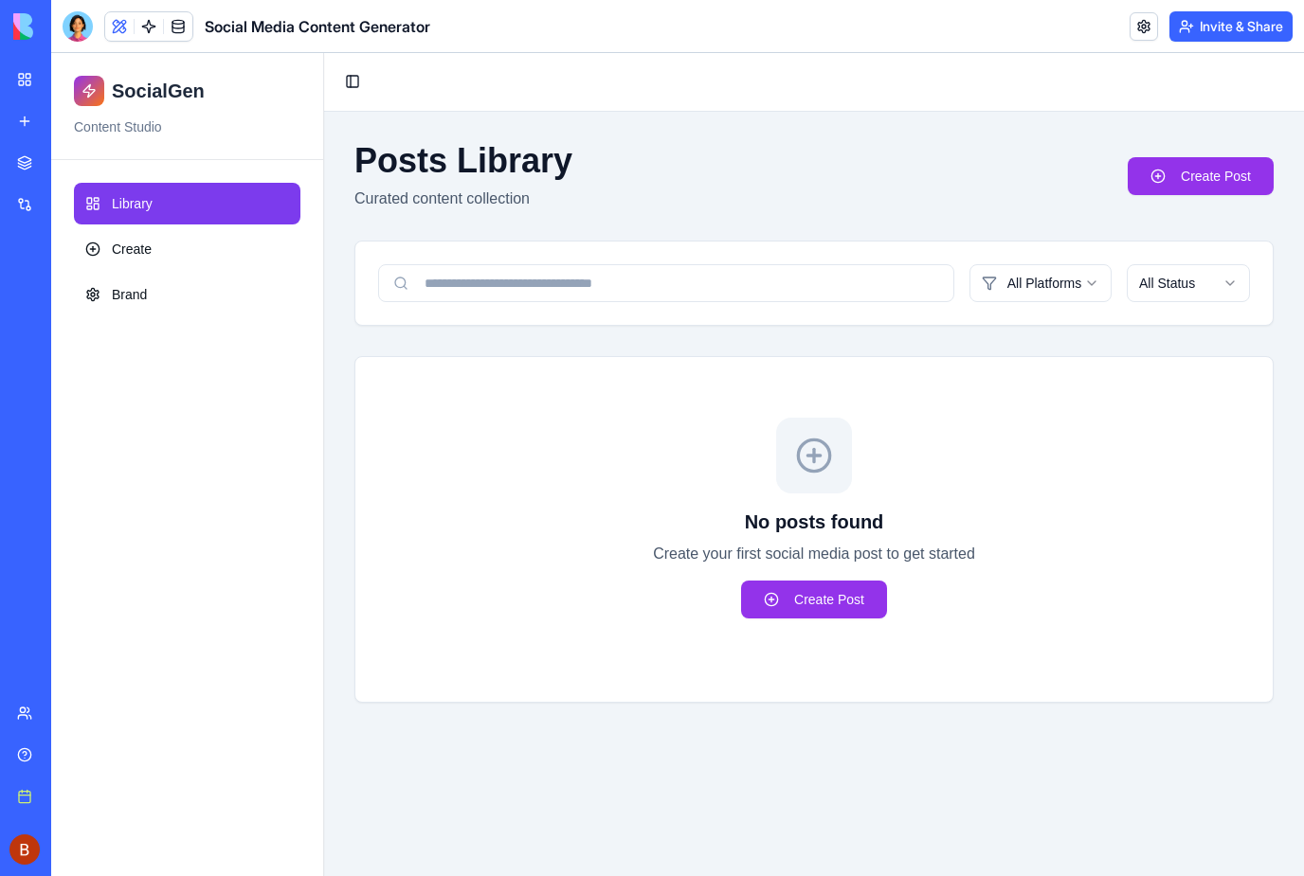
click at [821, 609] on link "Create Post" at bounding box center [814, 600] width 146 height 38
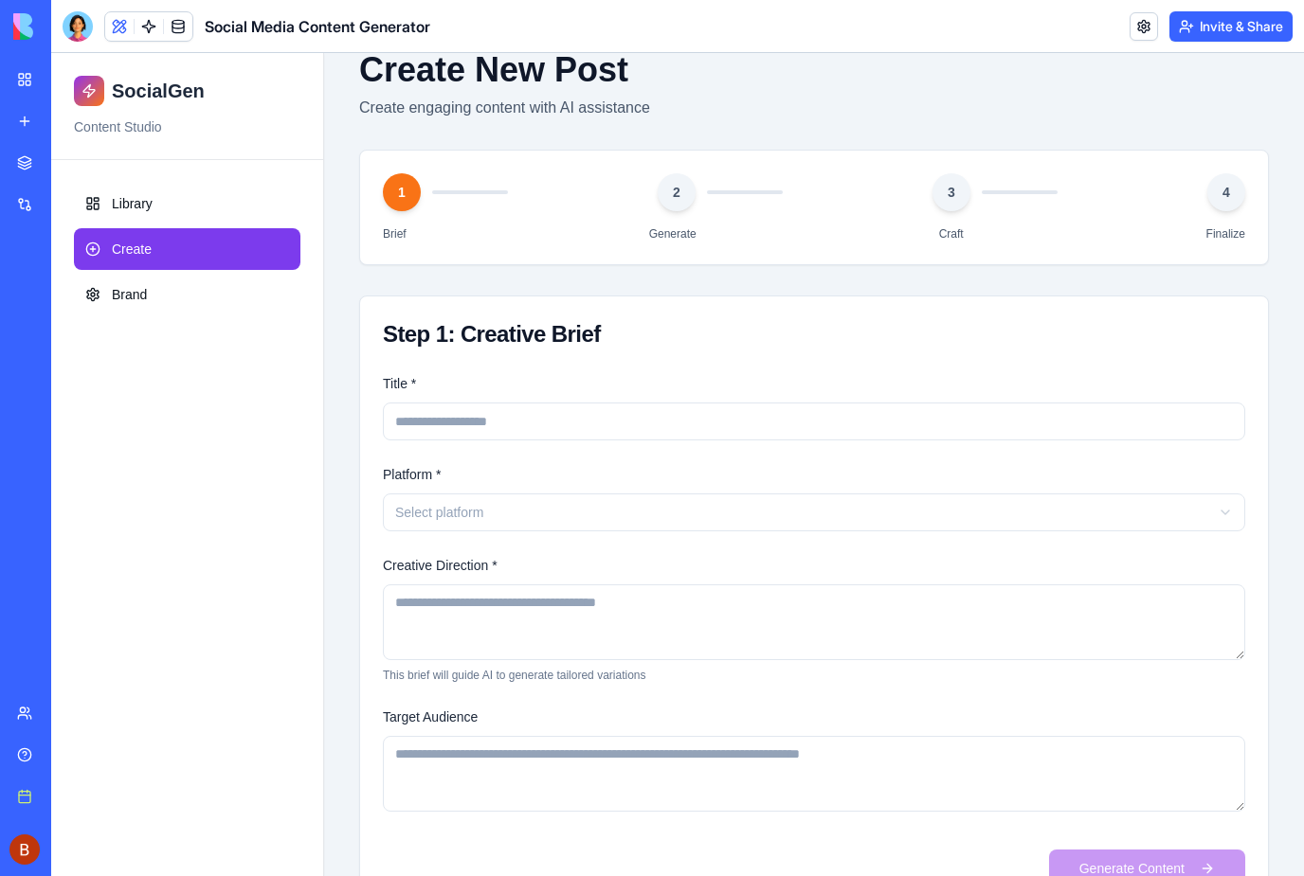
scroll to position [102, 0]
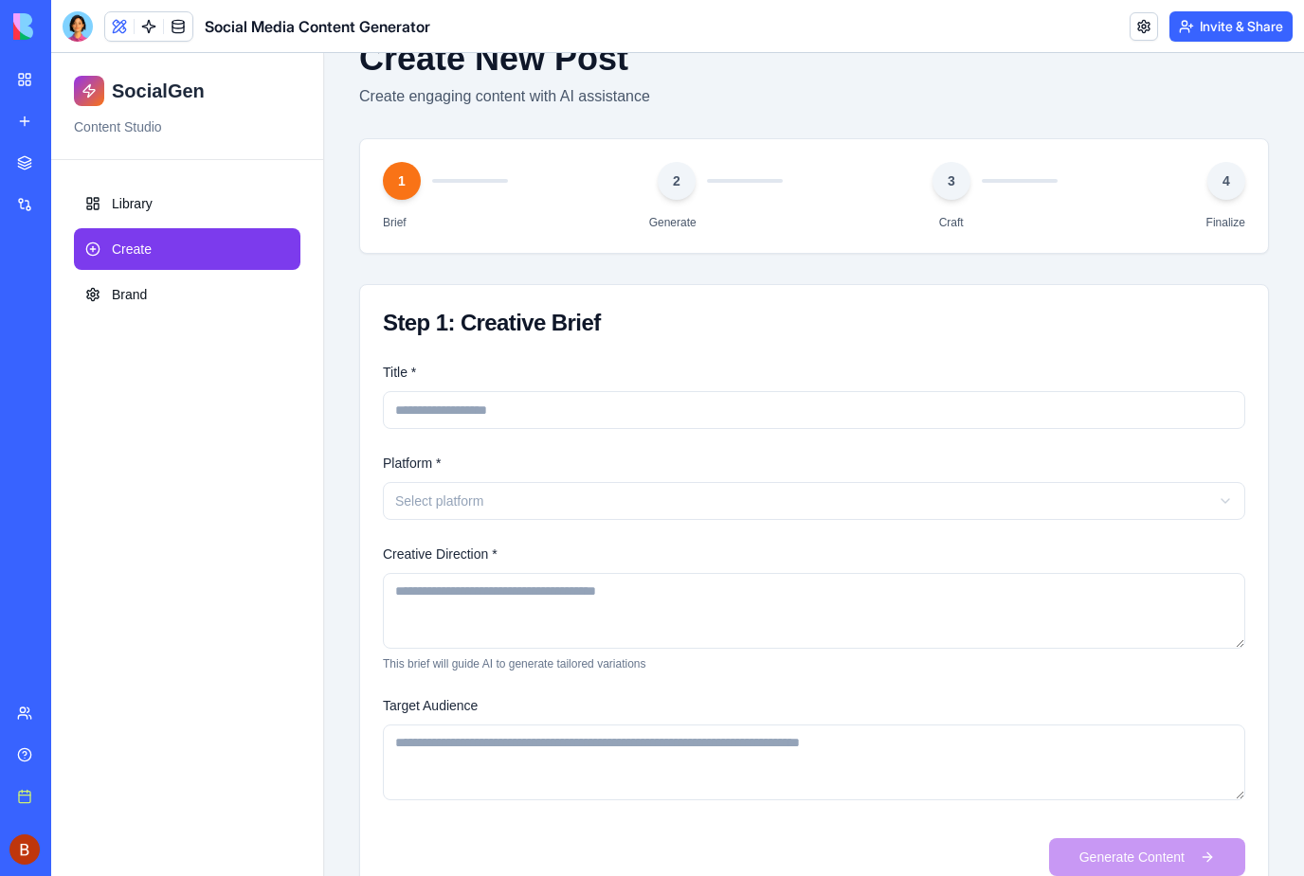
click at [407, 494] on button "Select platform" at bounding box center [814, 501] width 862 height 38
click at [453, 544] on div "Instagram" at bounding box center [460, 542] width 85 height 19
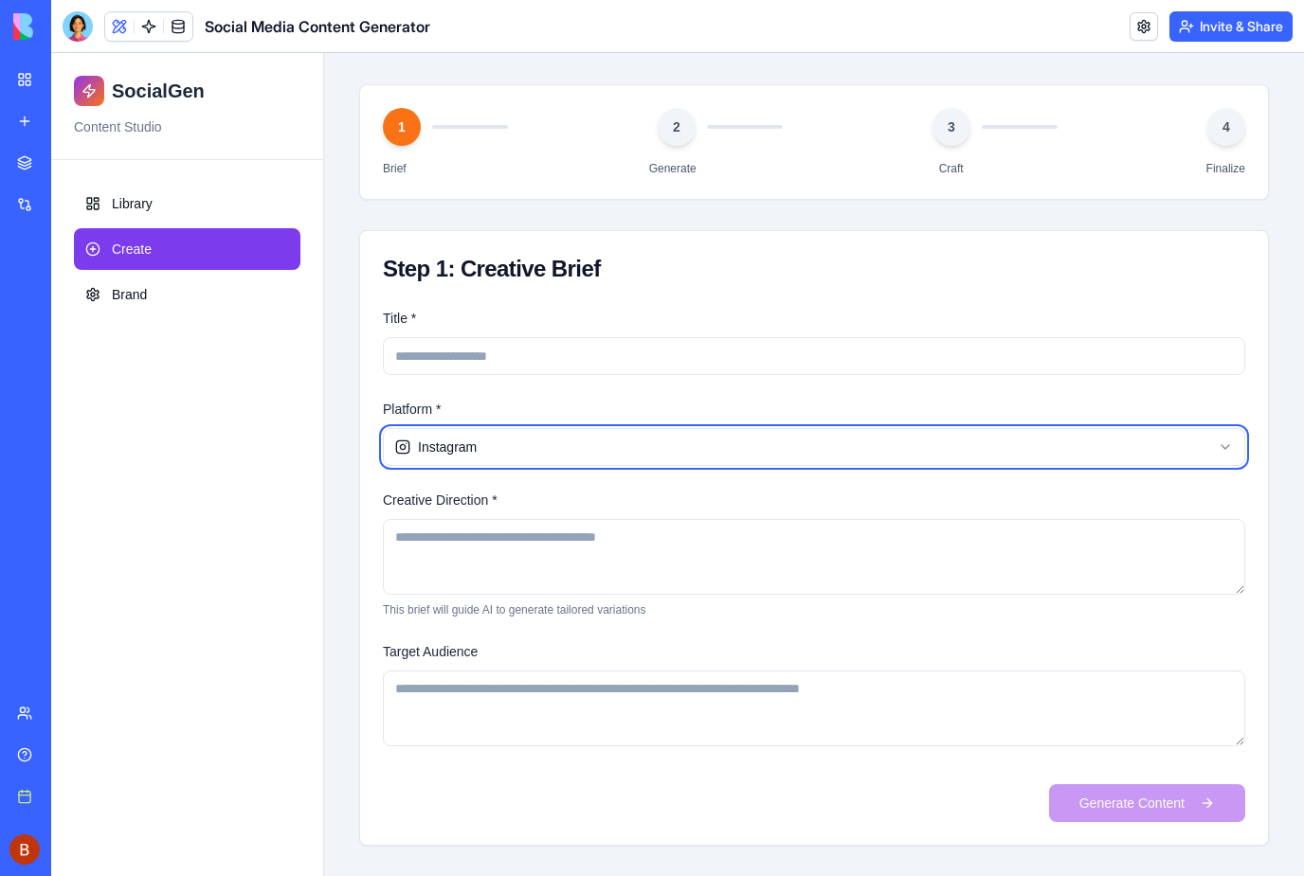
scroll to position [155, 0]
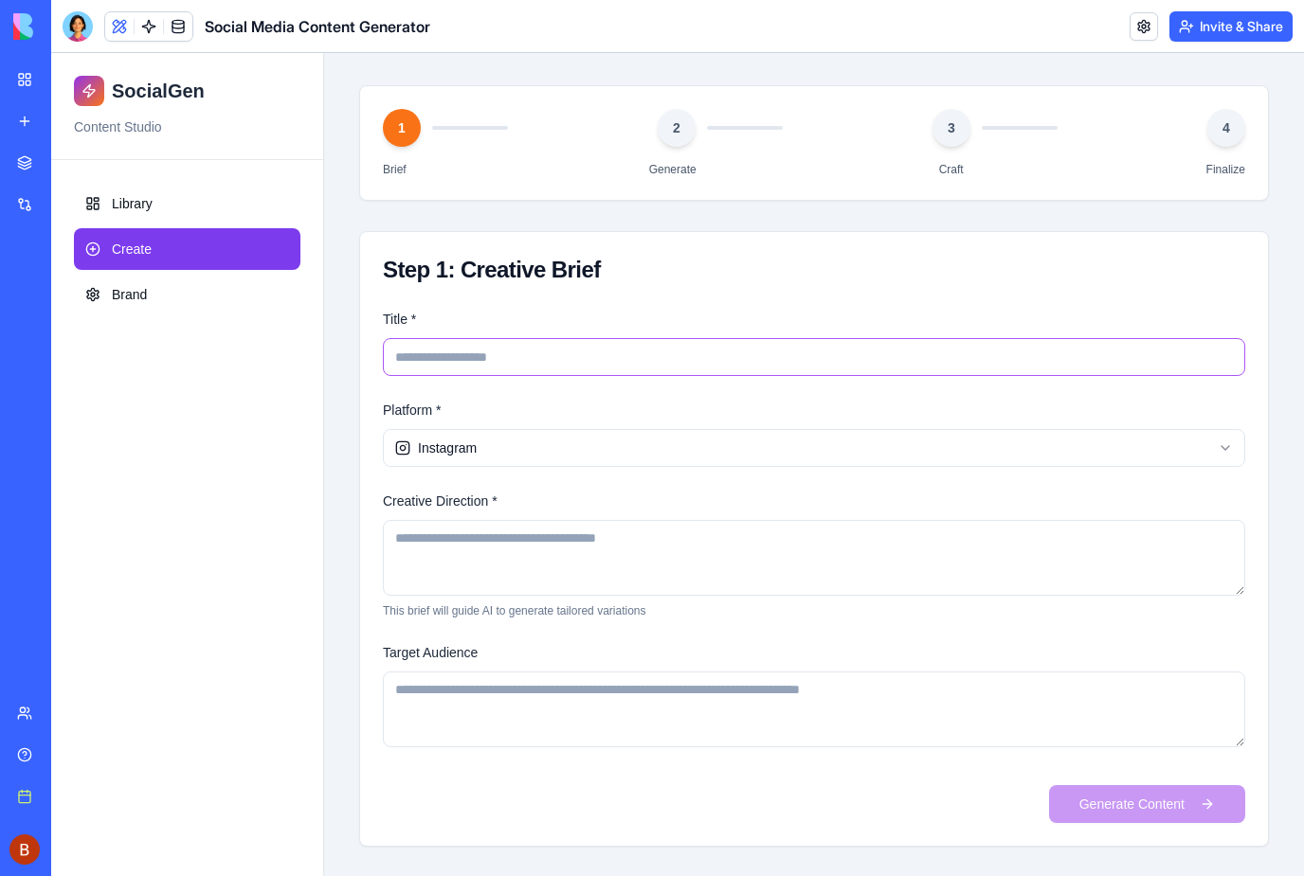
click at [418, 357] on input "Title *" at bounding box center [814, 357] width 862 height 38
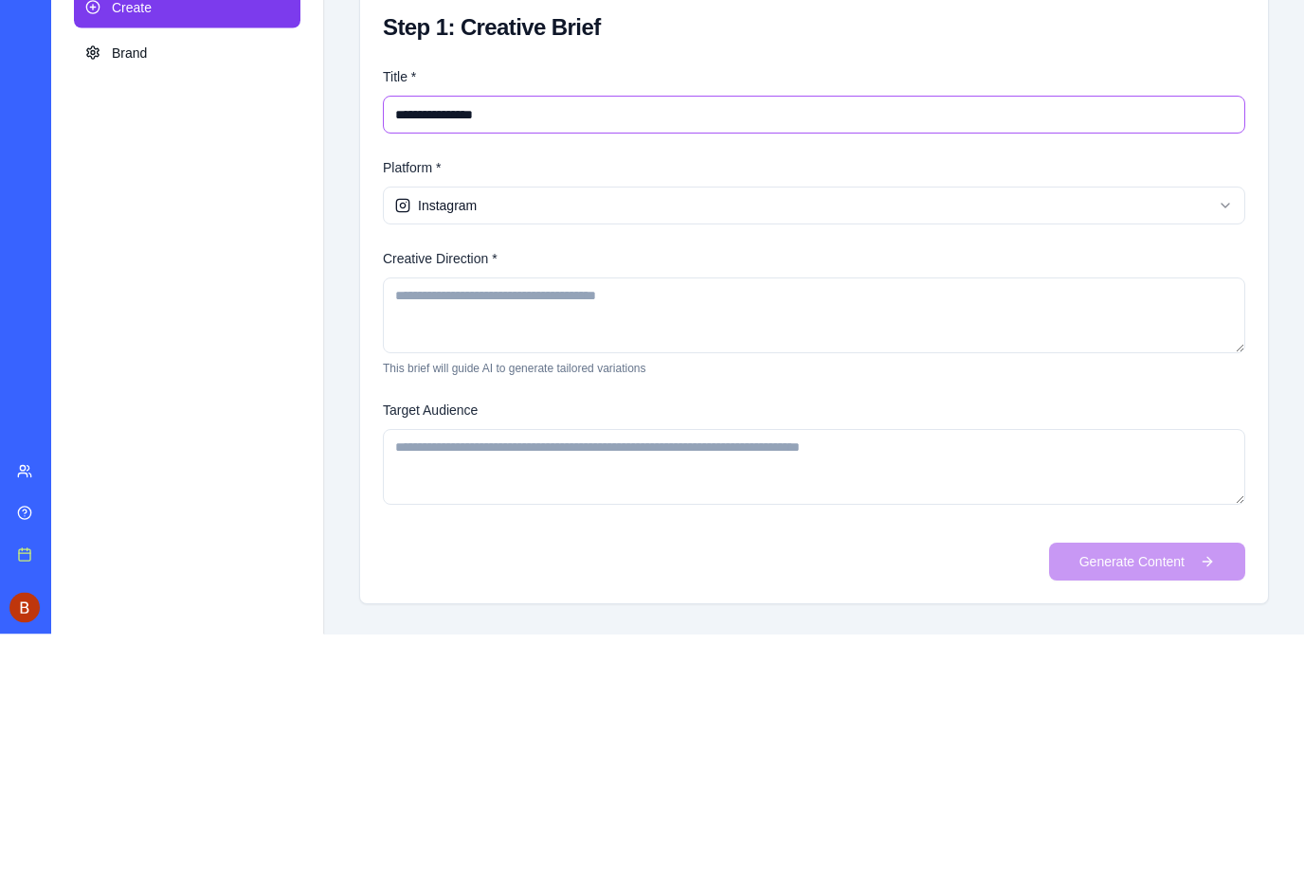
type input "**********"
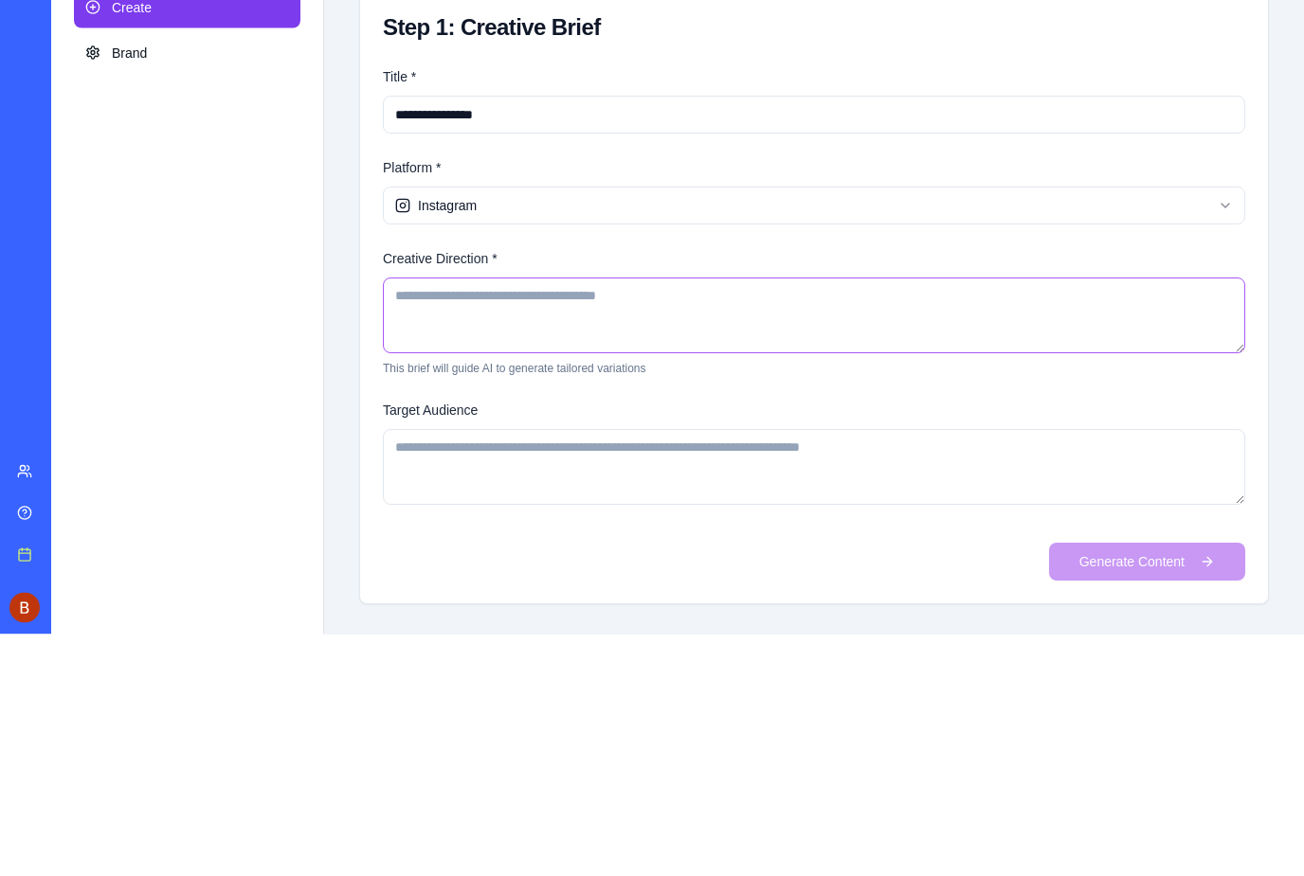
click at [423, 302] on textarea "Creative Direction *" at bounding box center [814, 317] width 862 height 76
click at [540, 291] on textarea "**********" at bounding box center [814, 317] width 862 height 76
click at [640, 299] on textarea "**********" at bounding box center [814, 317] width 862 height 76
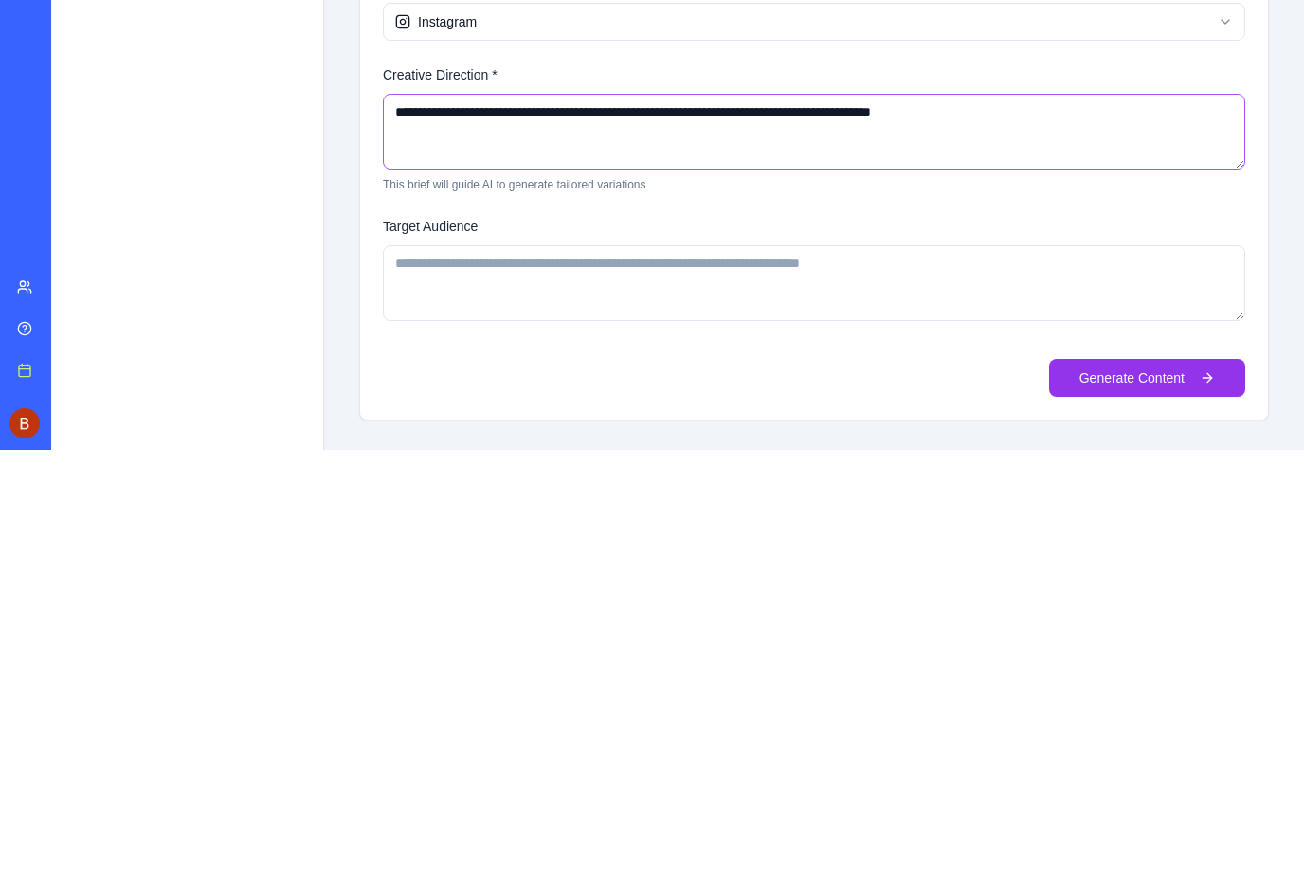
type textarea "**********"
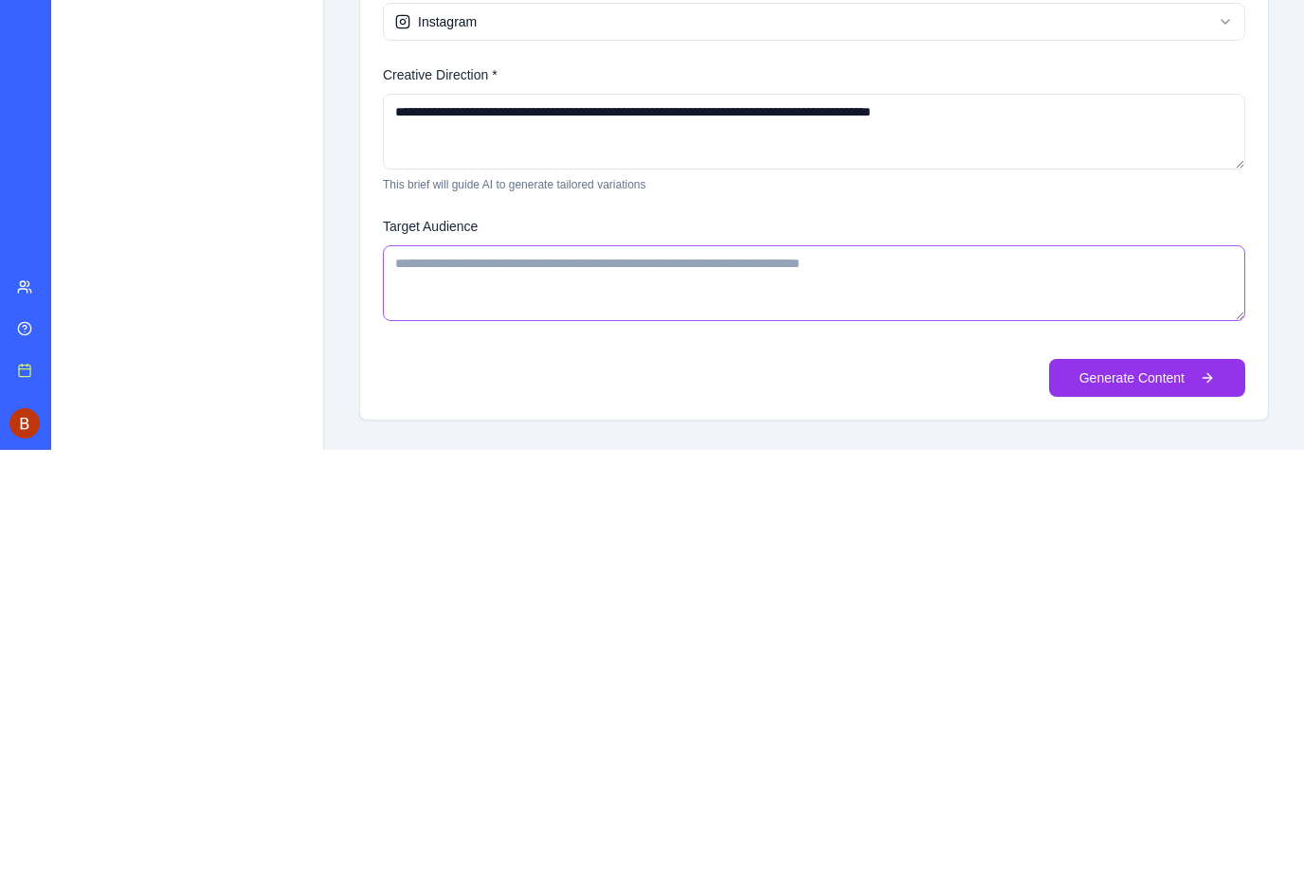
click at [424, 261] on textarea "Target Audience" at bounding box center [814, 283] width 862 height 76
type textarea "**********"
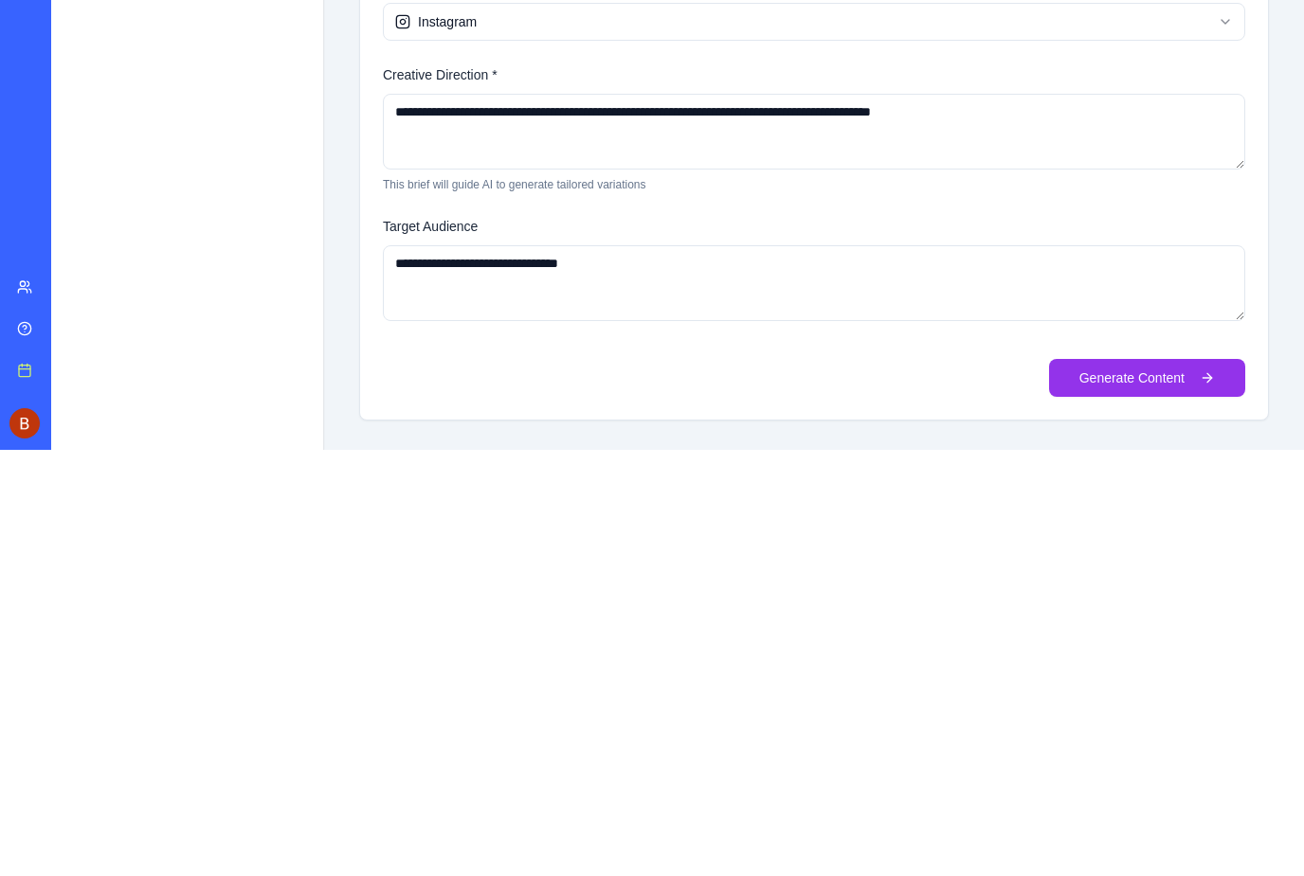
click at [1168, 372] on button "Generate Content" at bounding box center [1147, 378] width 196 height 38
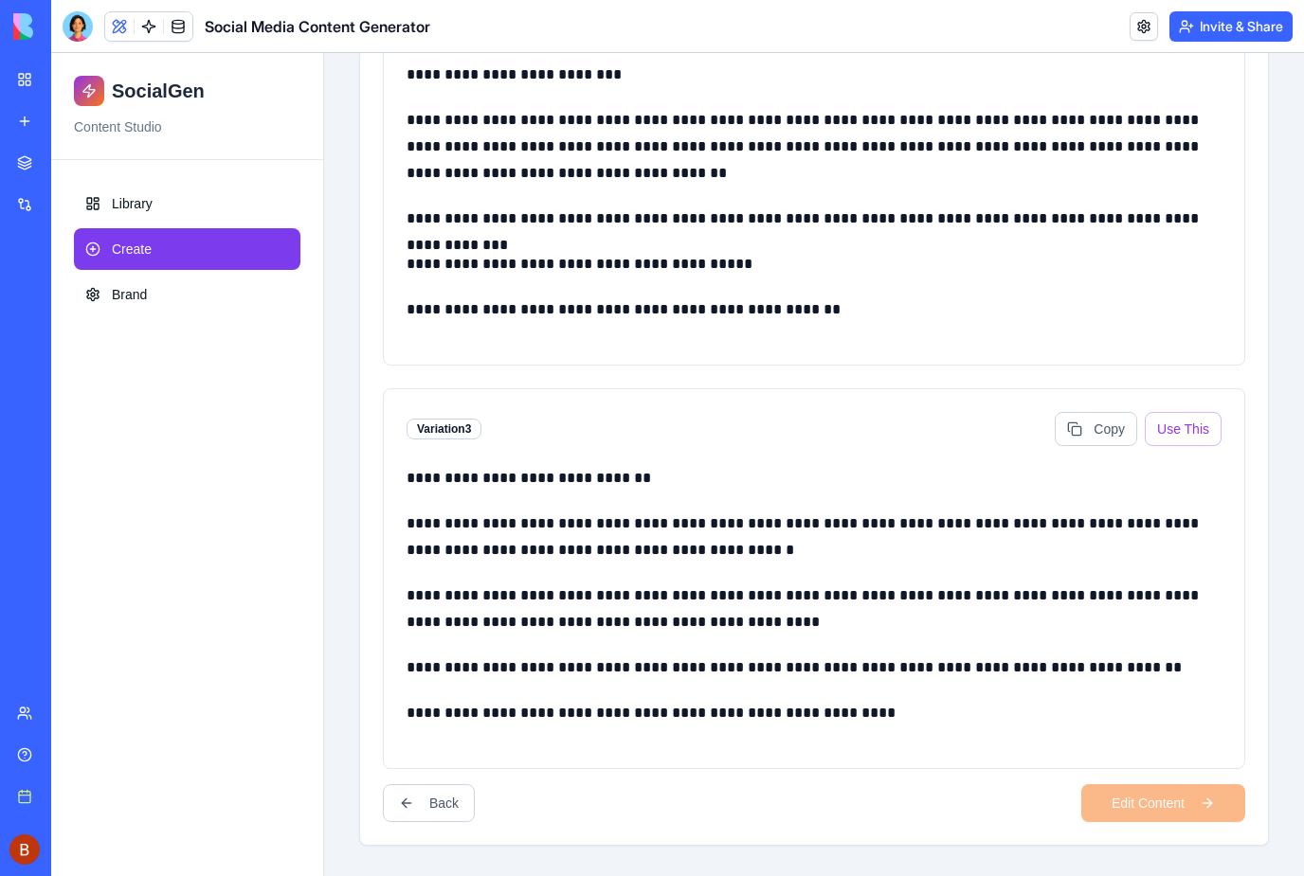
scroll to position [885, 0]
click at [126, 296] on span "Brand" at bounding box center [129, 294] width 35 height 19
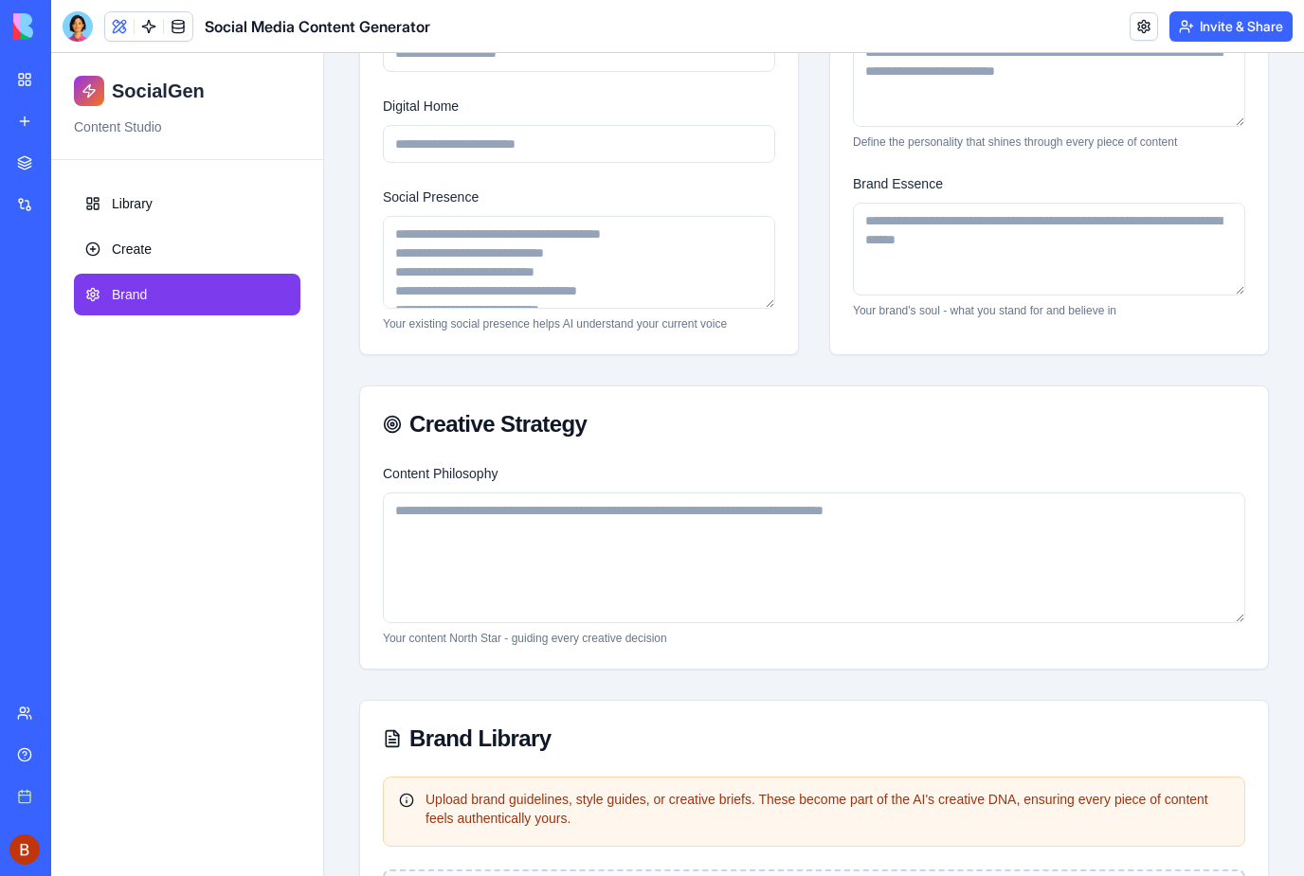
scroll to position [372, 0]
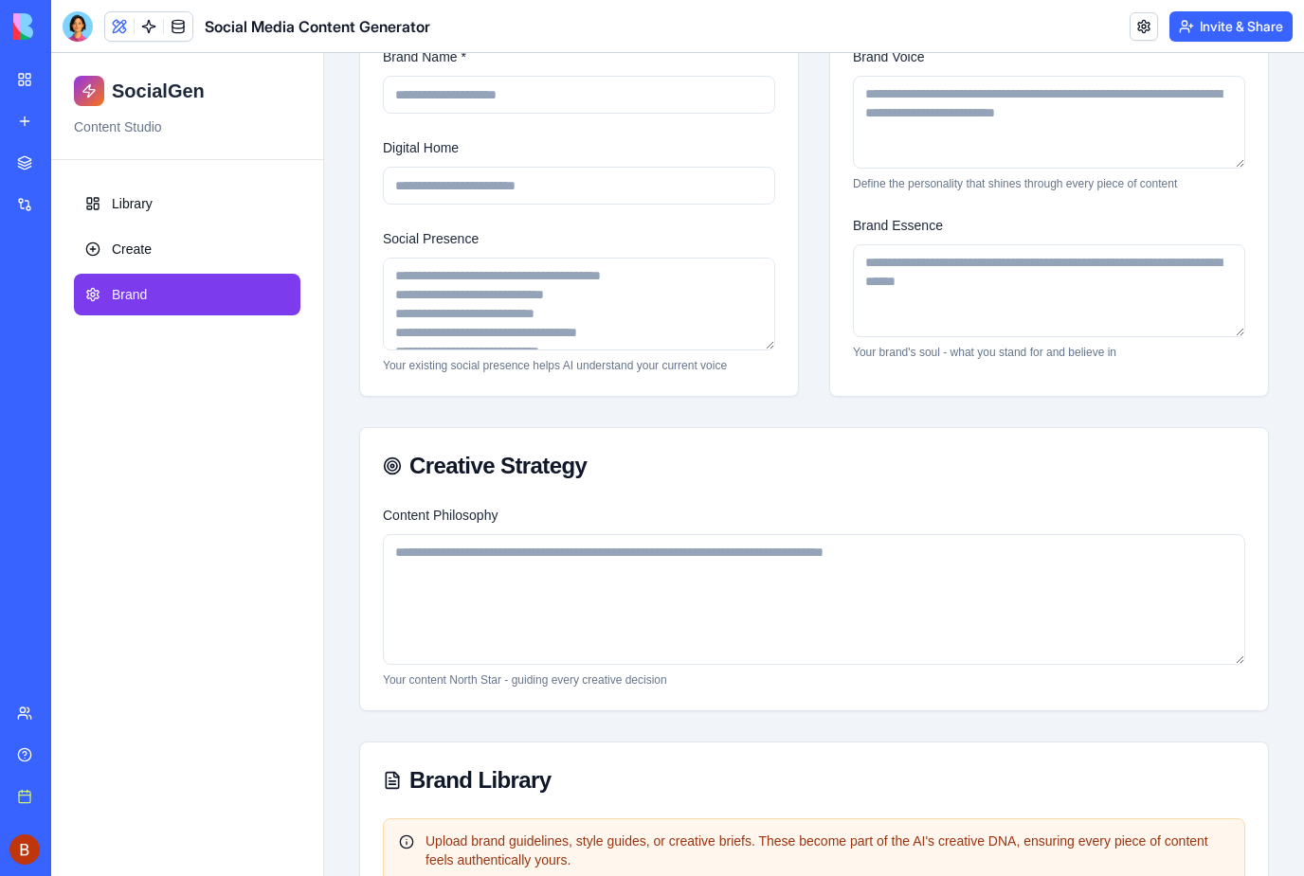
click at [137, 206] on span "Library" at bounding box center [132, 203] width 41 height 19
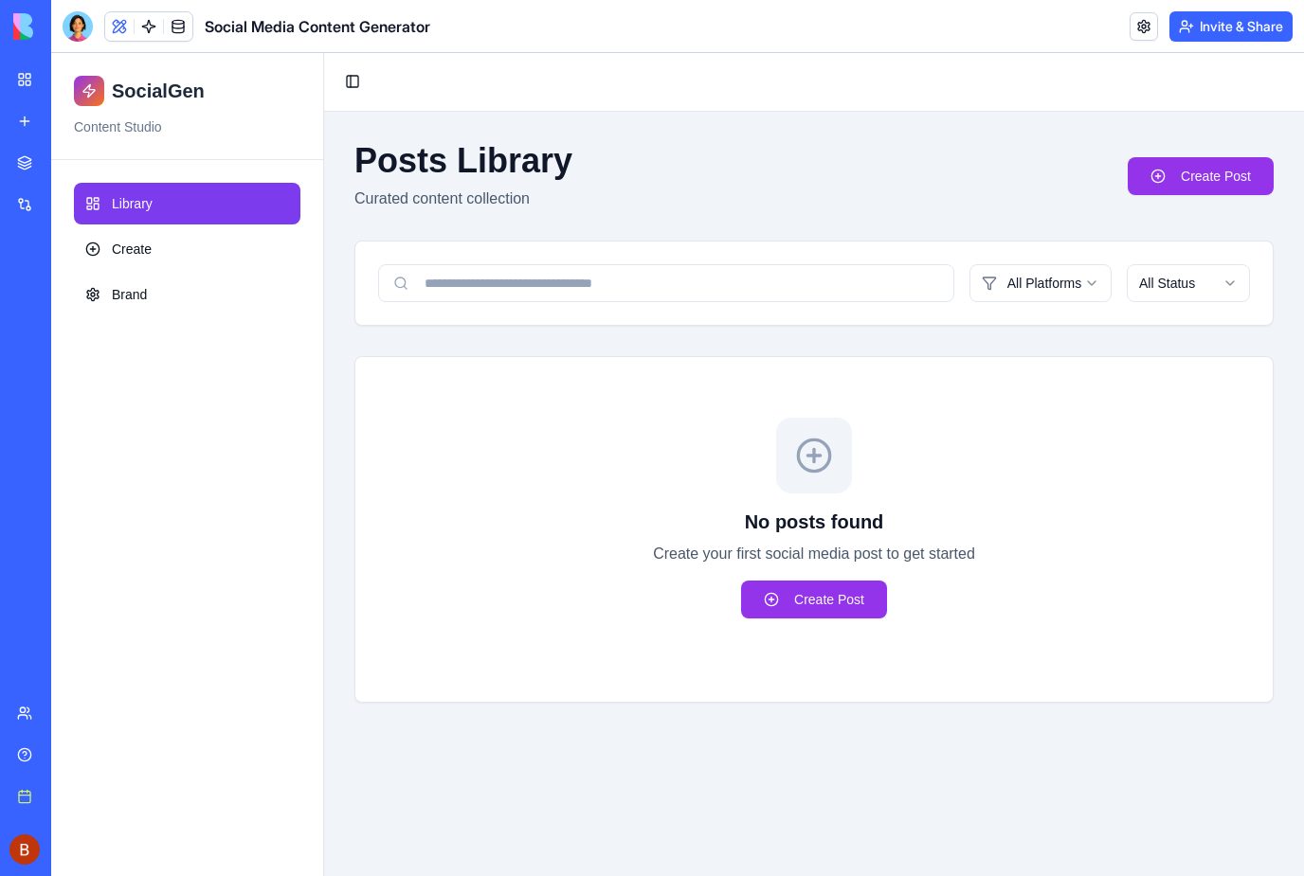
click at [119, 251] on span "Create" at bounding box center [132, 249] width 40 height 19
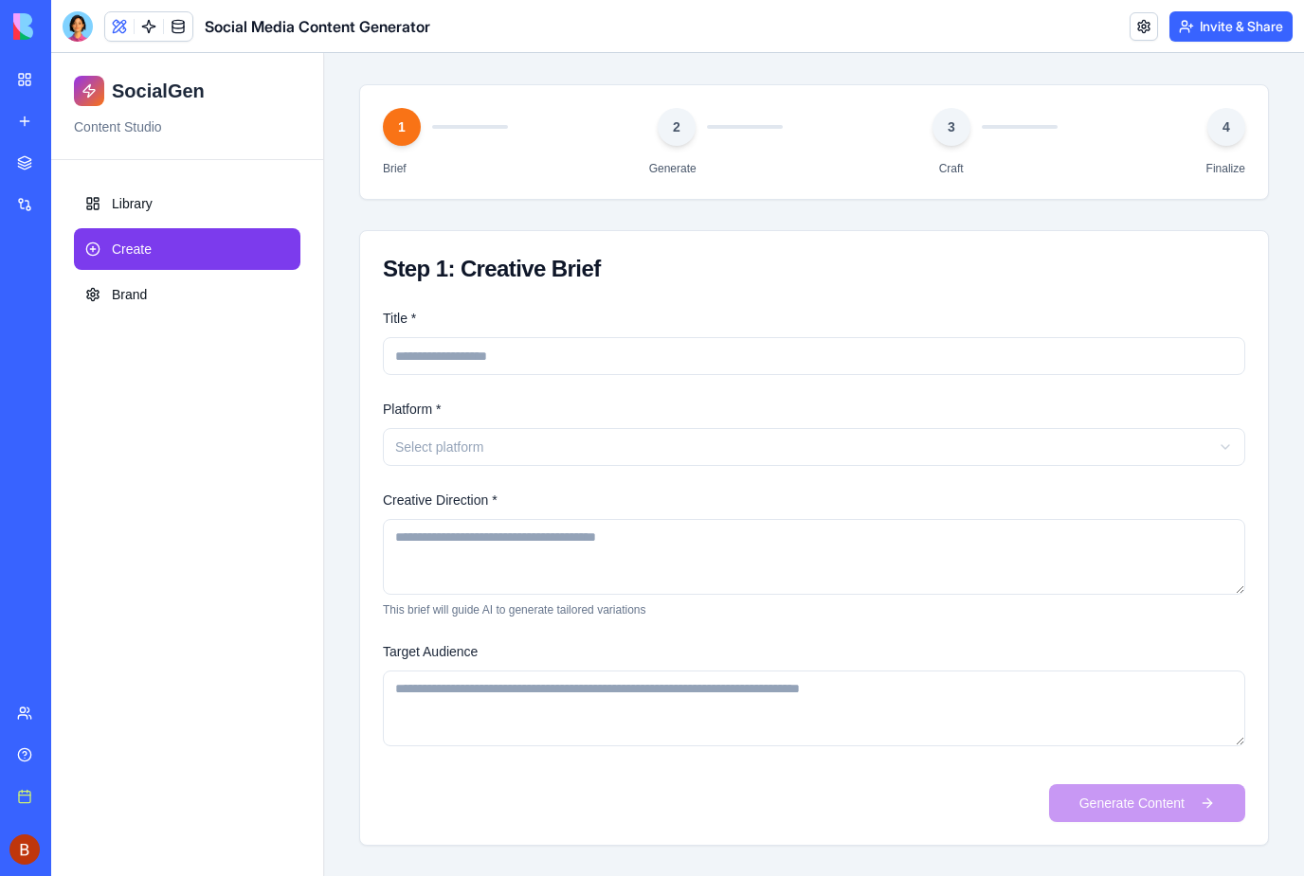
scroll to position [155, 0]
click at [31, 81] on link "My workspace" at bounding box center [44, 80] width 76 height 38
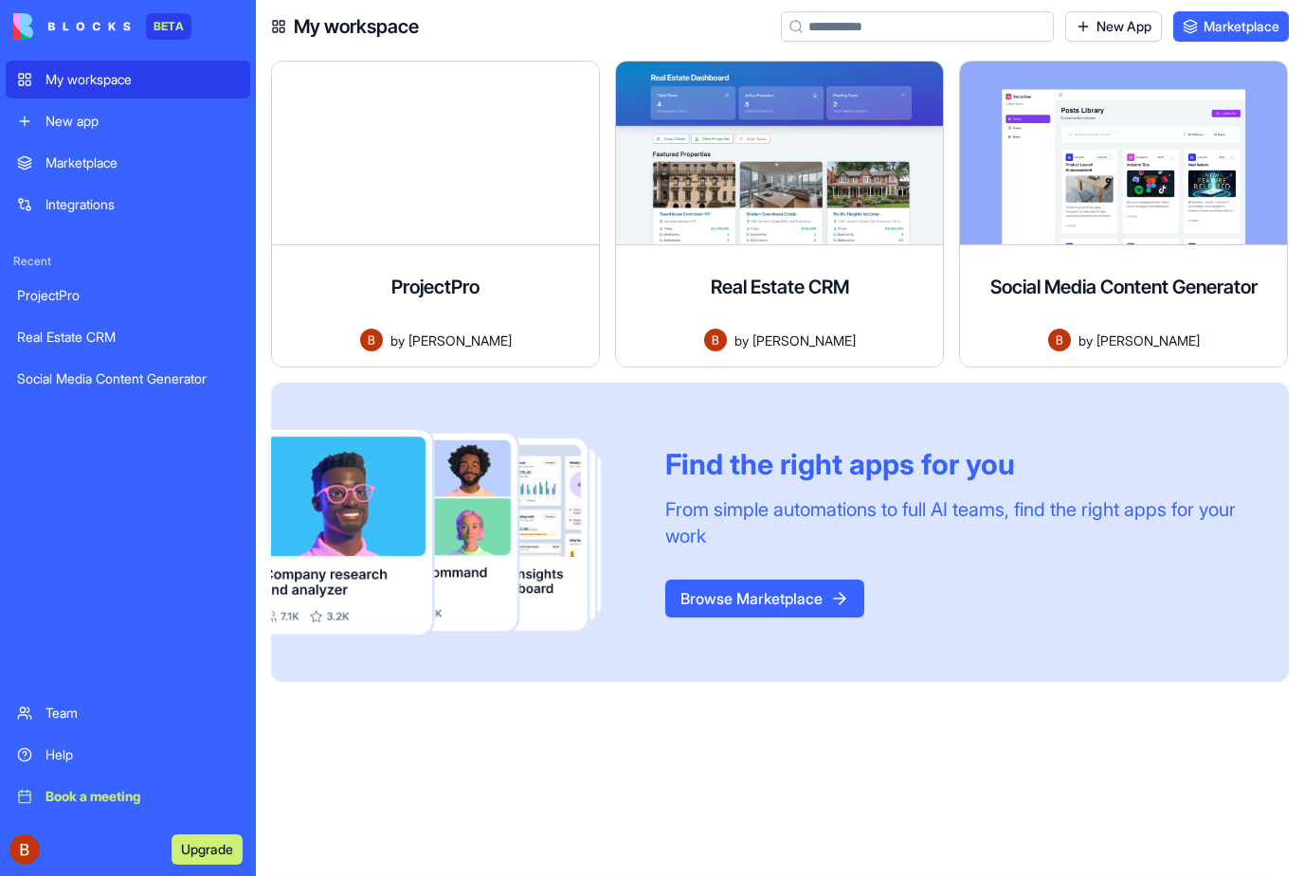
click at [86, 154] on div "Marketplace" at bounding box center [141, 162] width 193 height 19
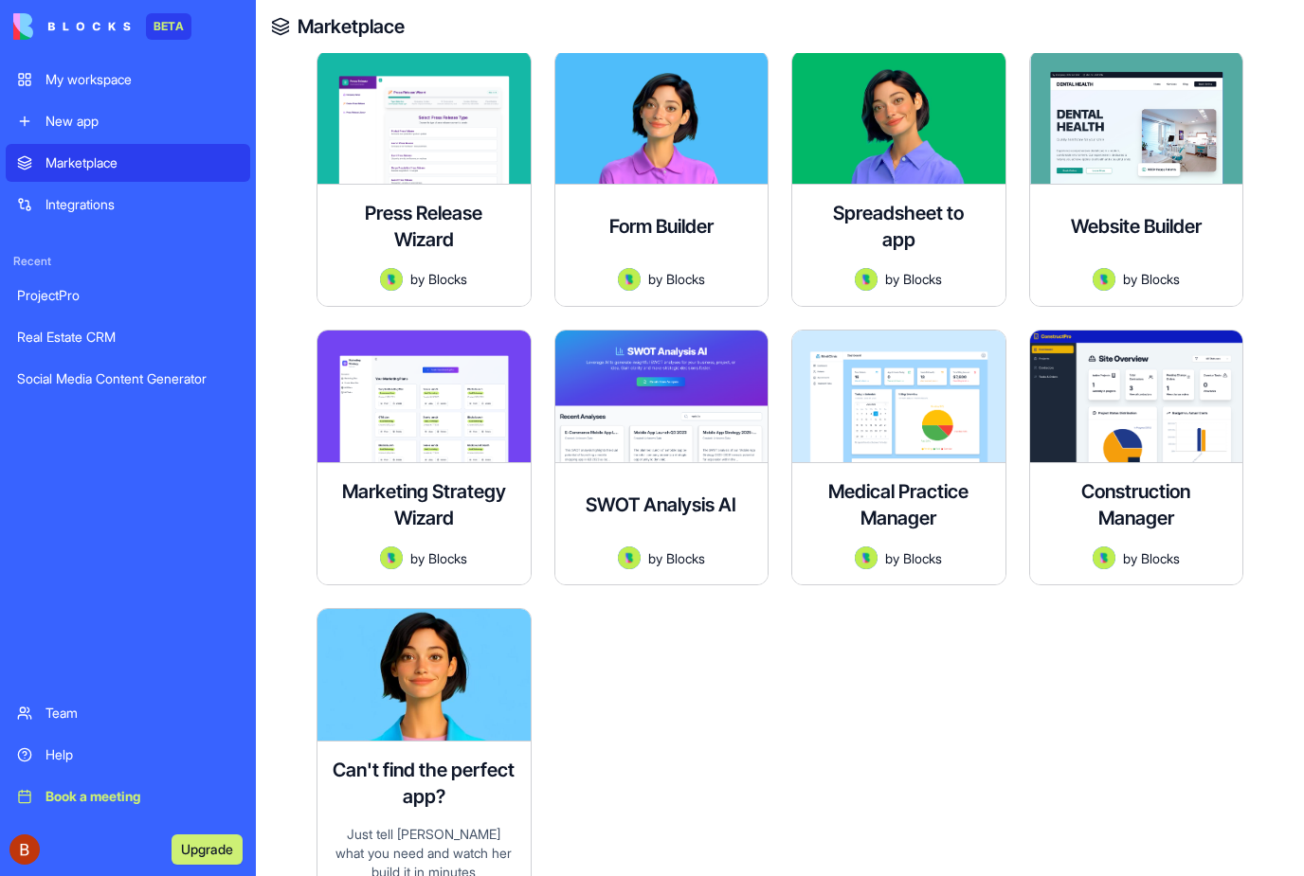
scroll to position [4218, 0]
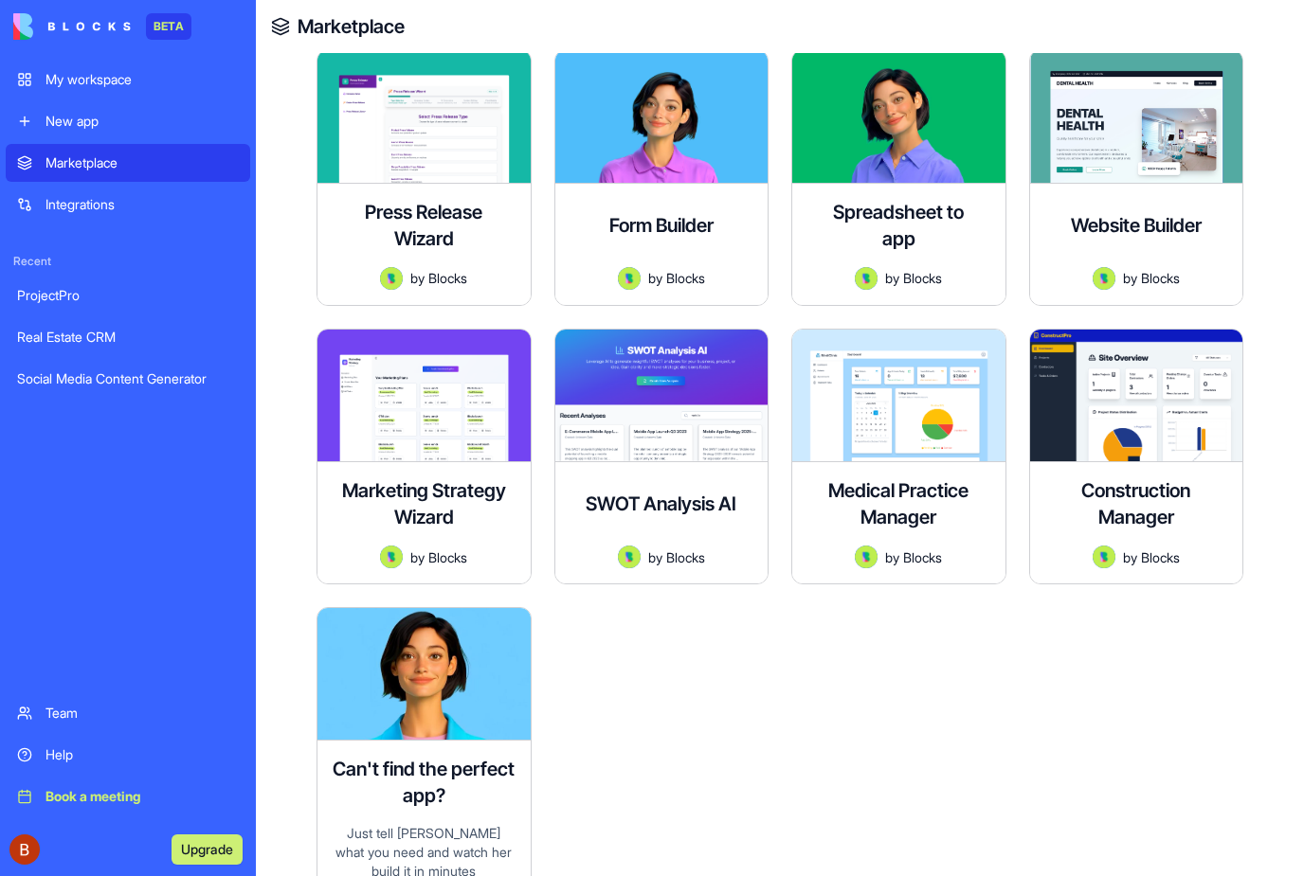
click at [1110, 481] on h4 "Construction Manager" at bounding box center [1136, 504] width 152 height 53
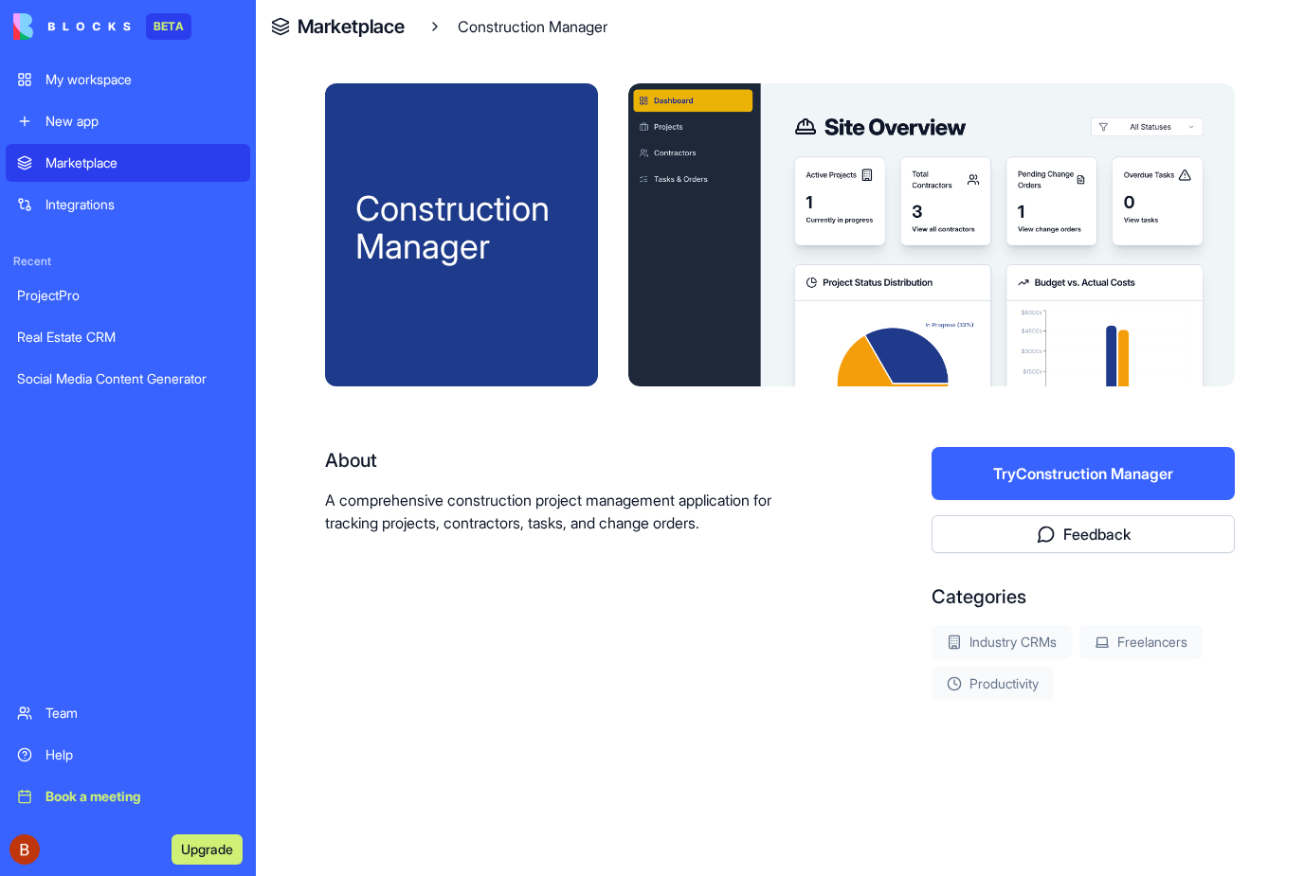
click at [1021, 484] on button "Try Construction Manager" at bounding box center [1082, 473] width 303 height 53
